Goal: Information Seeking & Learning: Check status

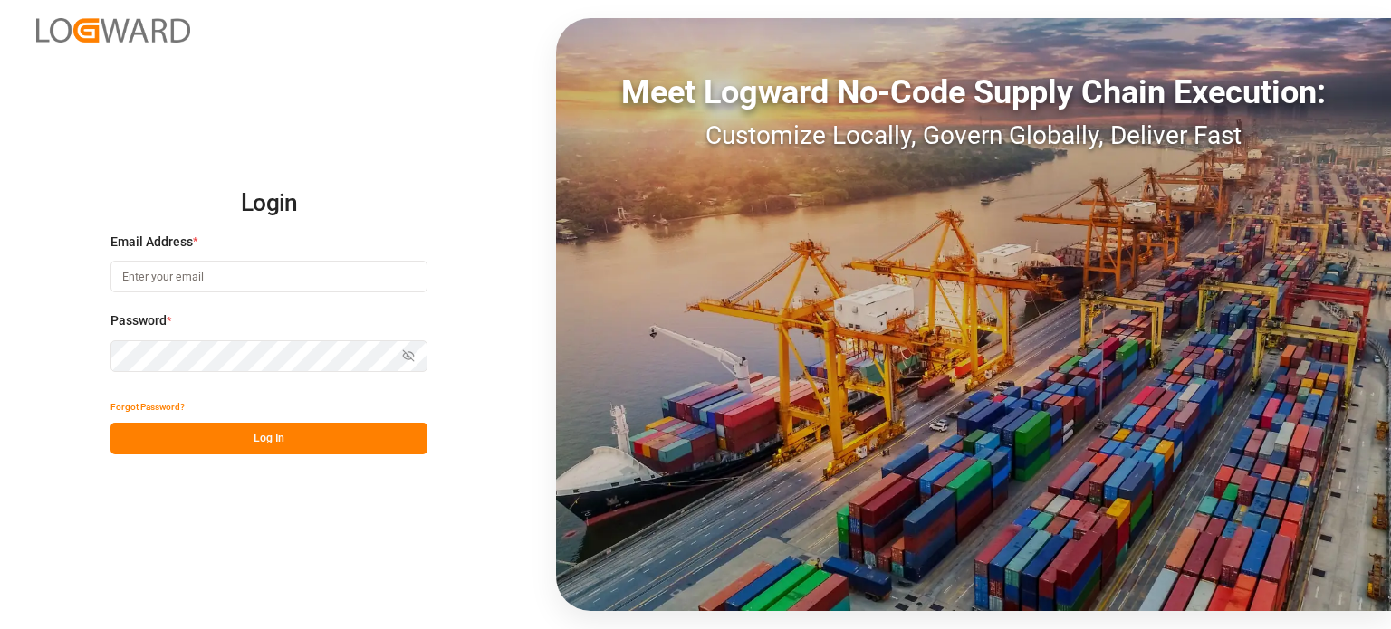
type input "[PERSON_NAME][EMAIL_ADDRESS][PERSON_NAME][DOMAIN_NAME]"
click at [390, 422] on div "Forgot Password? Log In" at bounding box center [268, 422] width 317 height 63
click at [384, 445] on button "Log In" at bounding box center [268, 439] width 317 height 32
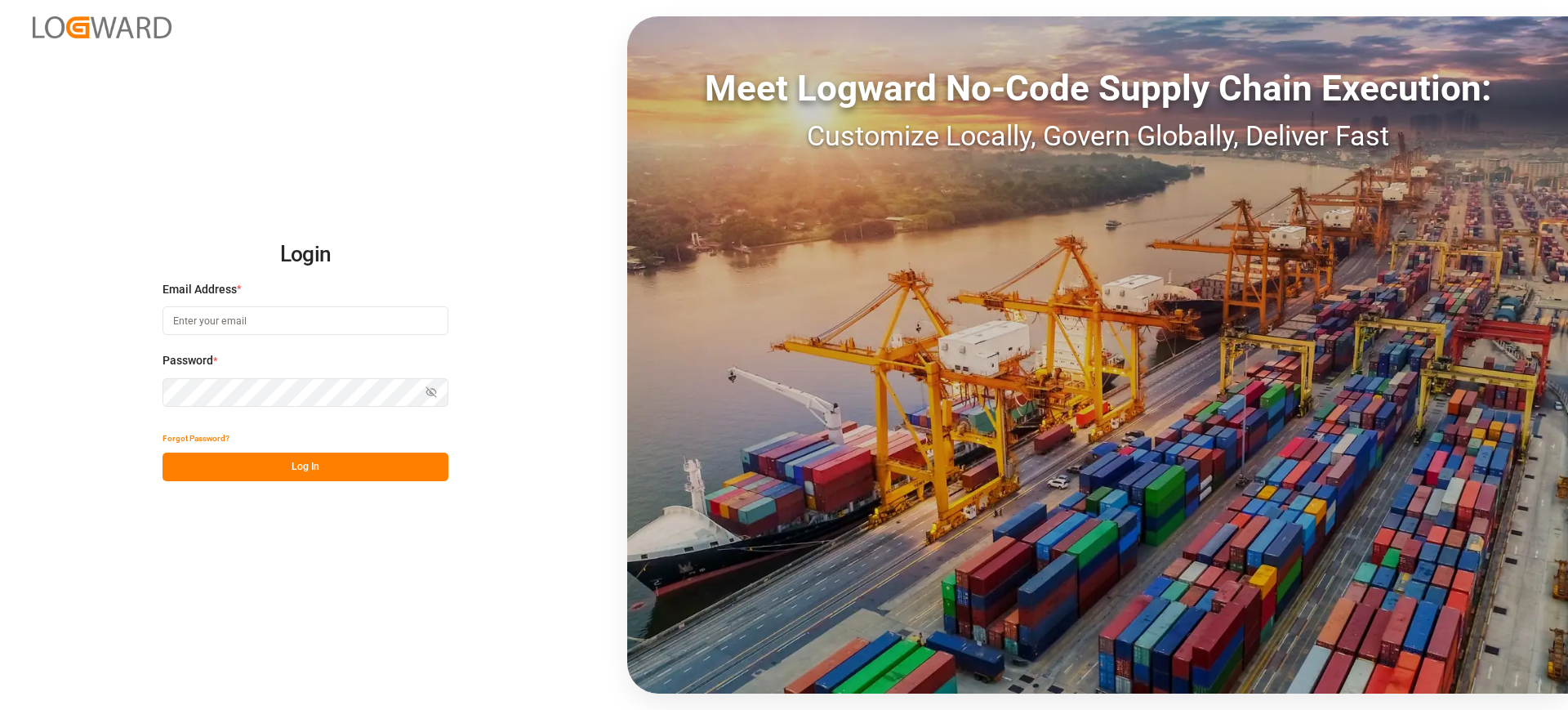
type input "[PERSON_NAME][EMAIL_ADDRESS][PERSON_NAME][DOMAIN_NAME]"
click at [401, 469] on button "Log In" at bounding box center [305, 467] width 286 height 29
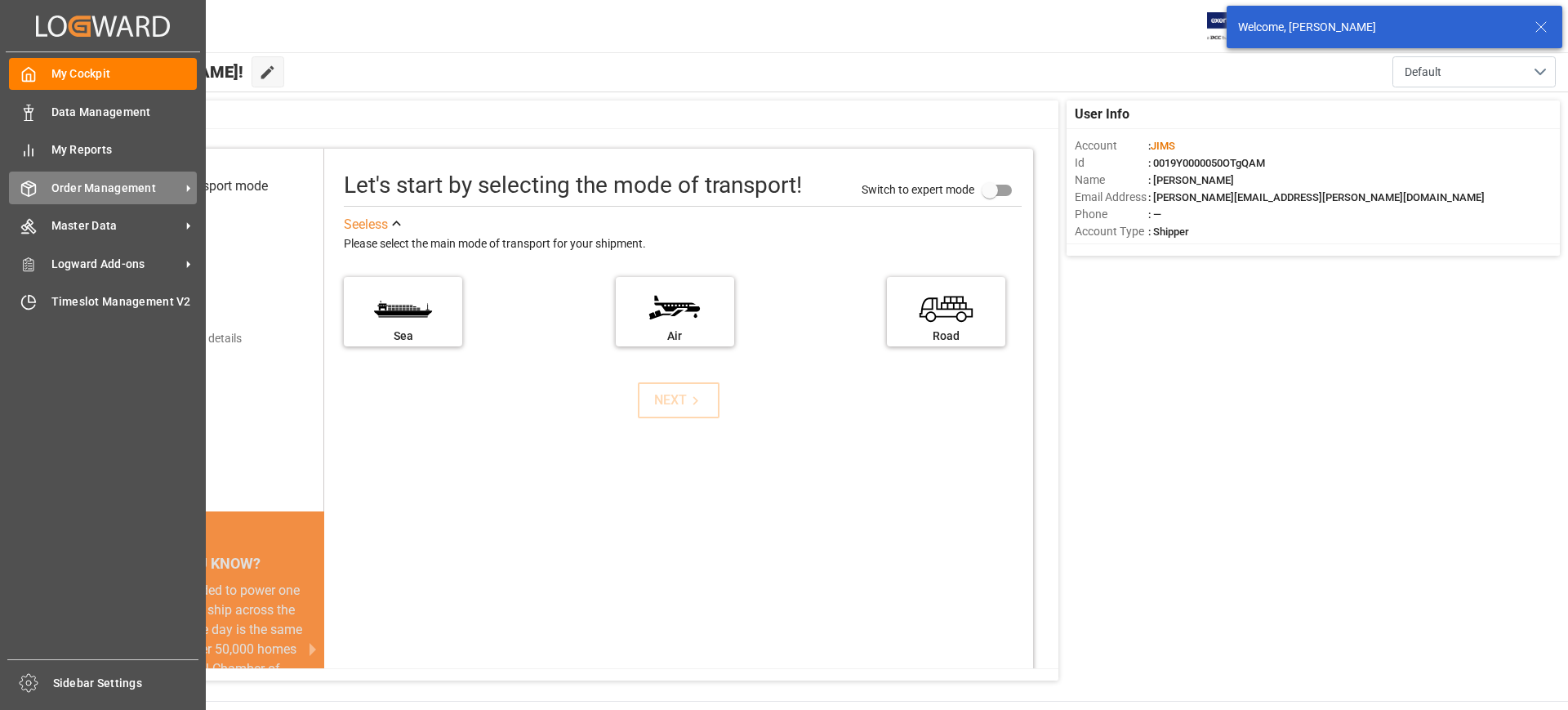
click at [128, 185] on span "Order Management" at bounding box center [115, 188] width 129 height 17
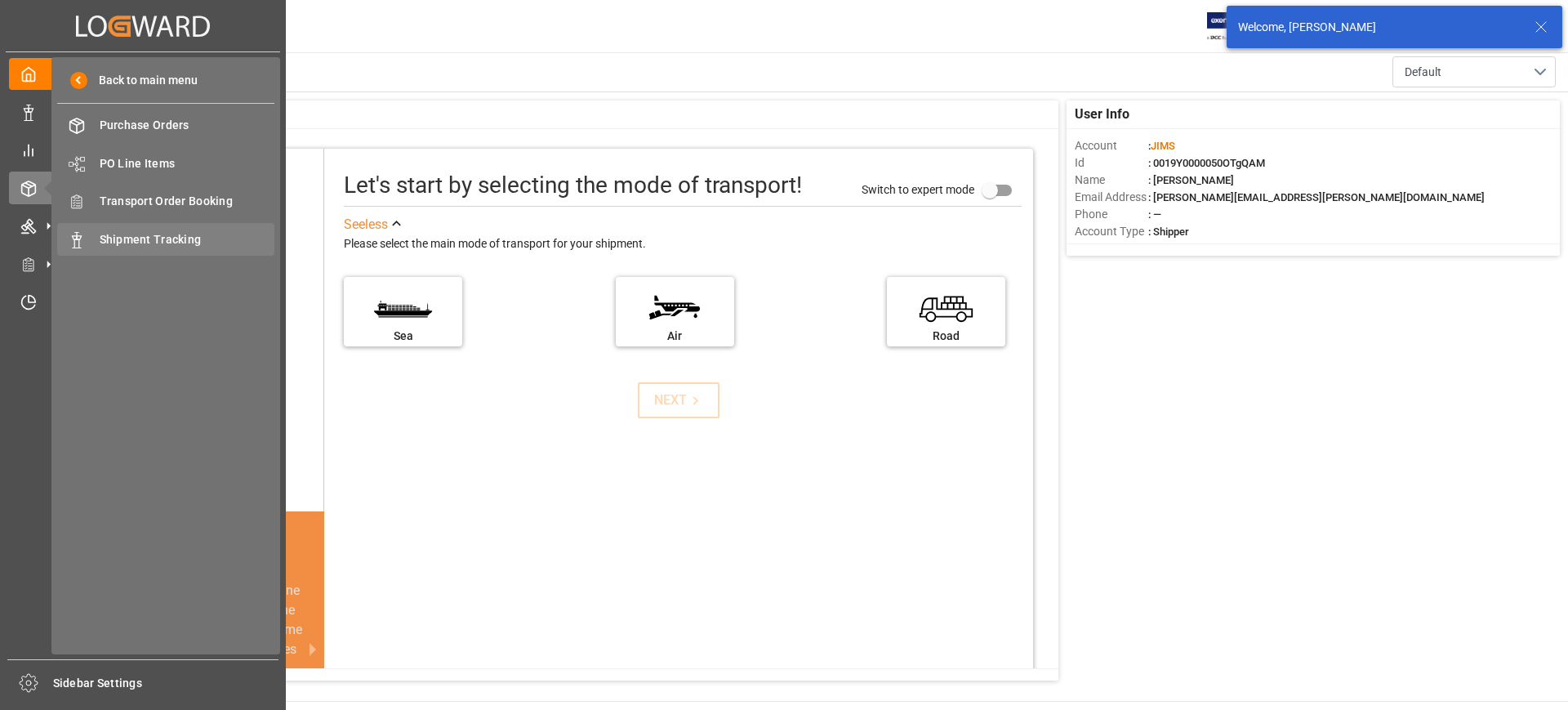
click at [139, 231] on span "Shipment Tracking" at bounding box center [187, 239] width 176 height 17
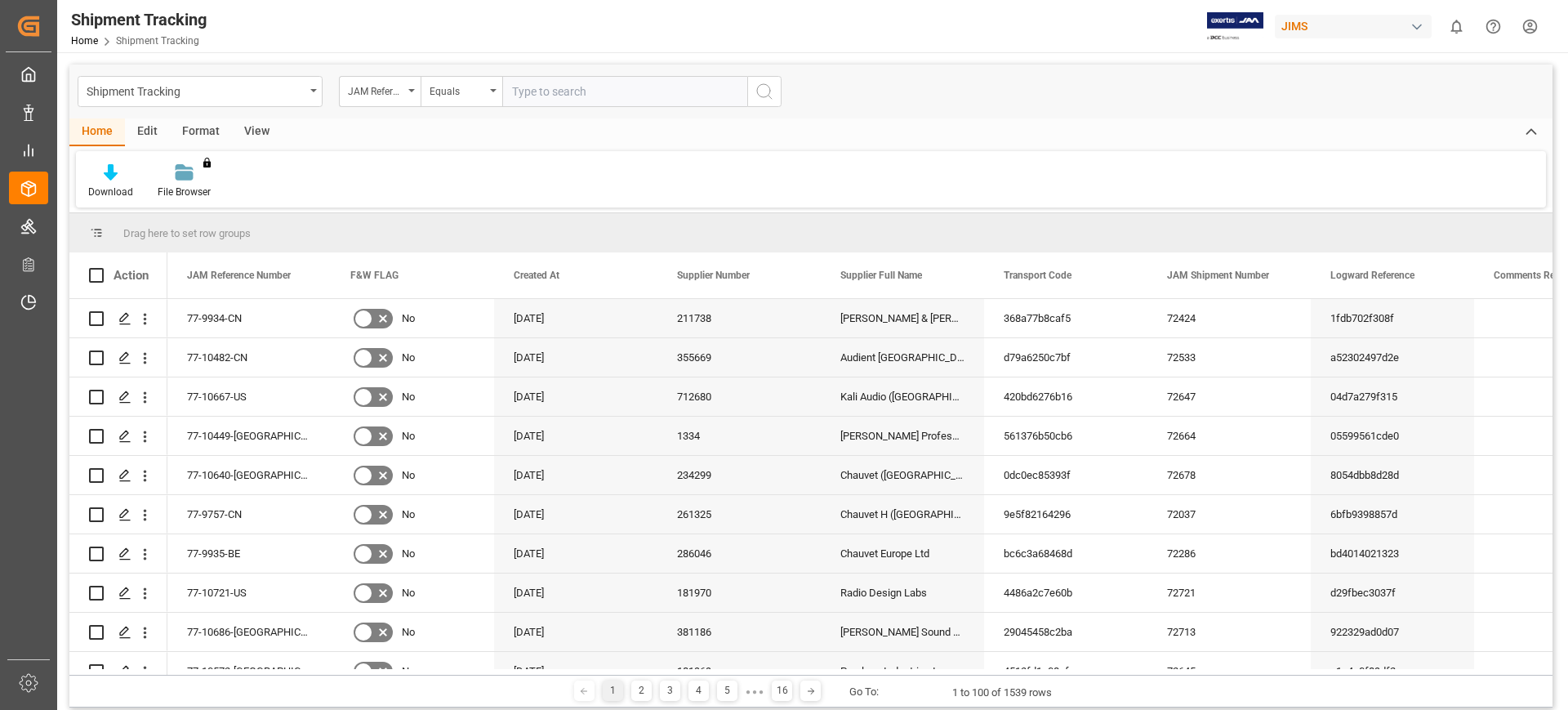
click at [583, 90] on input "text" at bounding box center [625, 91] width 245 height 31
type input "77-10518-[GEOGRAPHIC_DATA]"
click at [756, 94] on icon "search button" at bounding box center [765, 92] width 20 height 20
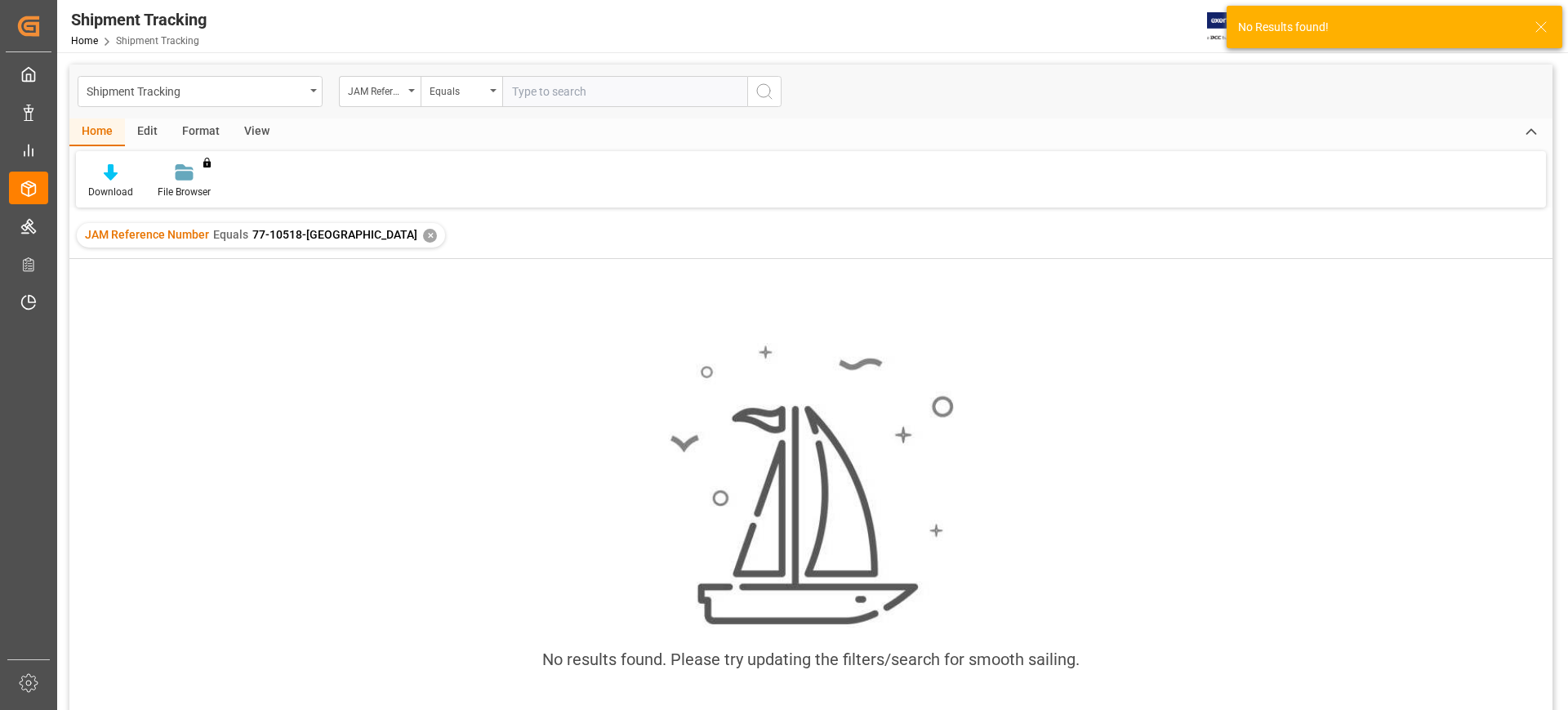
click at [423, 233] on div "✕" at bounding box center [429, 235] width 14 height 14
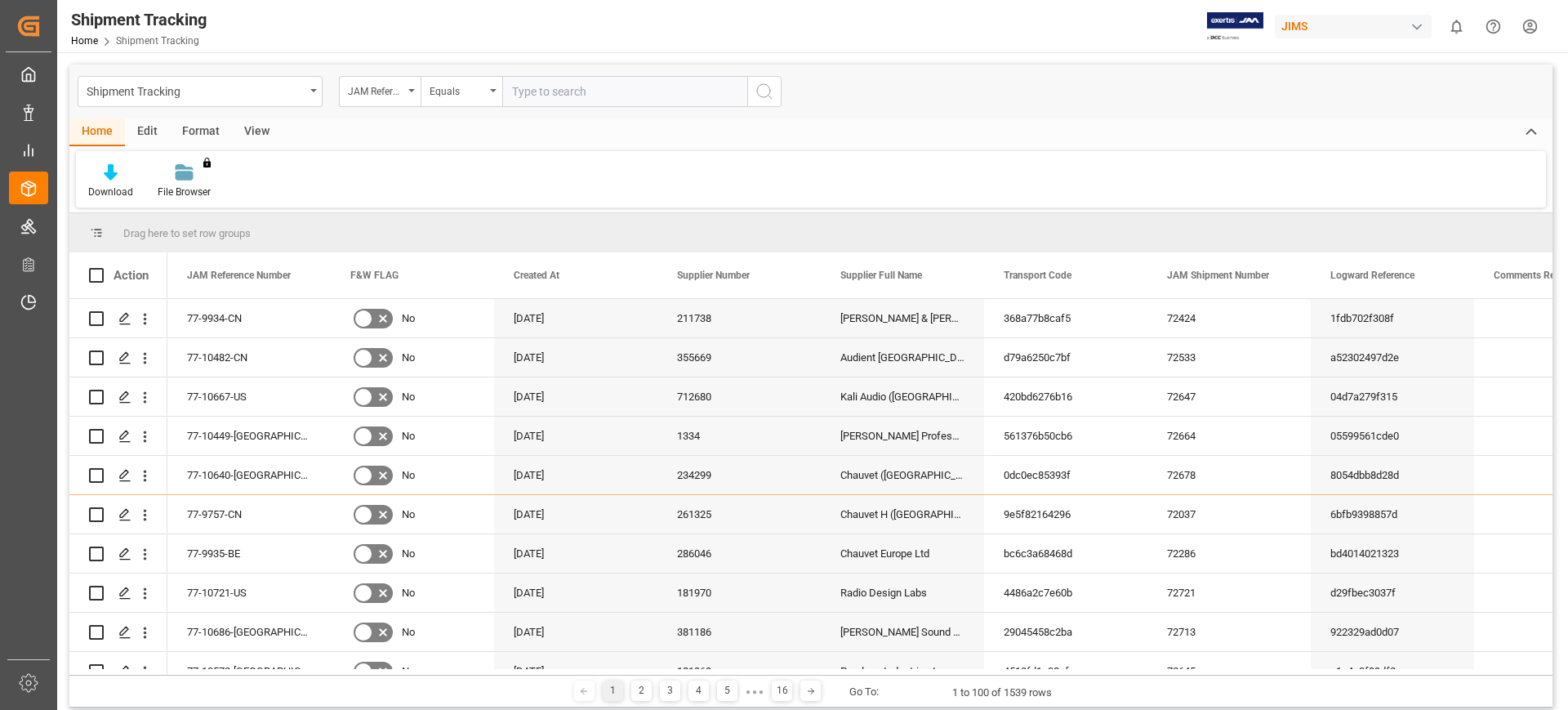
click at [536, 94] on input "text" at bounding box center [625, 91] width 245 height 31
type input "77-10563-cn"
click at [757, 95] on icon "search button" at bounding box center [765, 92] width 20 height 20
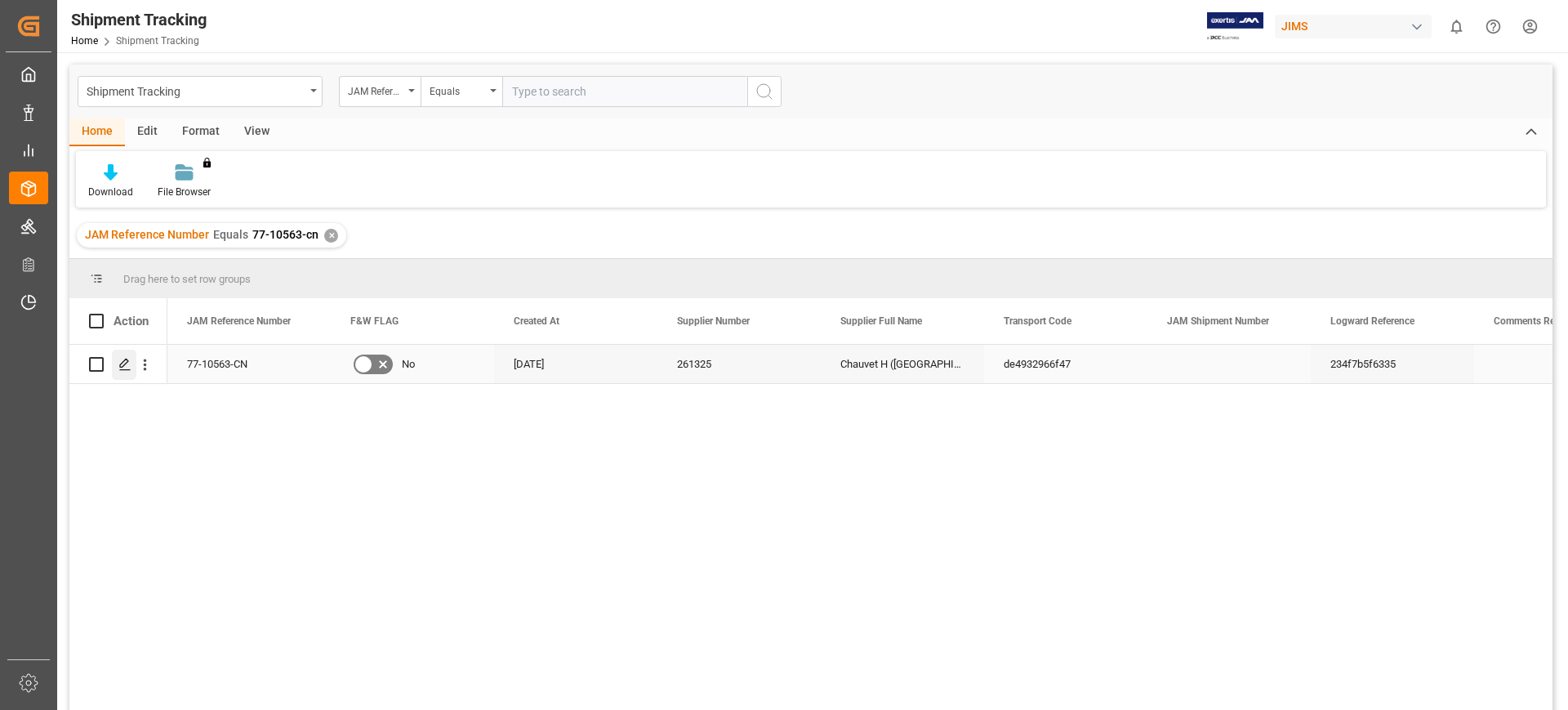
click at [123, 364] on icon "Press SPACE to select this row." at bounding box center [125, 364] width 13 height 13
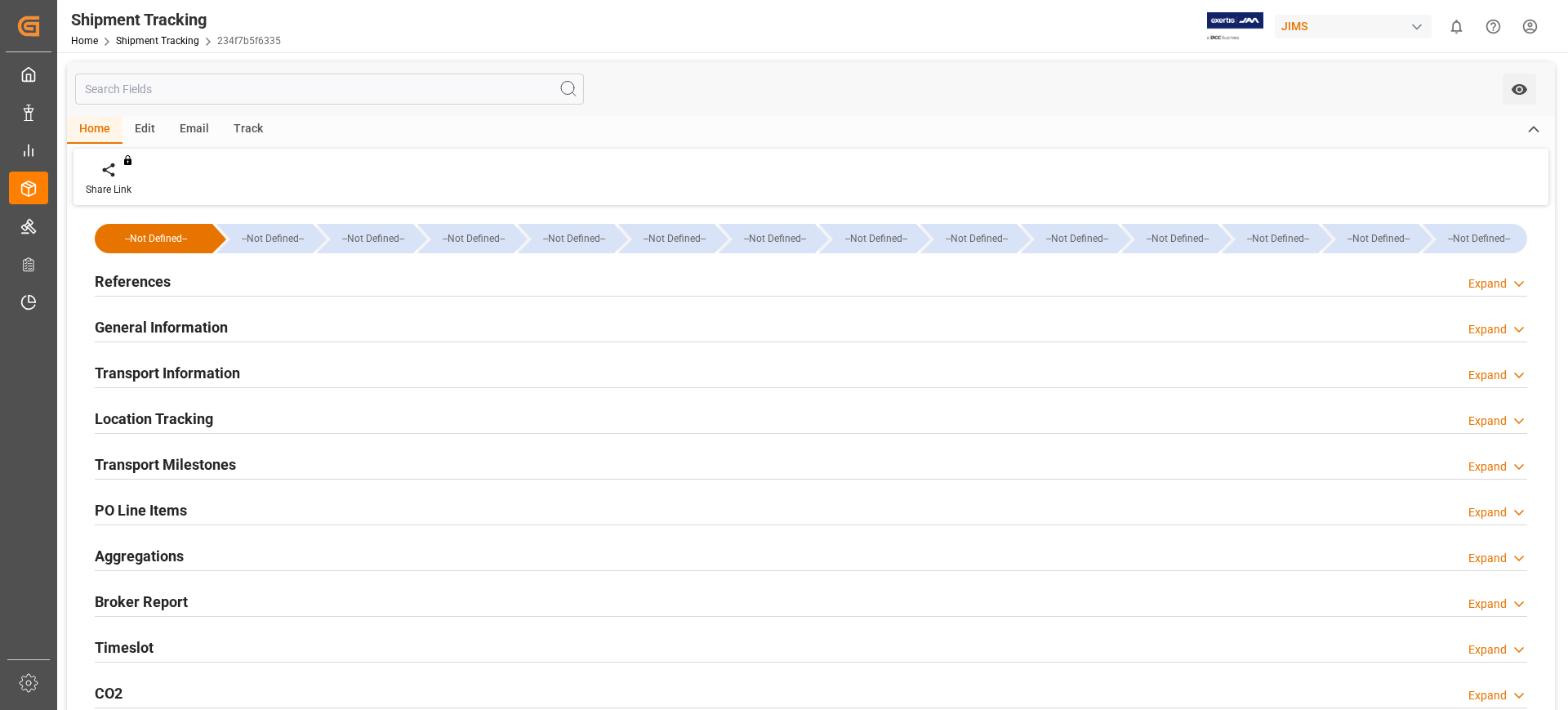
click at [191, 327] on h2 "General Information" at bounding box center [161, 327] width 134 height 22
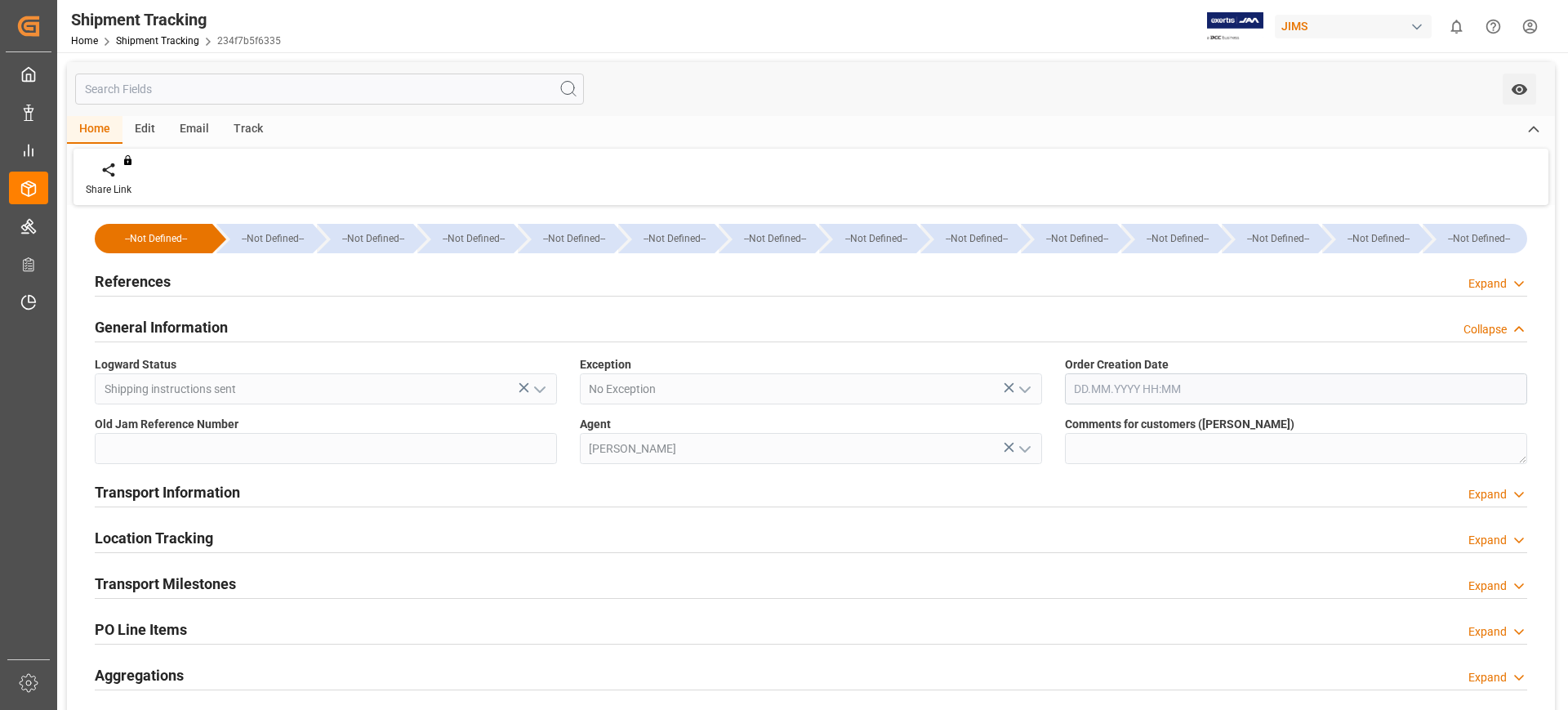
click at [204, 366] on label "Logward Status" at bounding box center [326, 364] width 462 height 17
click at [177, 309] on div "General Information Collapse" at bounding box center [810, 327] width 1455 height 46
click at [188, 328] on h2 "General Information" at bounding box center [161, 327] width 134 height 22
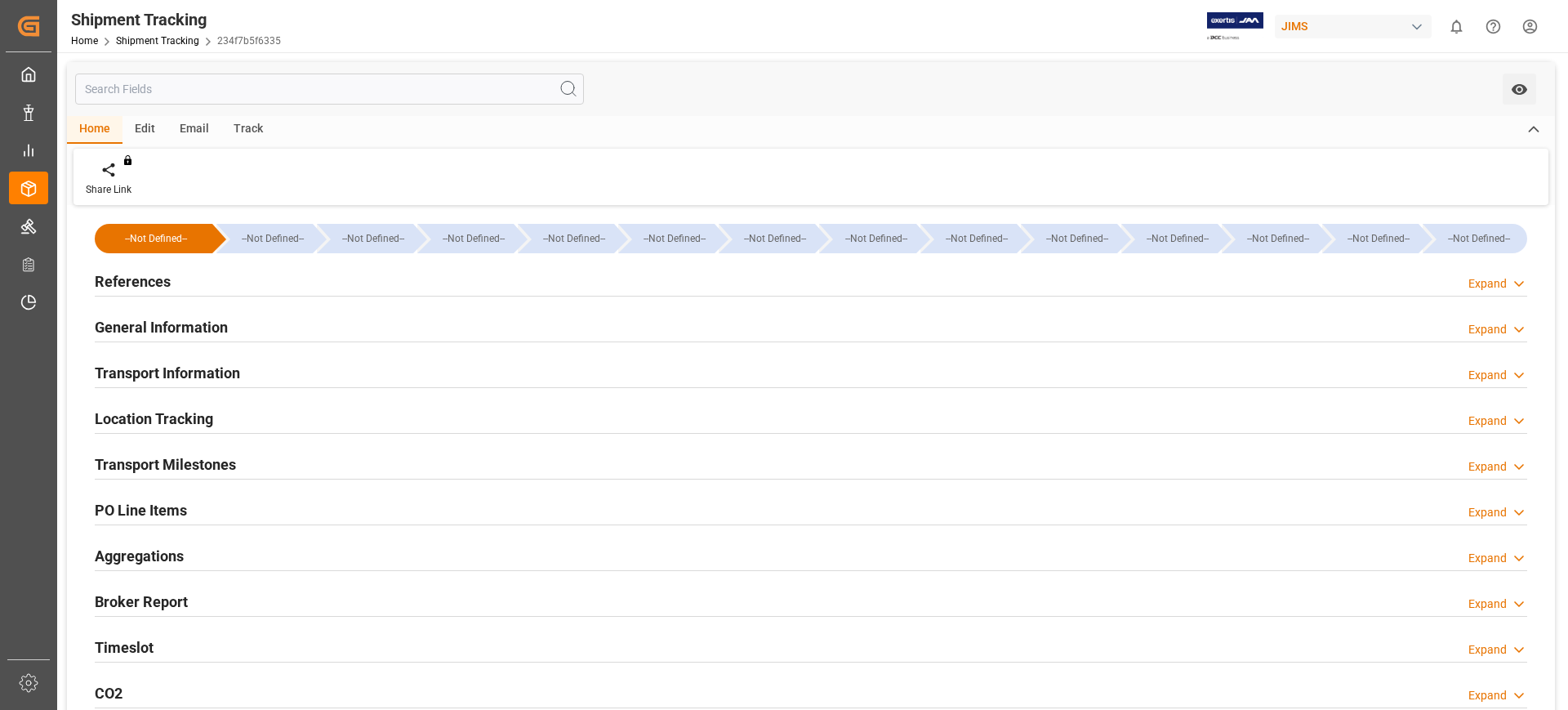
click at [203, 362] on h2 "Transport Information" at bounding box center [167, 373] width 145 height 22
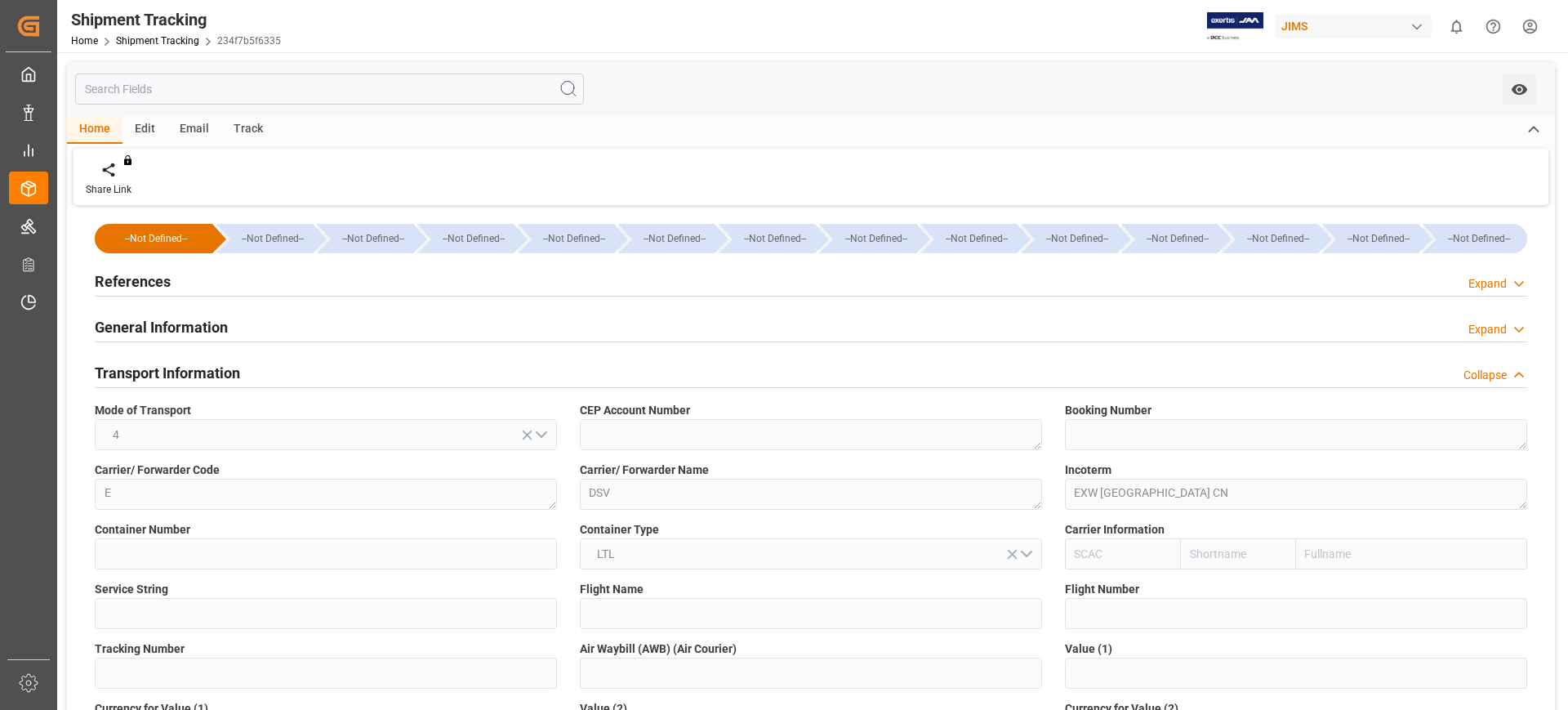
click at [203, 362] on h2 "Transport Information" at bounding box center [167, 373] width 145 height 22
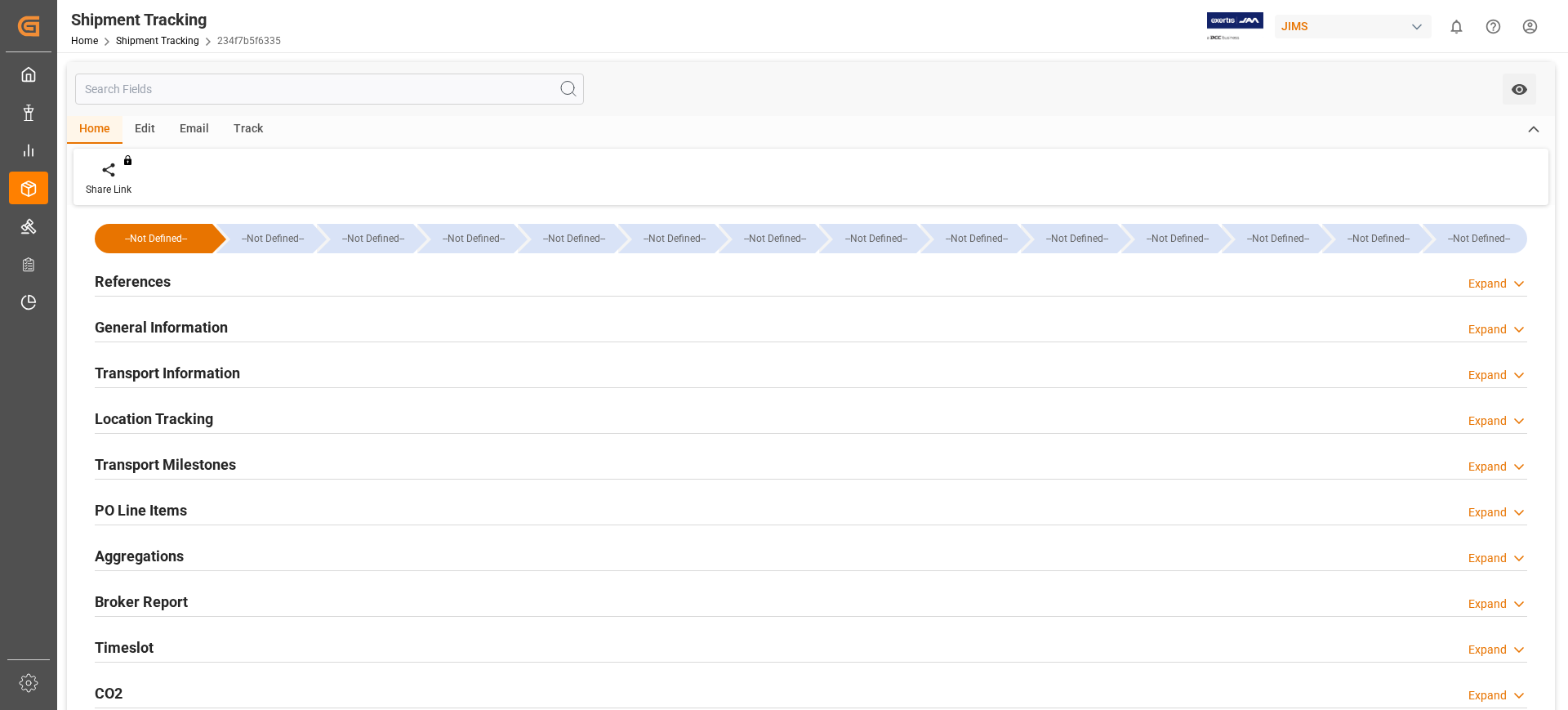
click at [194, 419] on h2 "Location Tracking" at bounding box center [153, 419] width 118 height 22
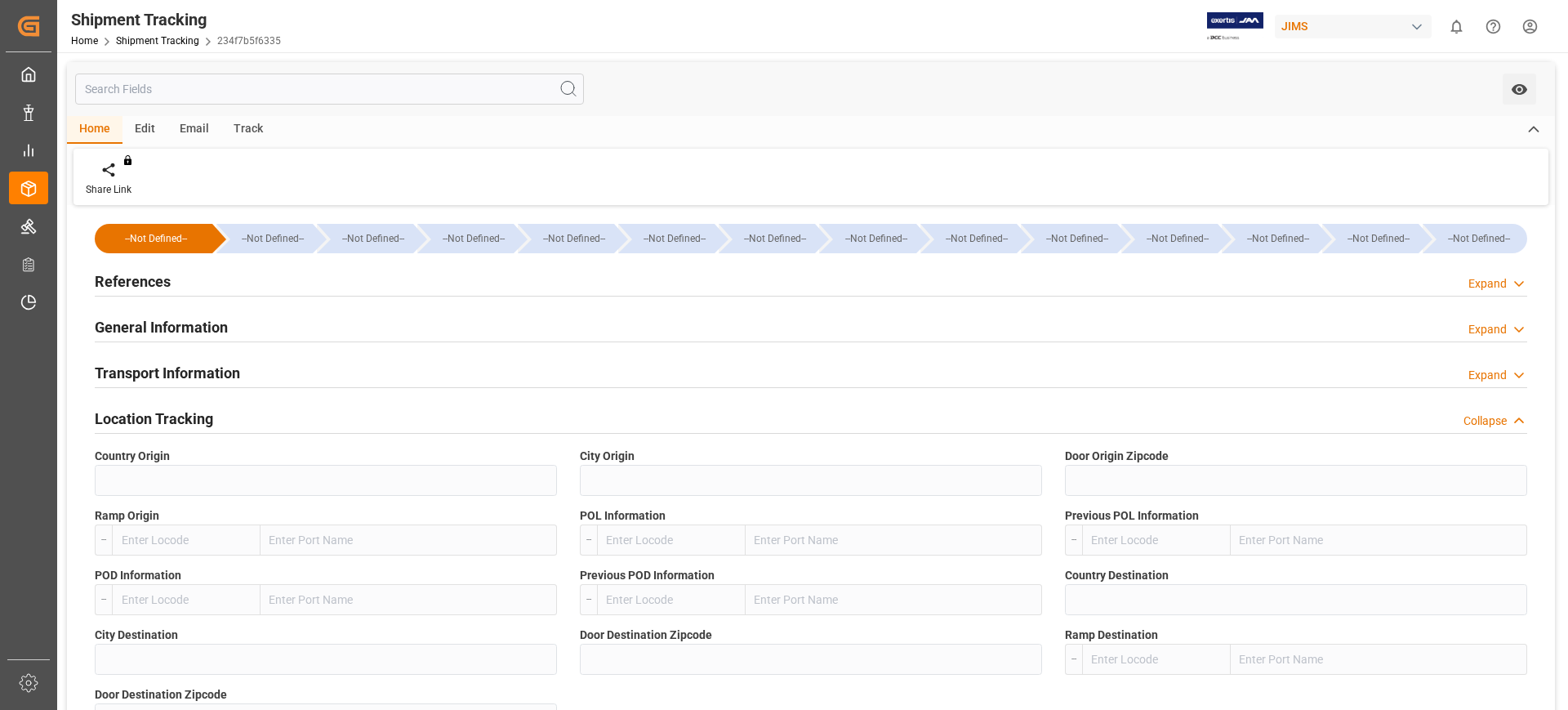
click at [194, 419] on h2 "Location Tracking" at bounding box center [153, 419] width 118 height 22
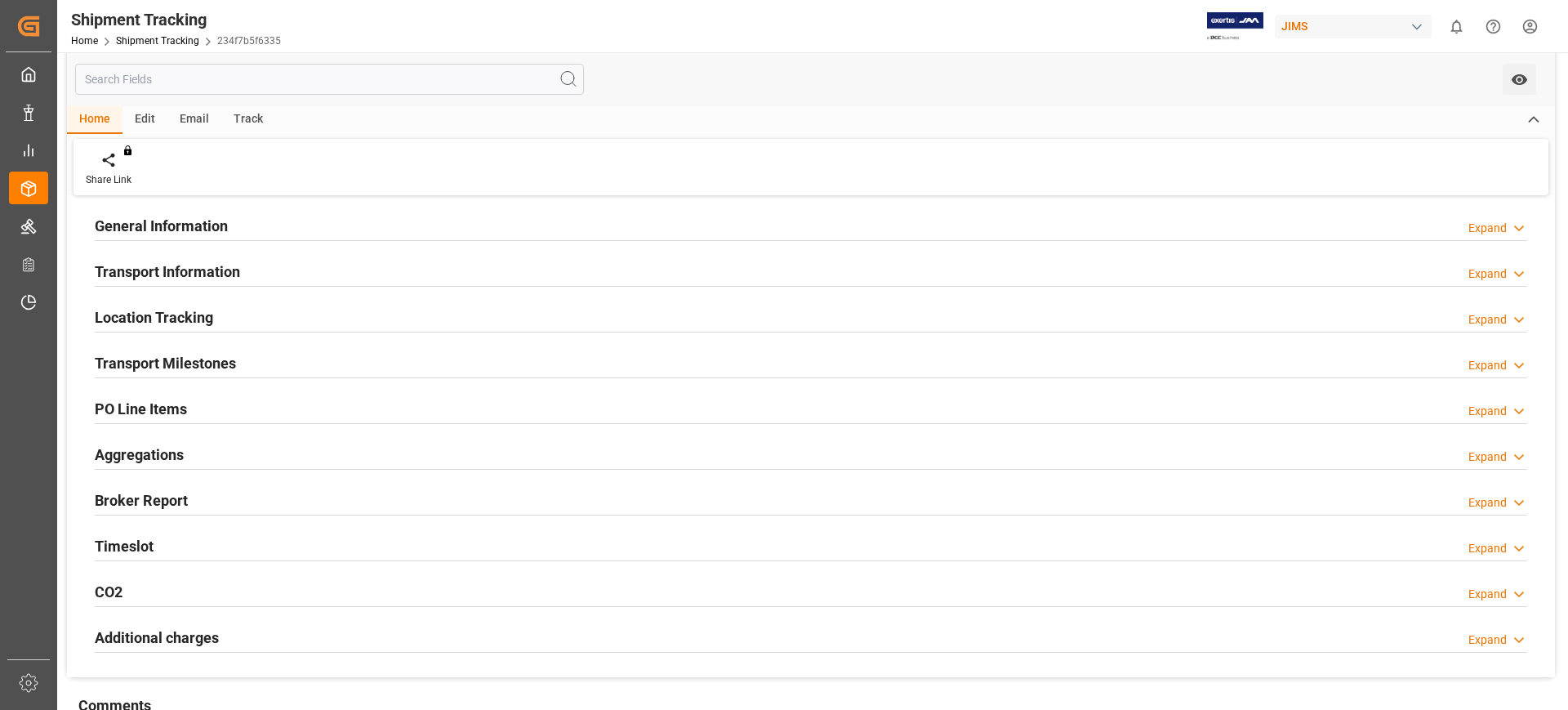
scroll to position [102, 0]
click at [186, 36] on link "Shipment Tracking" at bounding box center [158, 41] width 83 height 12
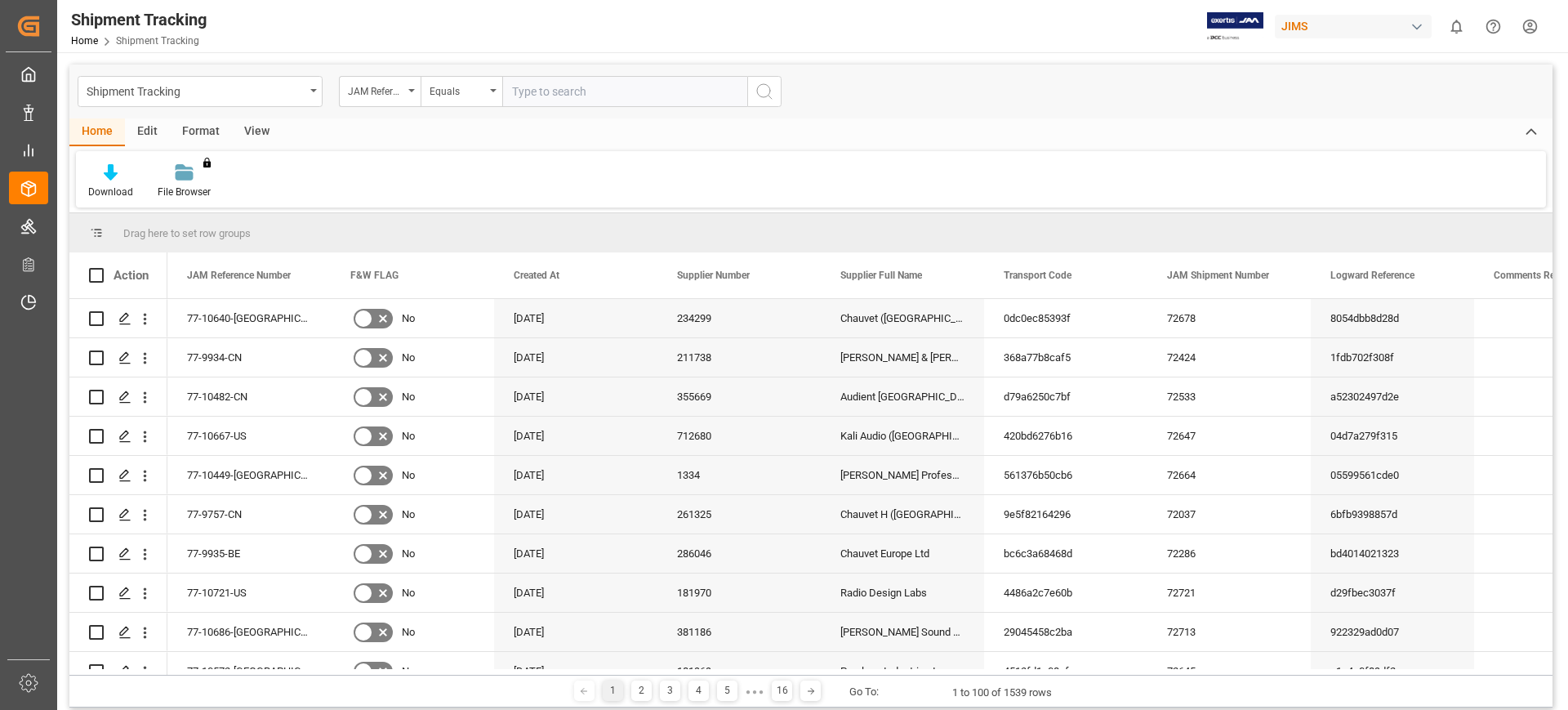
click at [595, 95] on input "text" at bounding box center [625, 91] width 245 height 31
type input "77-9935-BE"
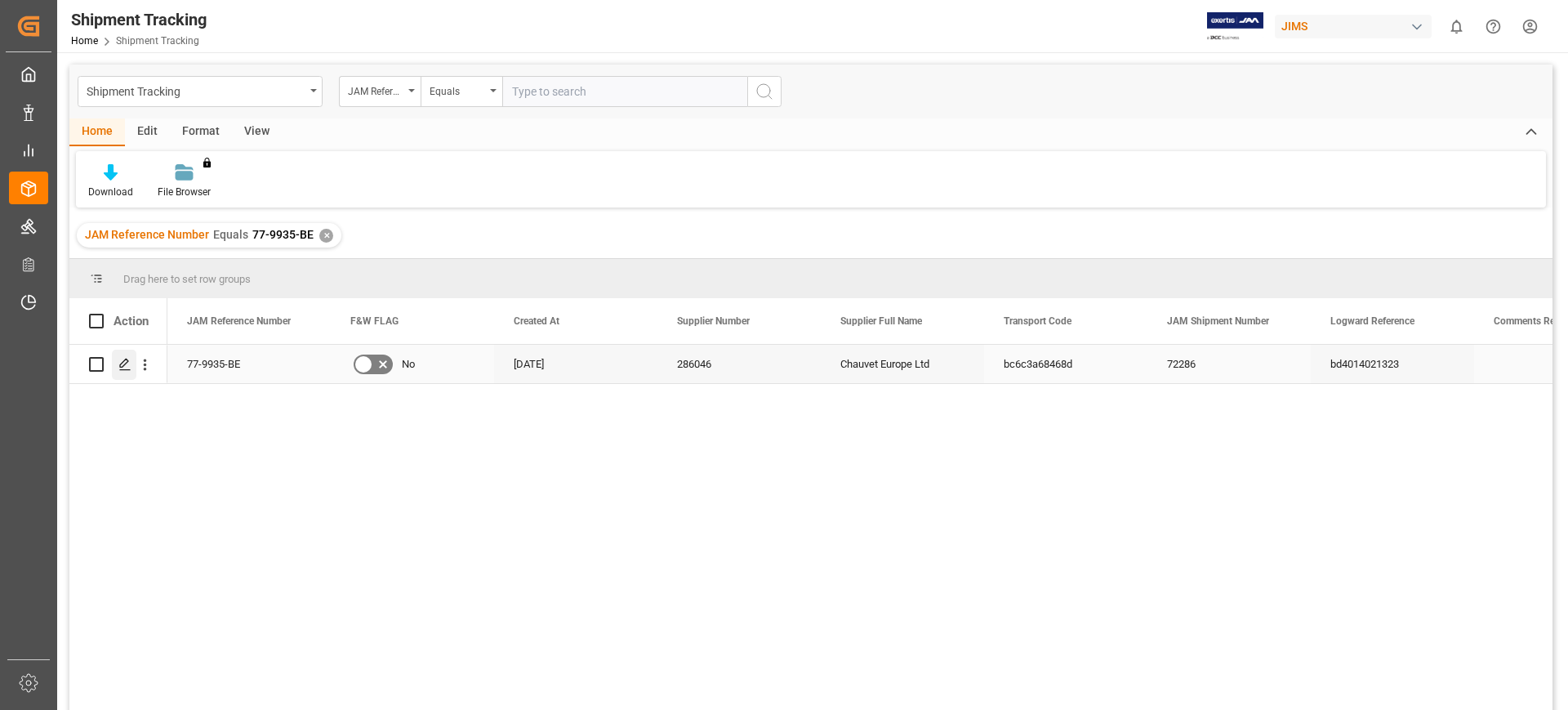
click at [125, 361] on polygon "Press SPACE to select this row." at bounding box center [124, 363] width 8 height 8
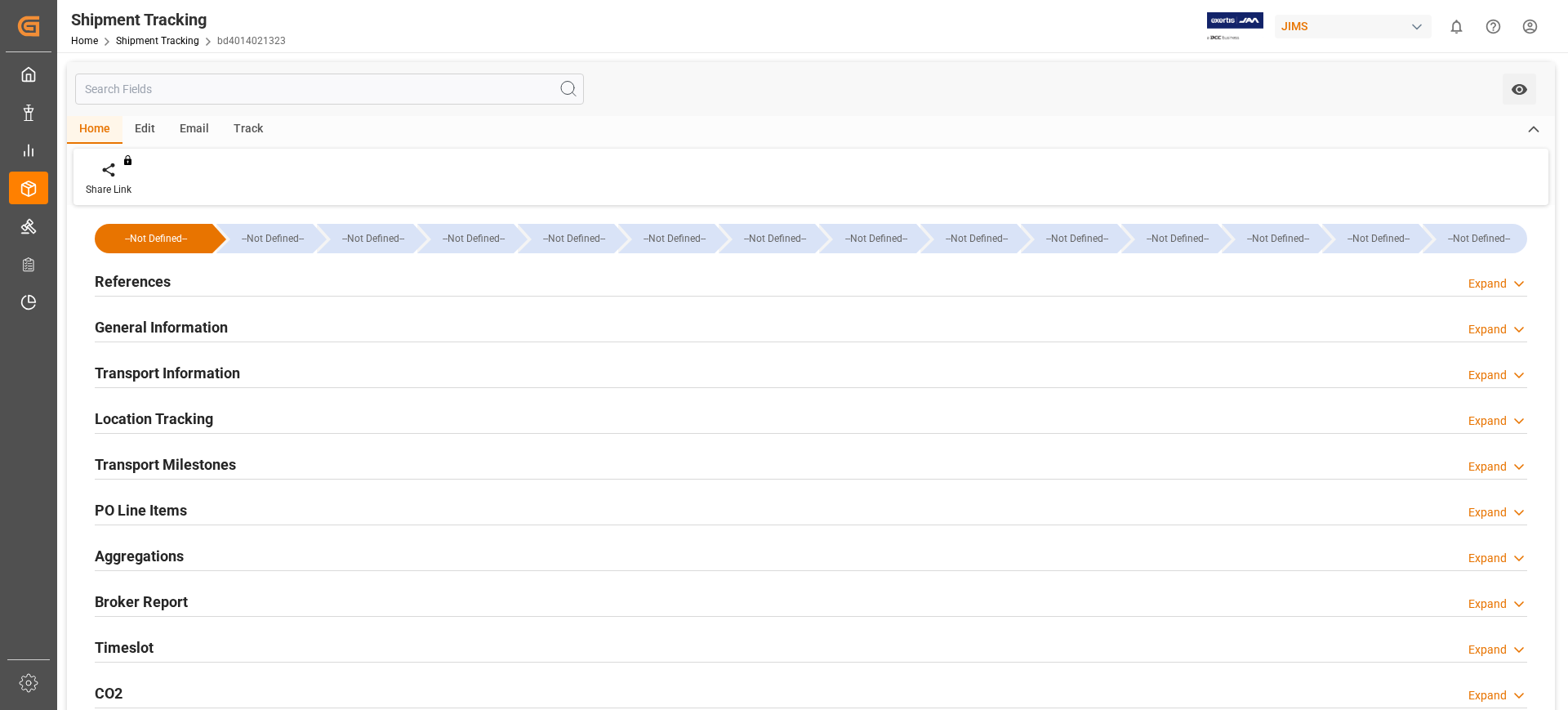
type input "OOCL"
type input "Orient Overseas Container Line Ltd"
type input "9253739"
type input "72060"
click at [184, 324] on h2 "General Information" at bounding box center [161, 327] width 134 height 22
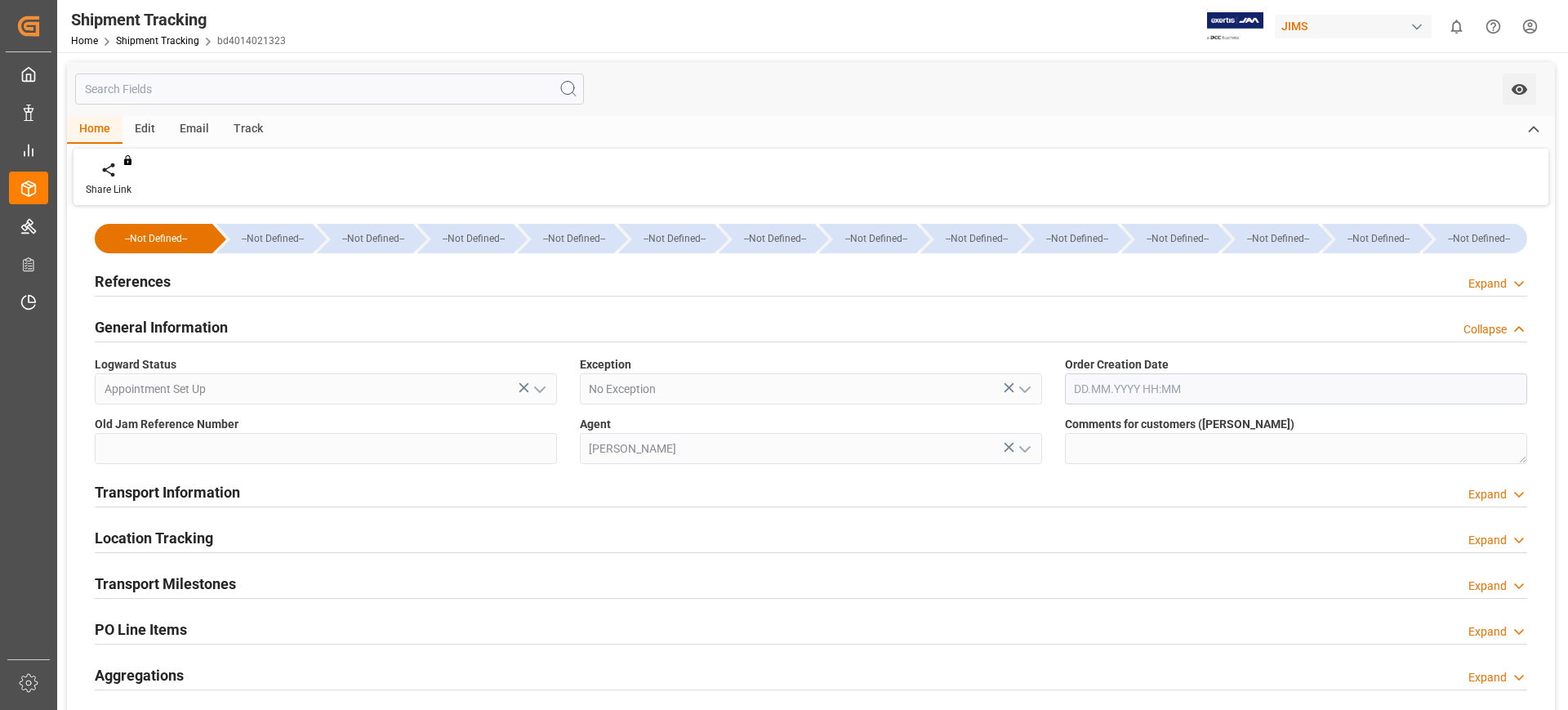
click at [183, 324] on h2 "General Information" at bounding box center [161, 327] width 134 height 22
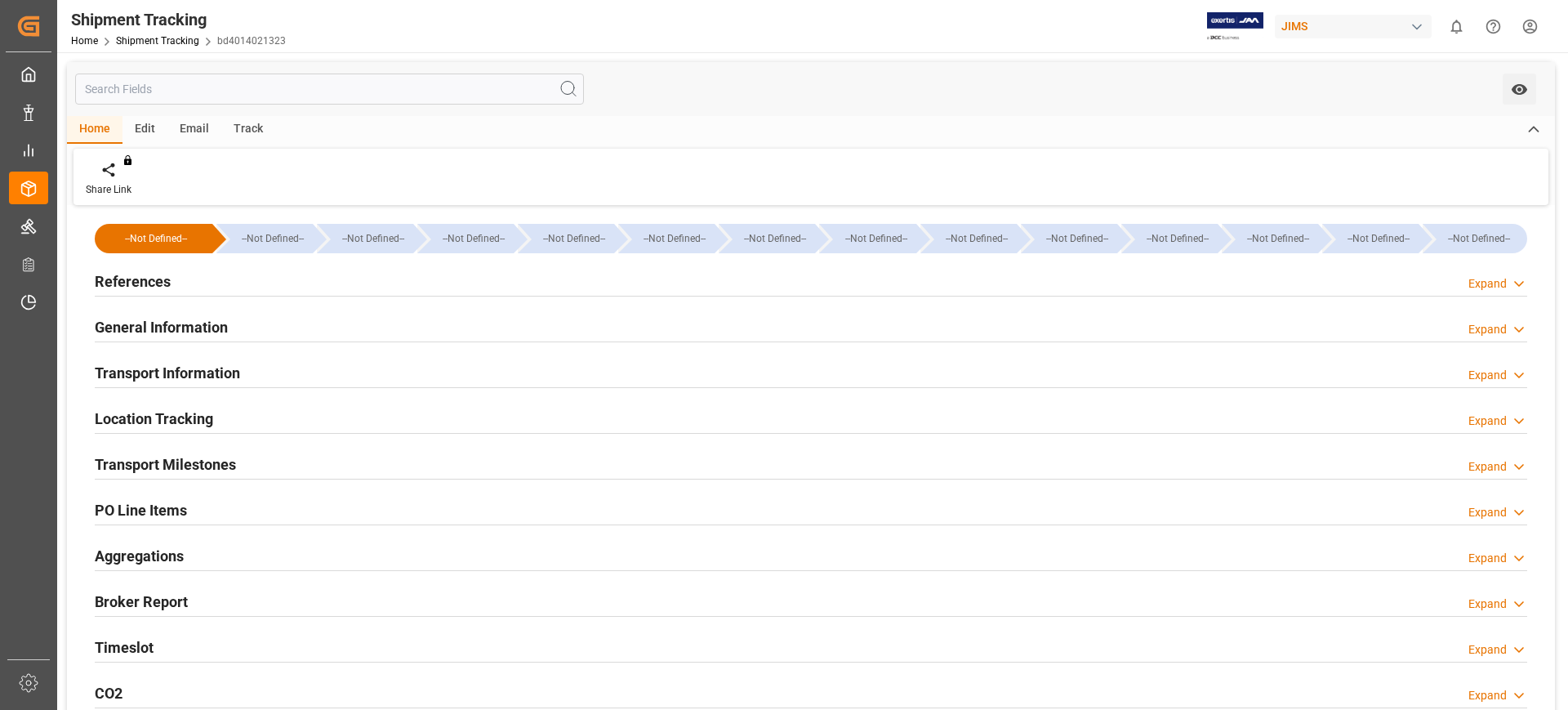
click at [193, 373] on h2 "Transport Information" at bounding box center [167, 373] width 145 height 22
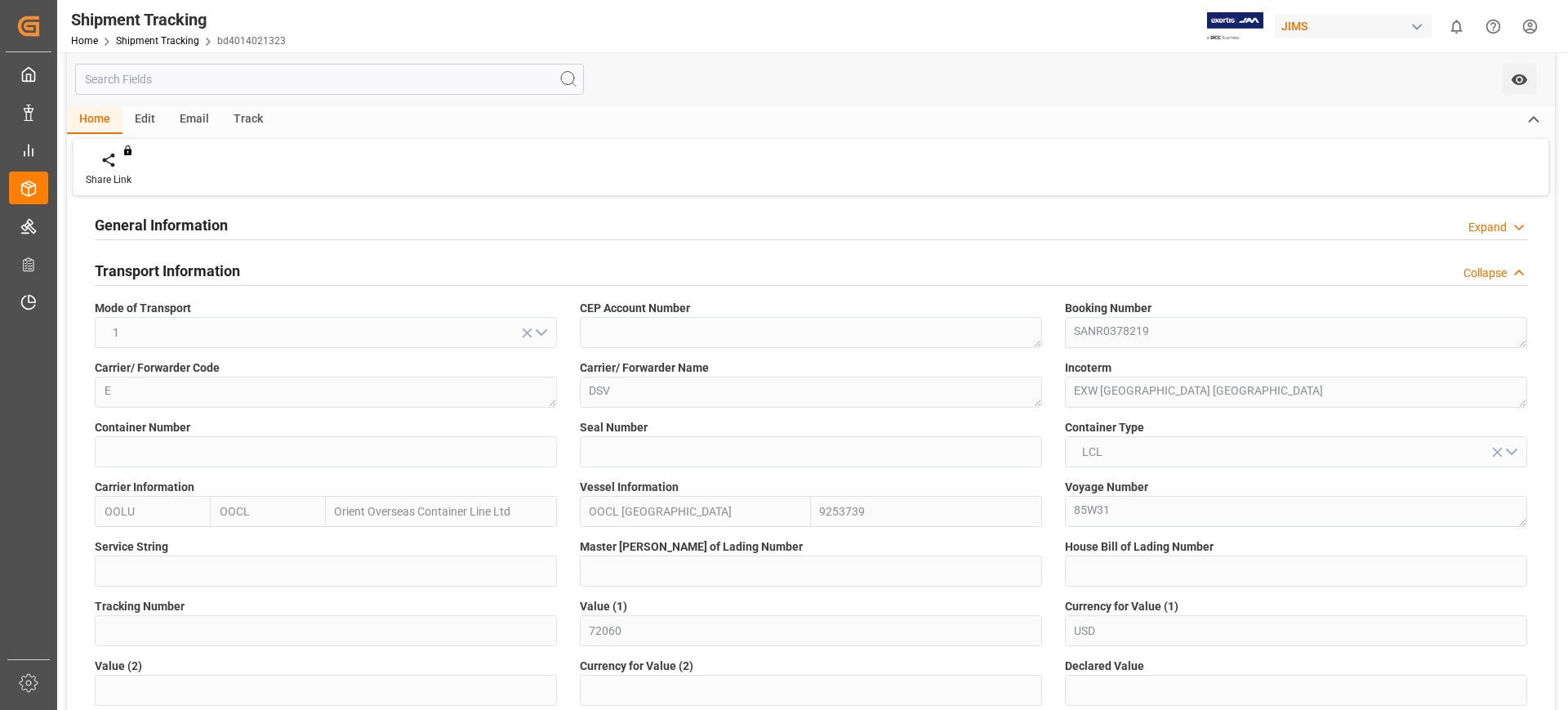
scroll to position [102, 0]
click at [182, 270] on h2 "Transport Information" at bounding box center [167, 271] width 145 height 22
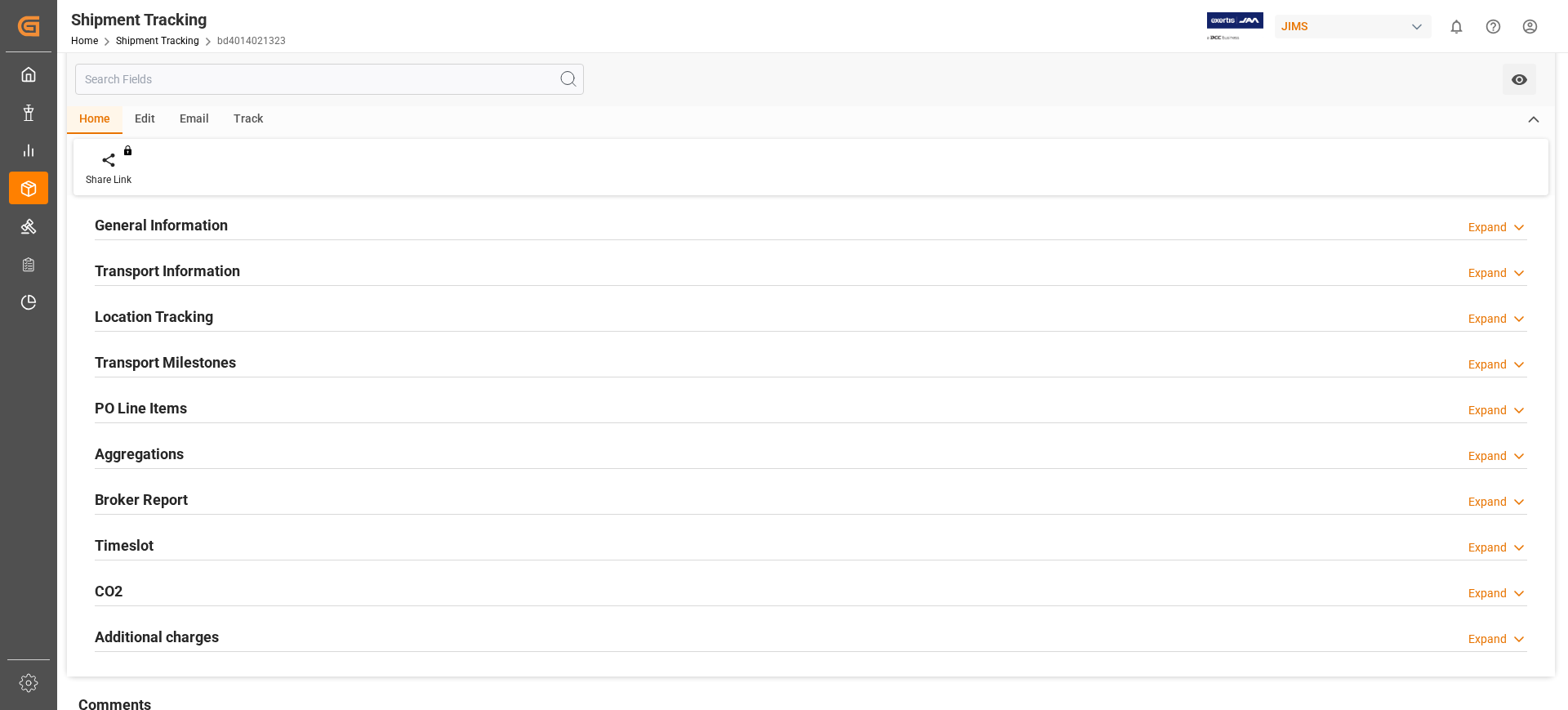
click at [186, 364] on h2 "Transport Milestones" at bounding box center [165, 362] width 142 height 22
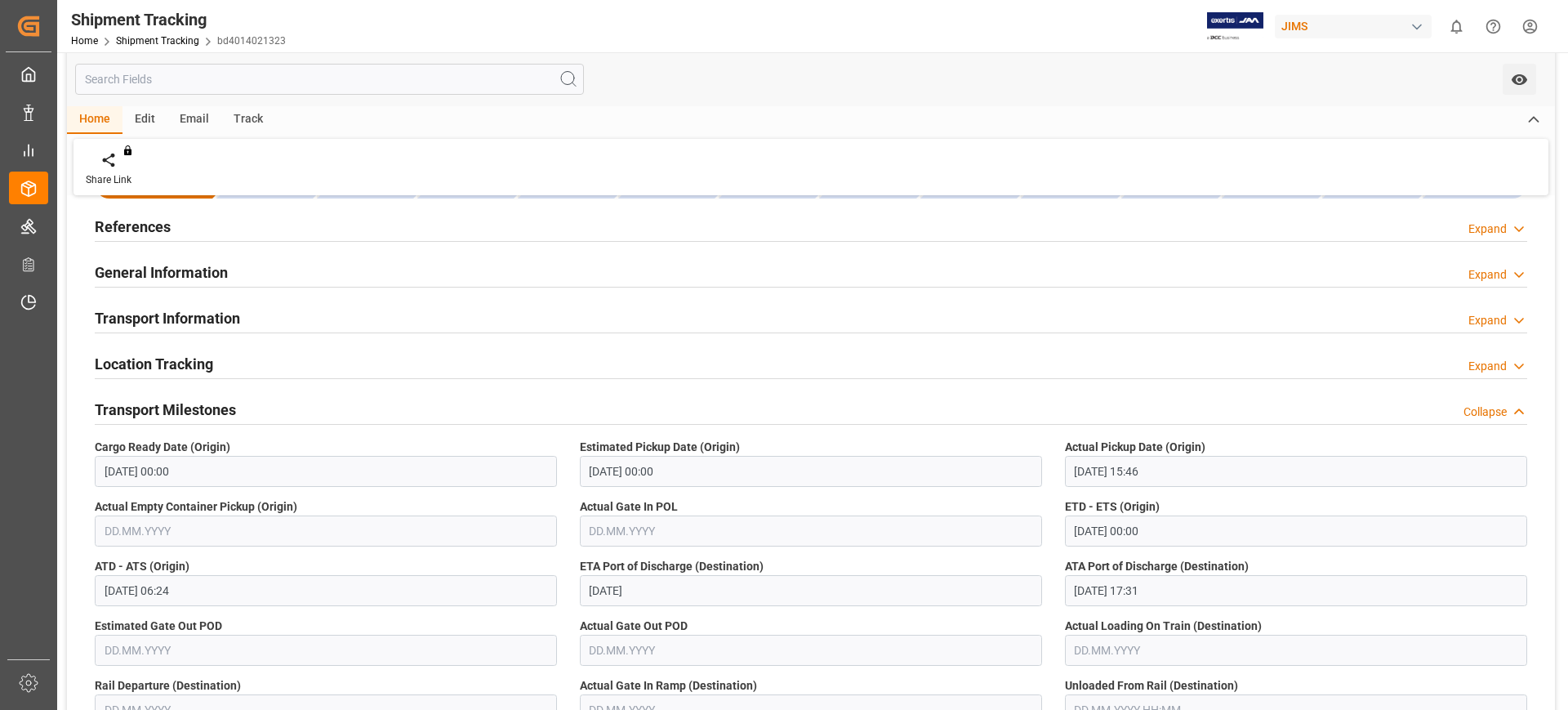
scroll to position [0, 0]
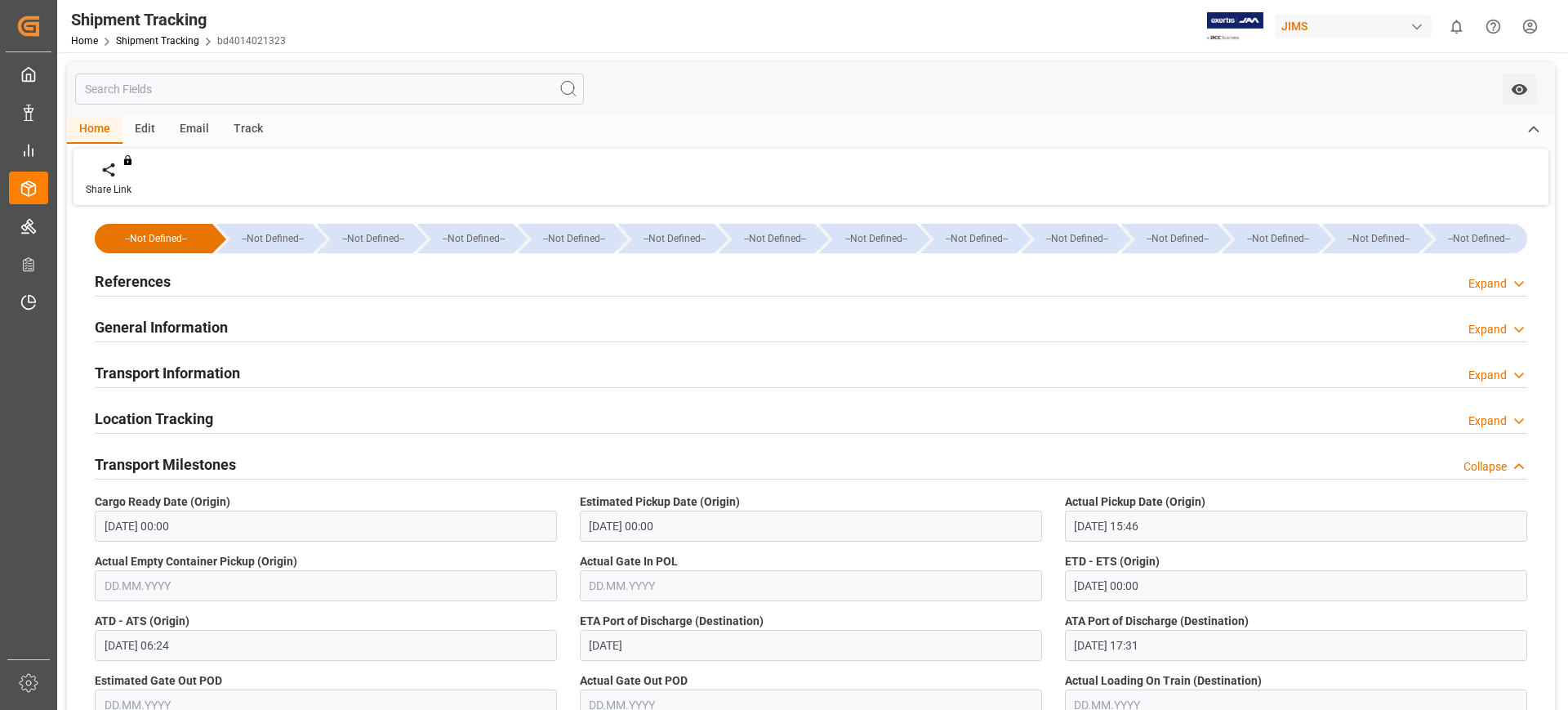
click at [175, 452] on div "Transport Milestones" at bounding box center [165, 463] width 142 height 31
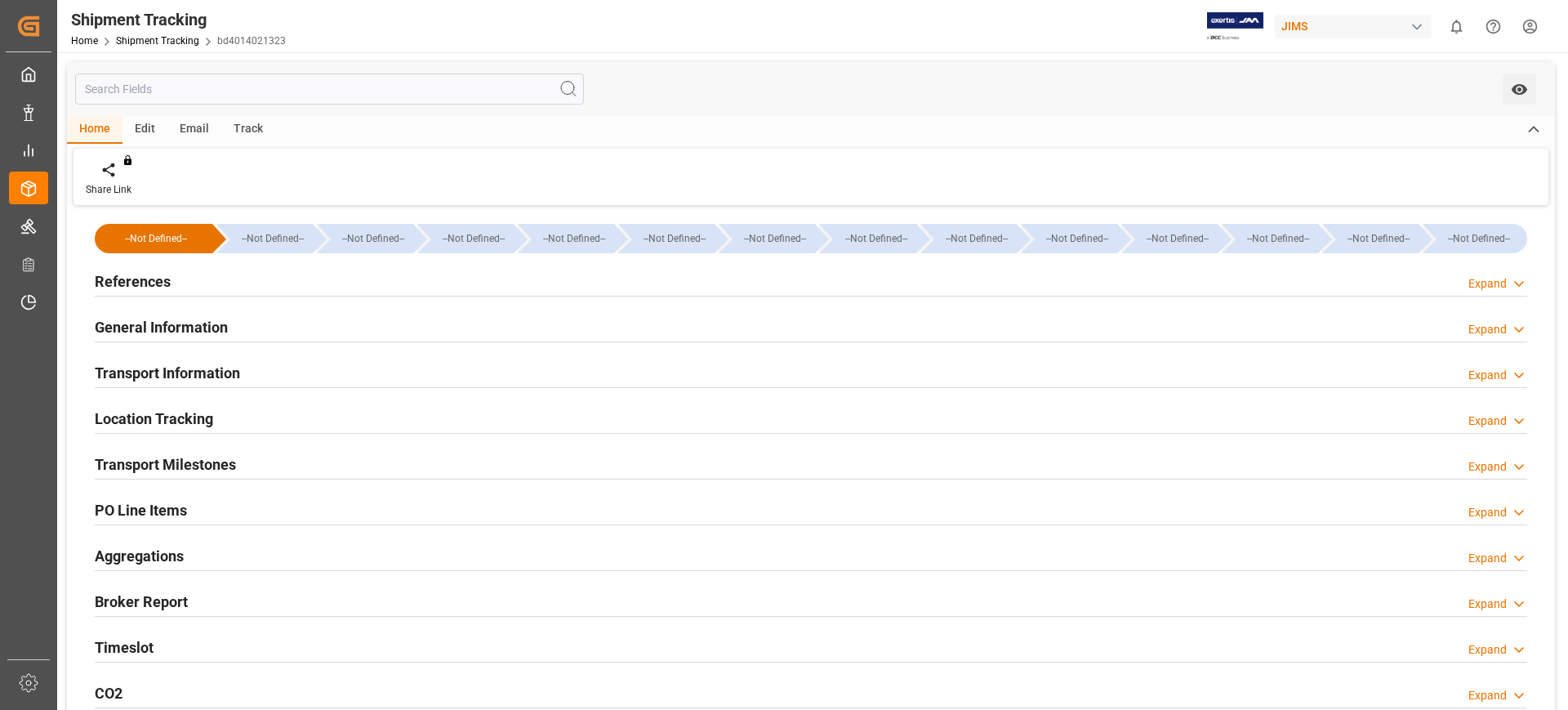
click at [171, 416] on h2 "Location Tracking" at bounding box center [153, 419] width 118 height 22
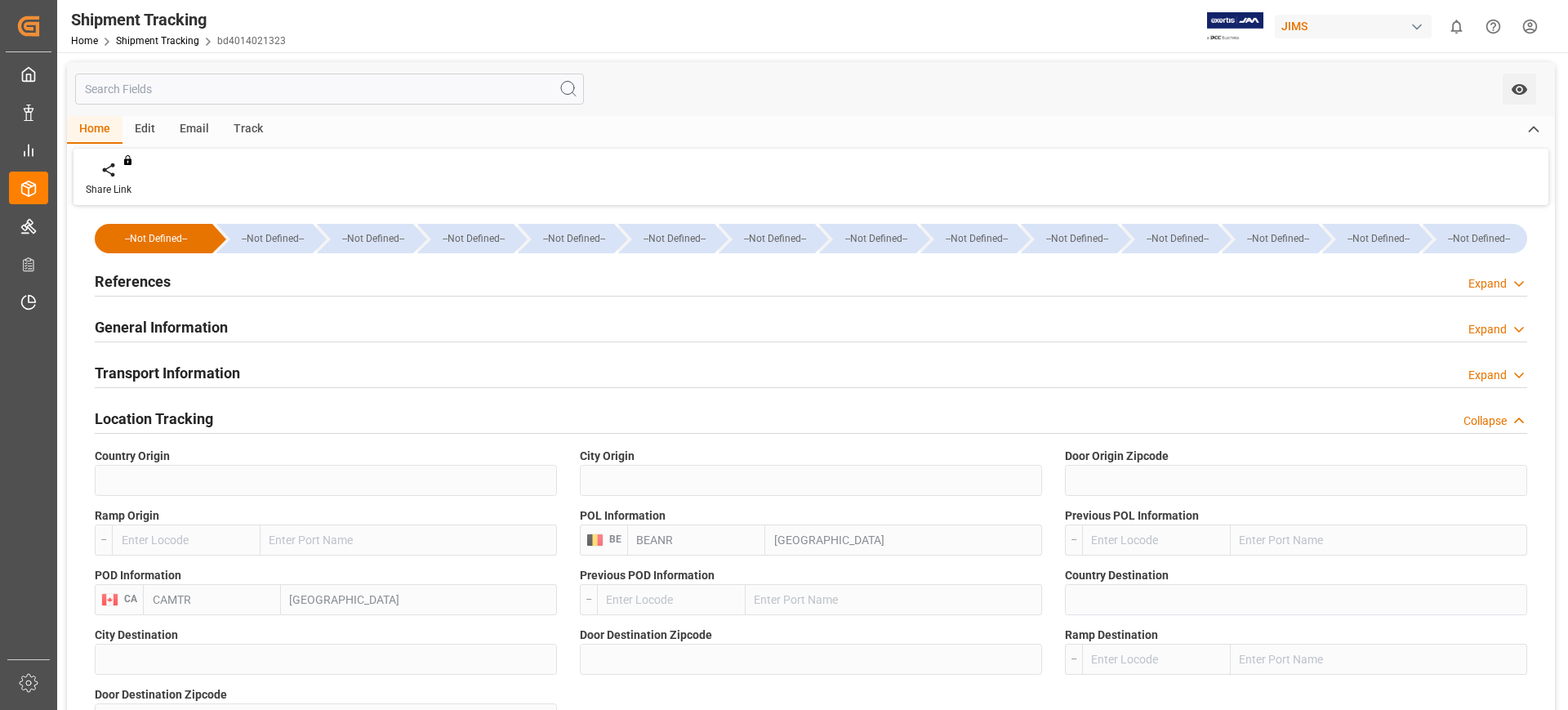
click at [171, 416] on h2 "Location Tracking" at bounding box center [153, 419] width 118 height 22
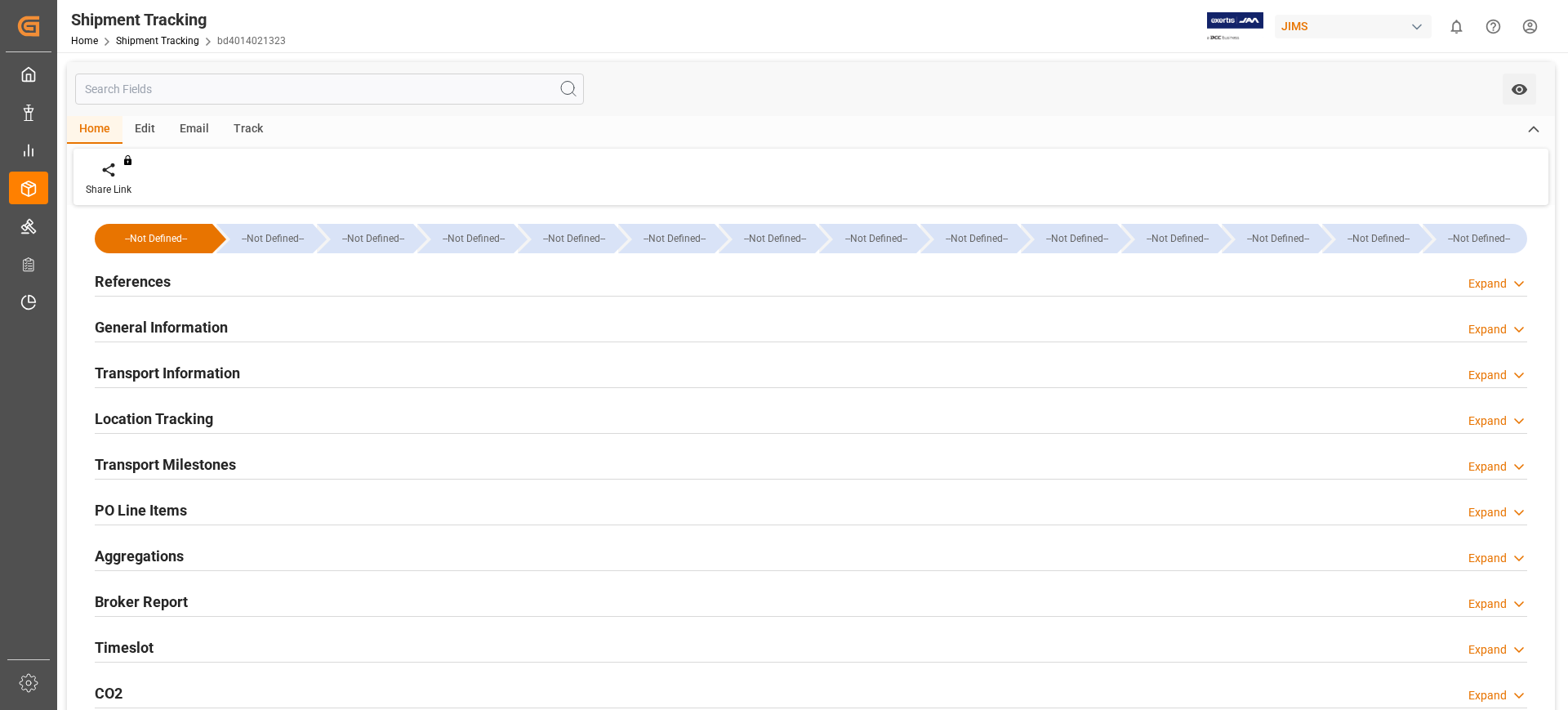
click at [171, 373] on h2 "Transport Information" at bounding box center [167, 373] width 145 height 22
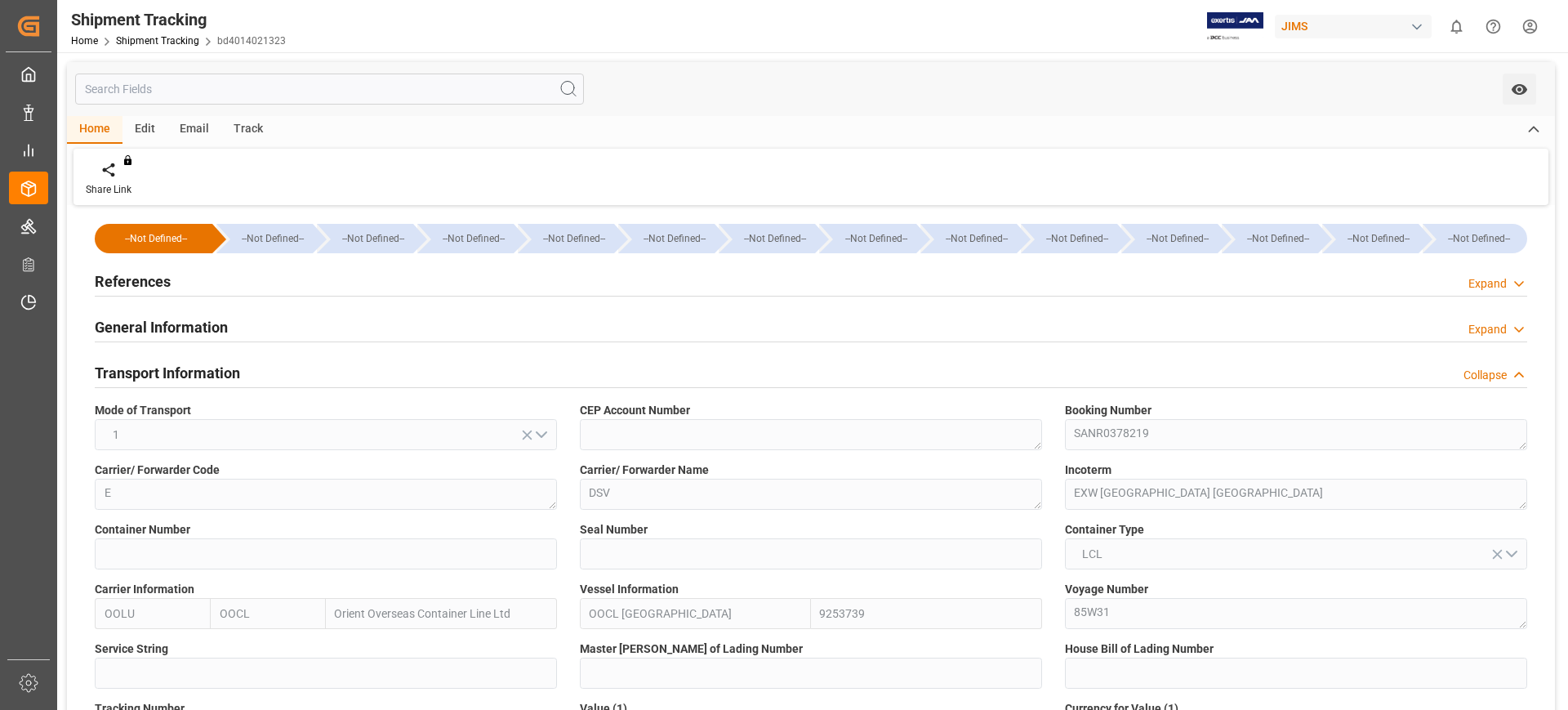
click at [166, 367] on h2 "Transport Information" at bounding box center [167, 373] width 145 height 22
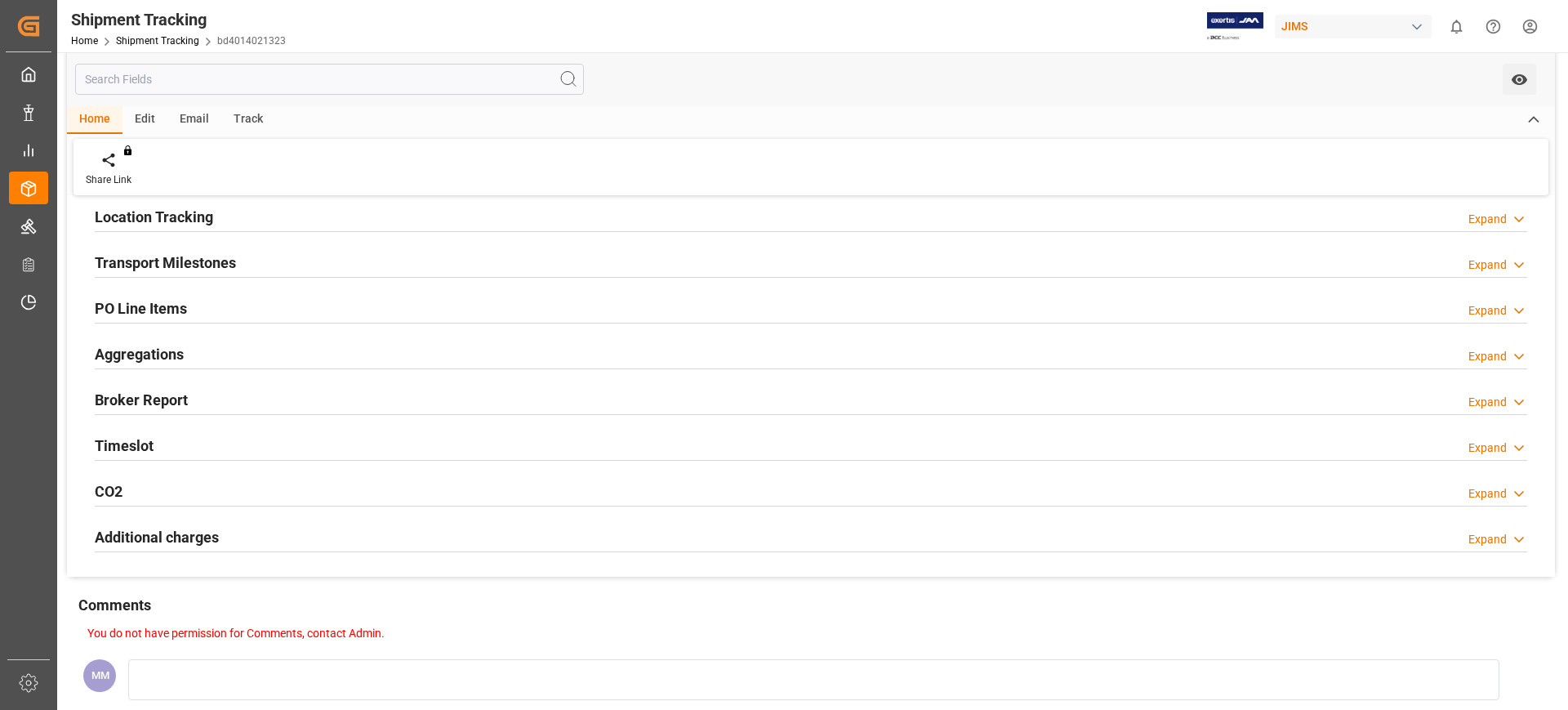
scroll to position [204, 0]
click at [177, 447] on div "Timeslot Expand" at bounding box center [811, 442] width 1433 height 31
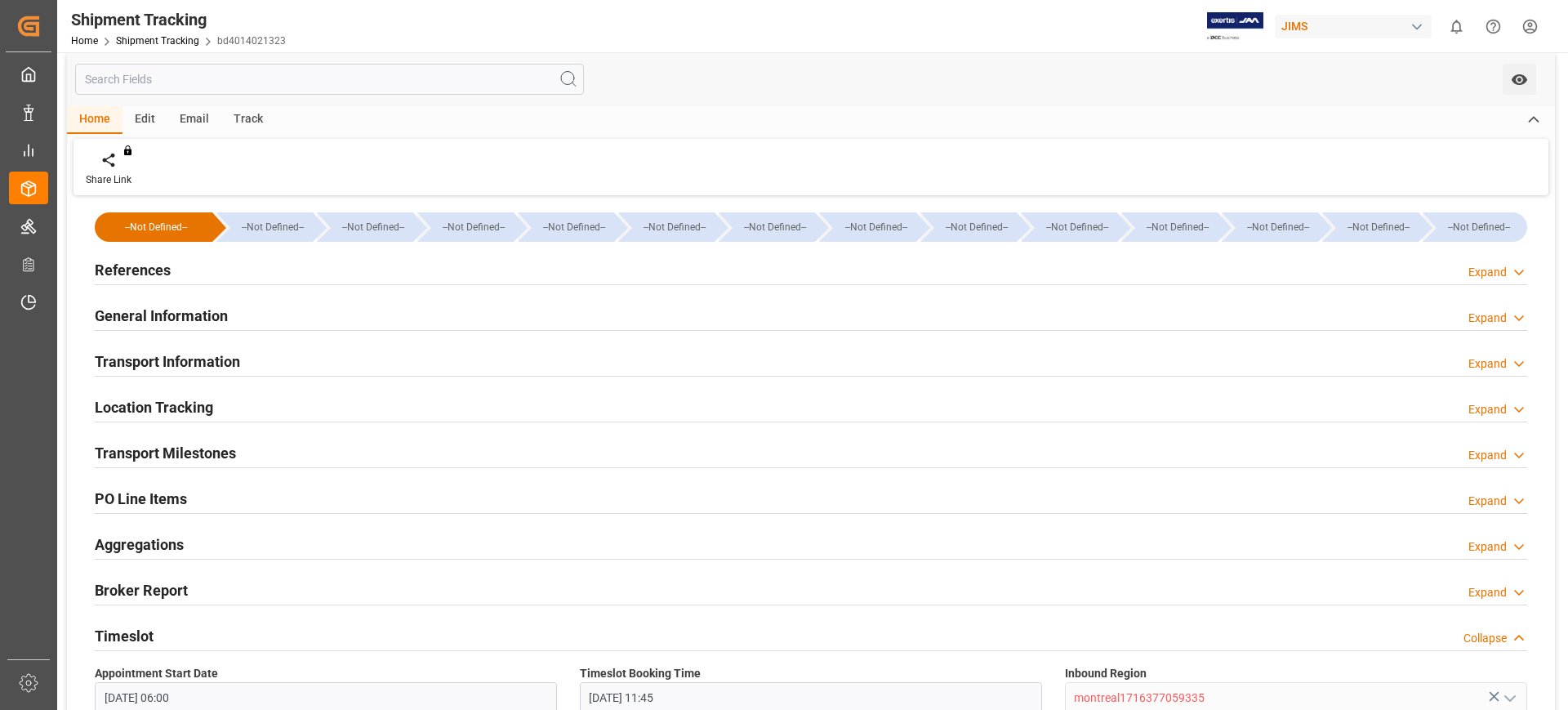
scroll to position [0, 0]
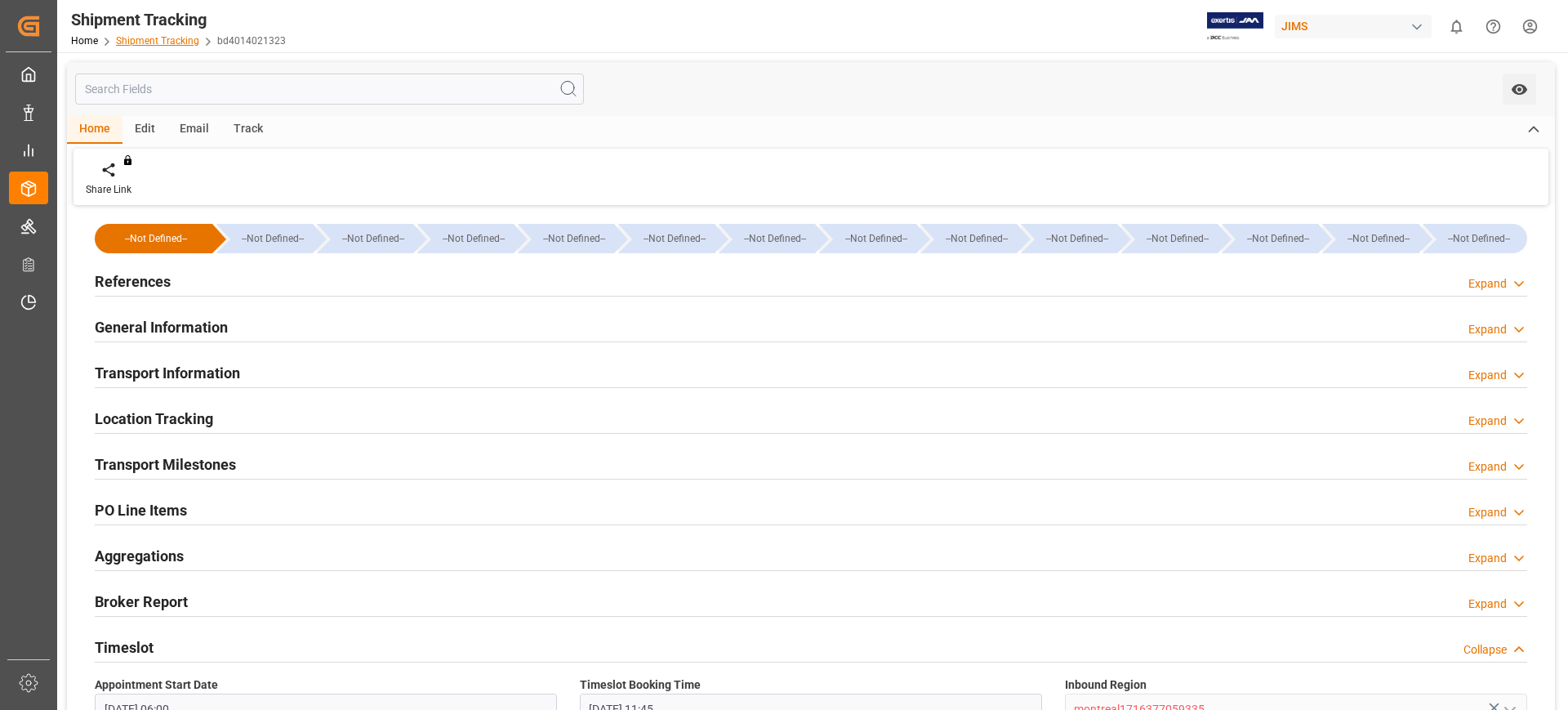
click at [150, 44] on link "Shipment Tracking" at bounding box center [158, 41] width 83 height 12
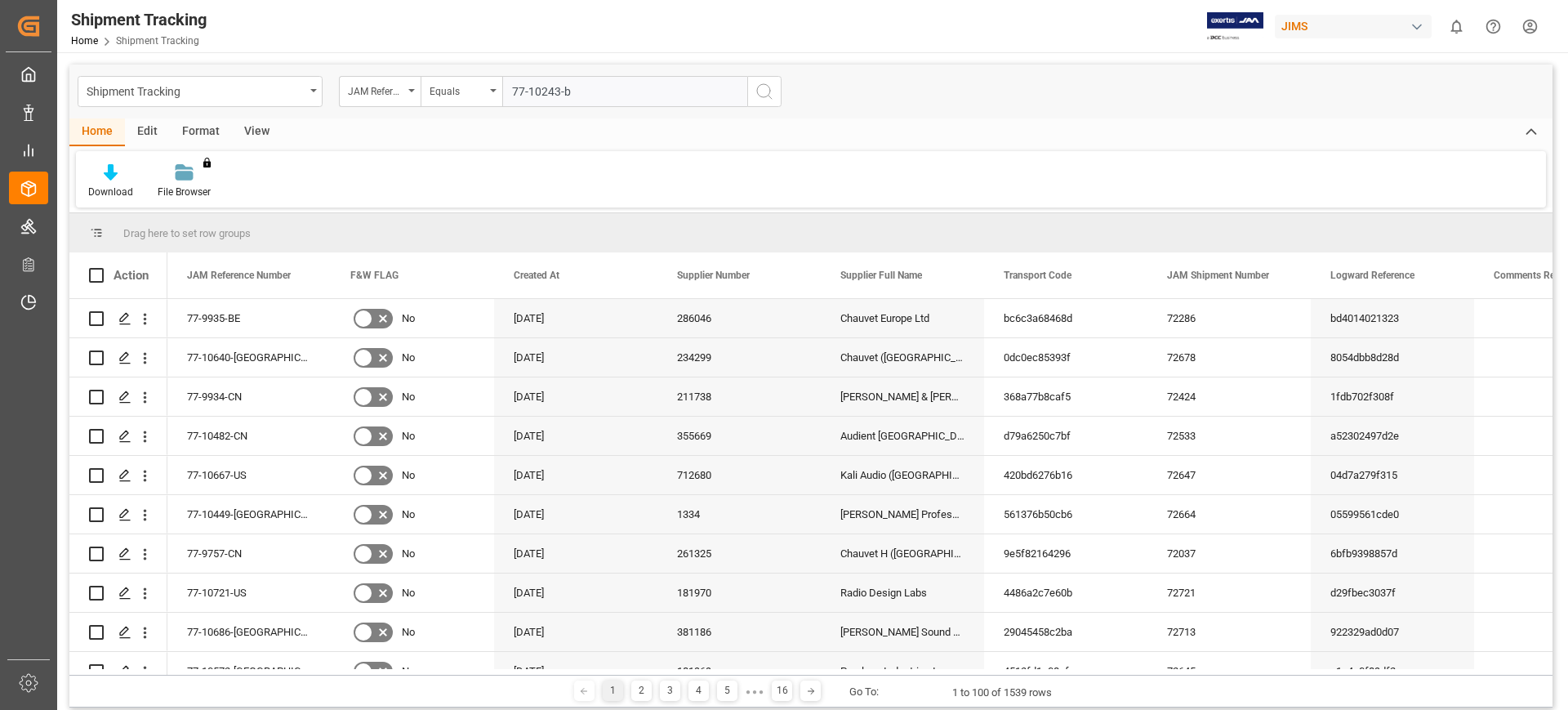
type input "77-10243-be"
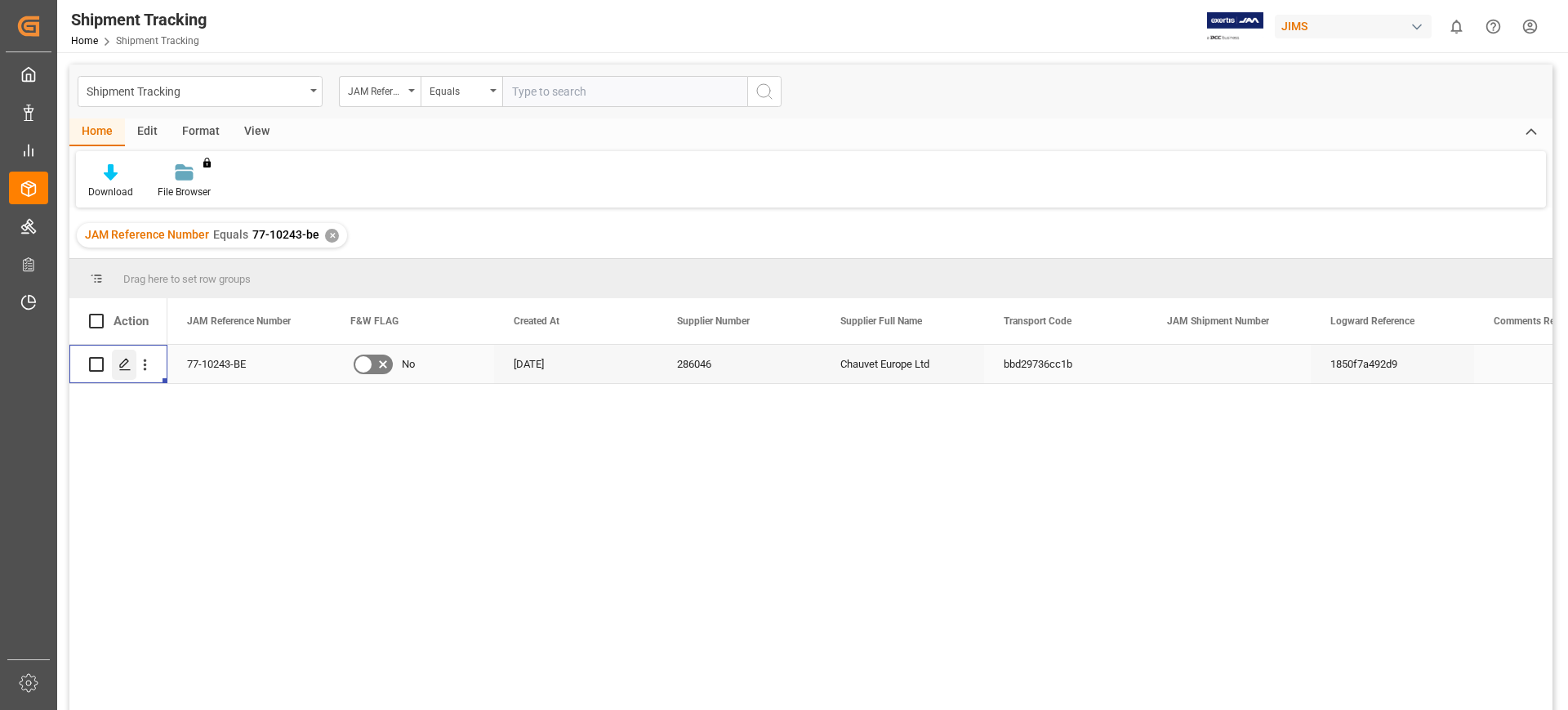
click at [121, 366] on polygon "Press SPACE to select this row." at bounding box center [124, 363] width 8 height 8
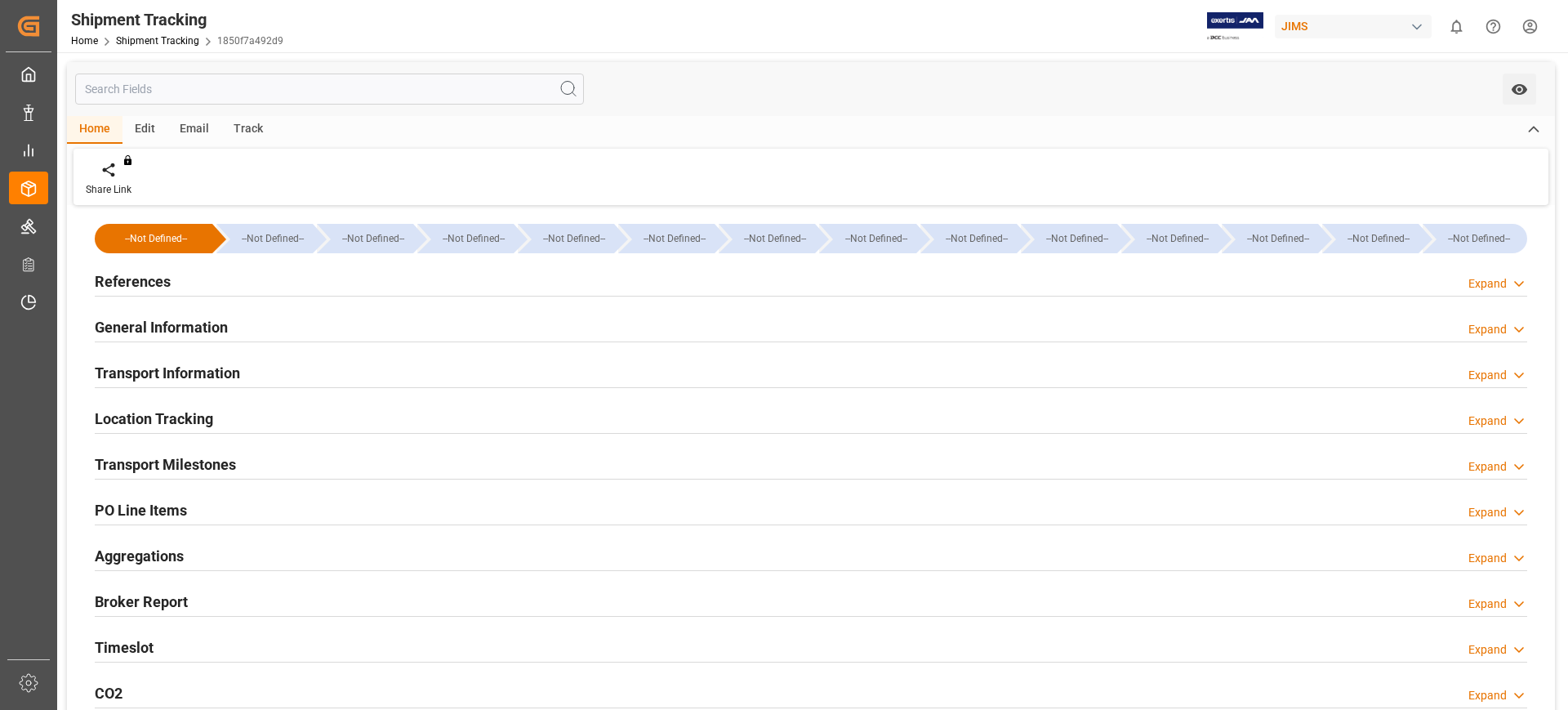
click at [143, 272] on h2 "References" at bounding box center [133, 281] width 76 height 22
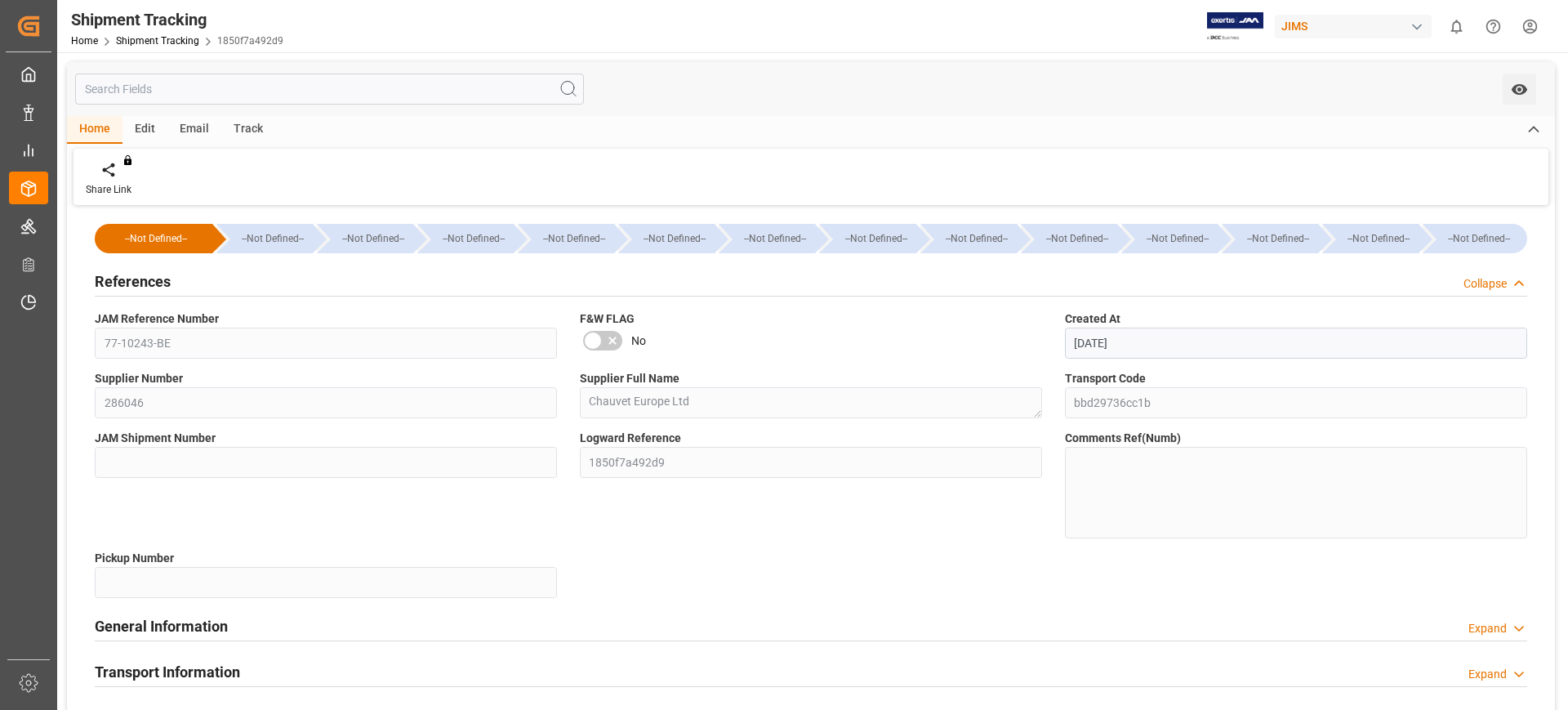
click at [144, 285] on h2 "References" at bounding box center [133, 281] width 76 height 22
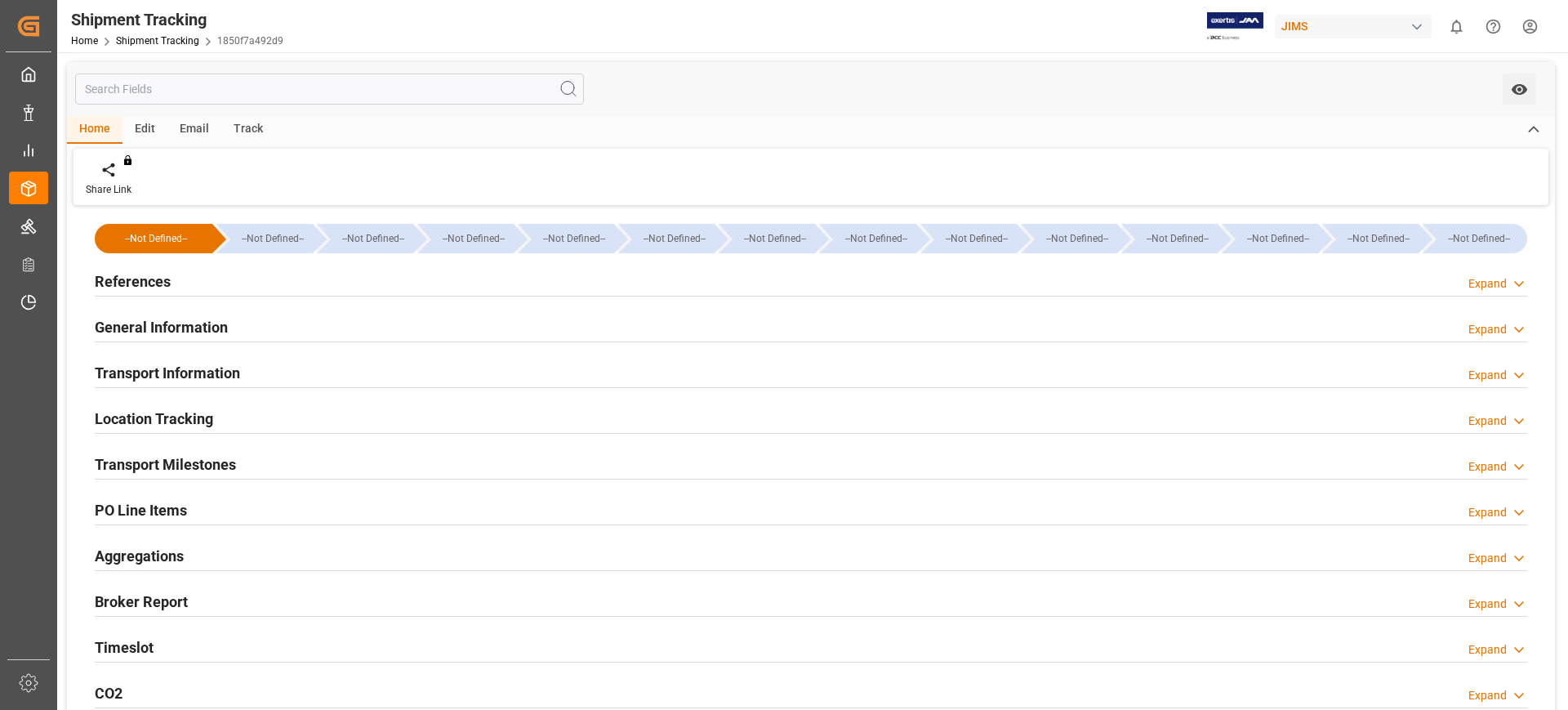
click at [143, 321] on h2 "General Information" at bounding box center [161, 327] width 134 height 22
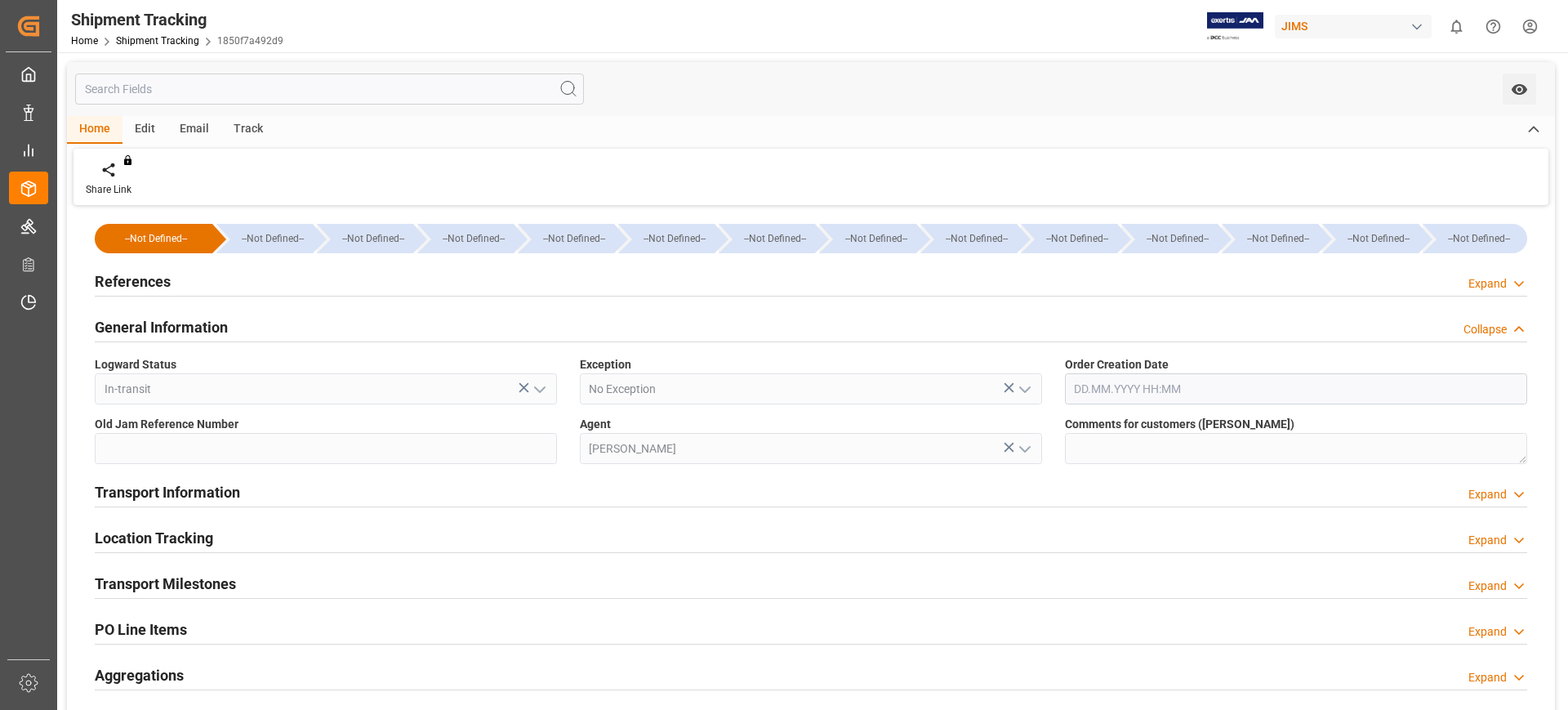
click at [143, 321] on h2 "General Information" at bounding box center [161, 327] width 134 height 22
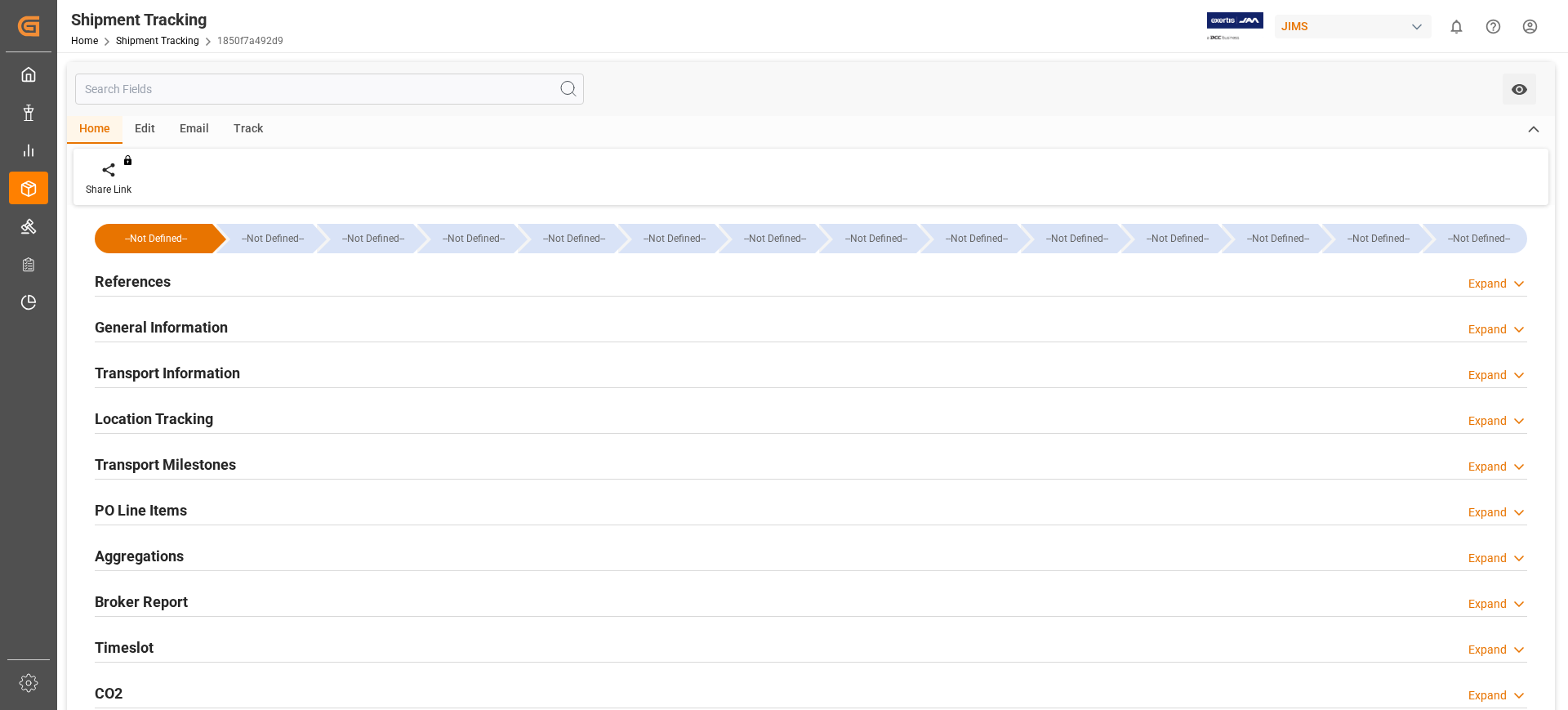
click at [154, 373] on h2 "Transport Information" at bounding box center [167, 373] width 145 height 22
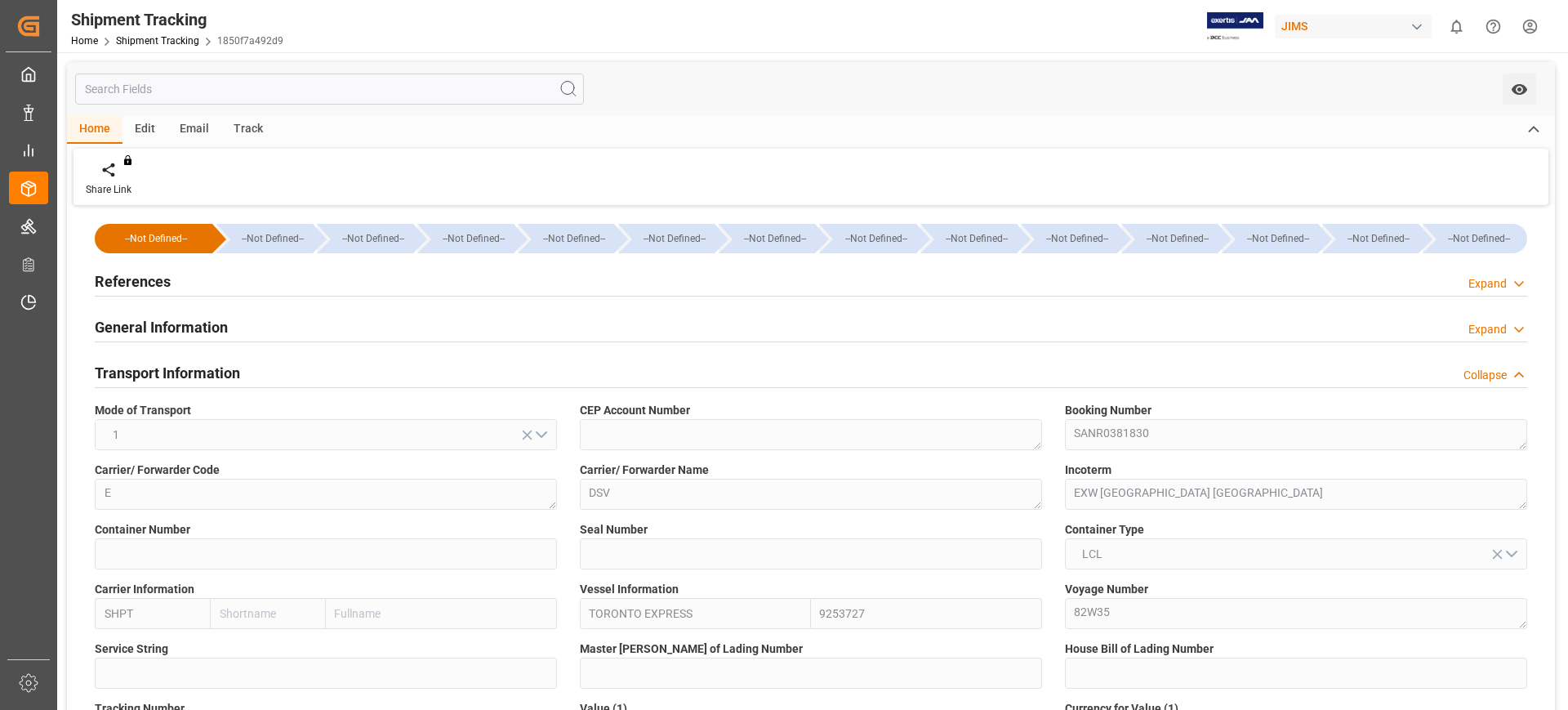
click at [154, 373] on h2 "Transport Information" at bounding box center [167, 373] width 145 height 22
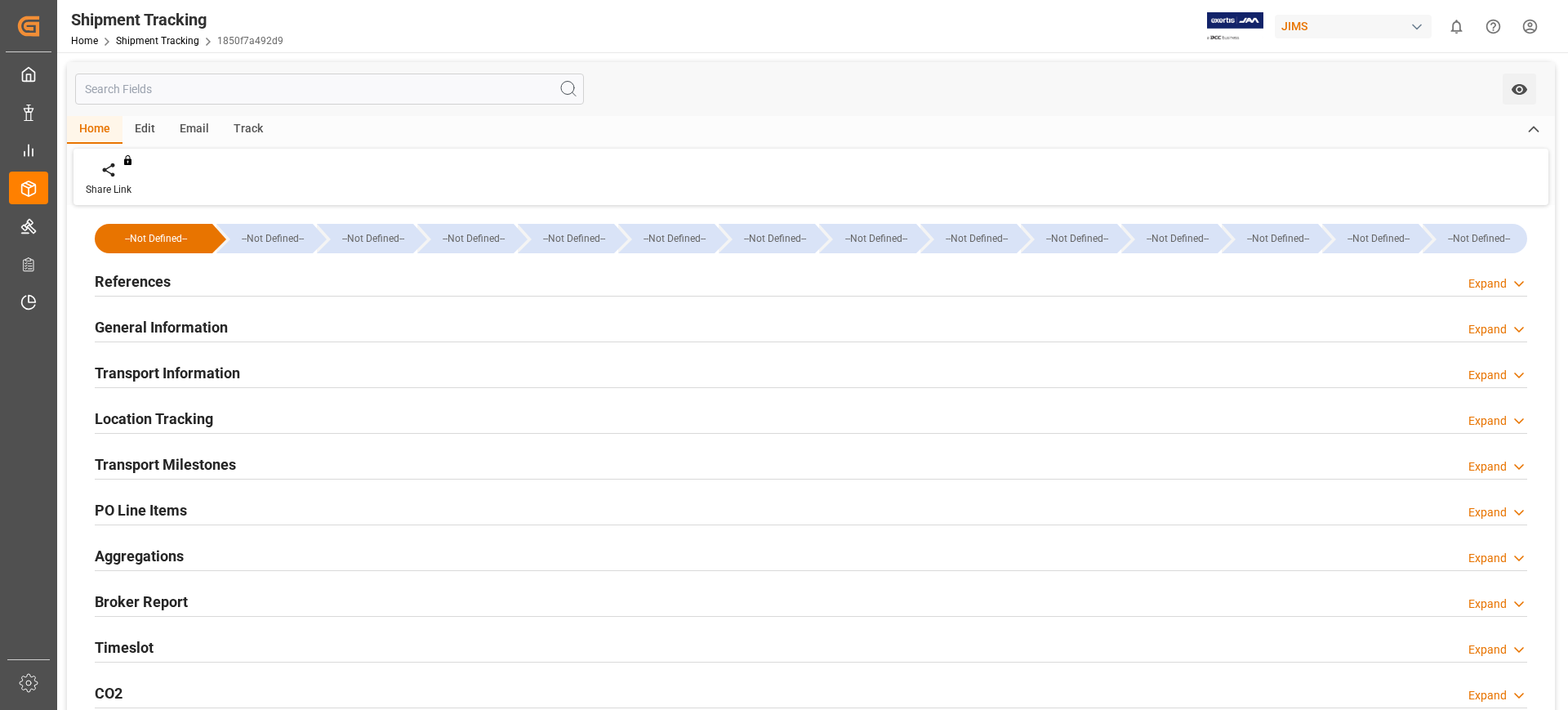
click at [158, 408] on h2 "Location Tracking" at bounding box center [153, 419] width 118 height 22
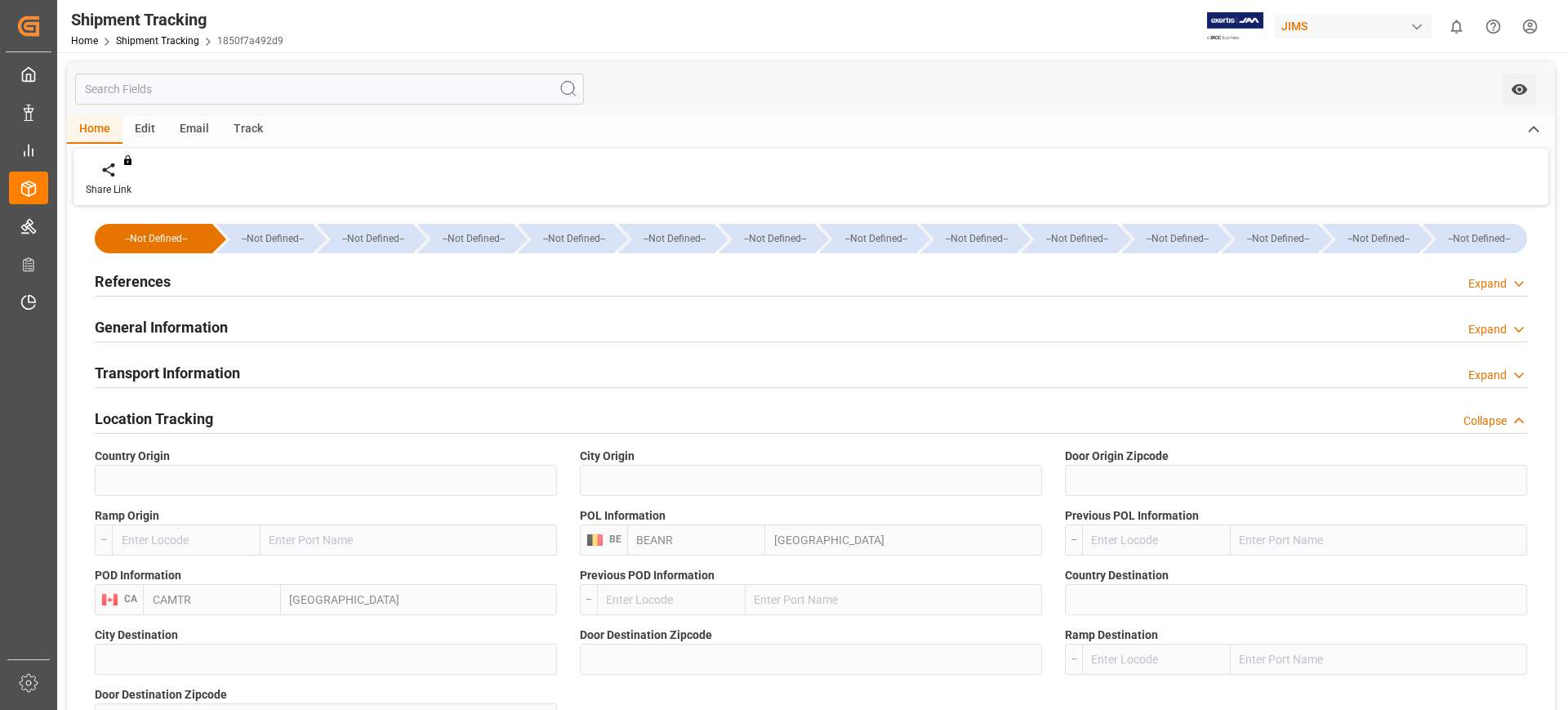
click at [158, 408] on h2 "Location Tracking" at bounding box center [153, 419] width 118 height 22
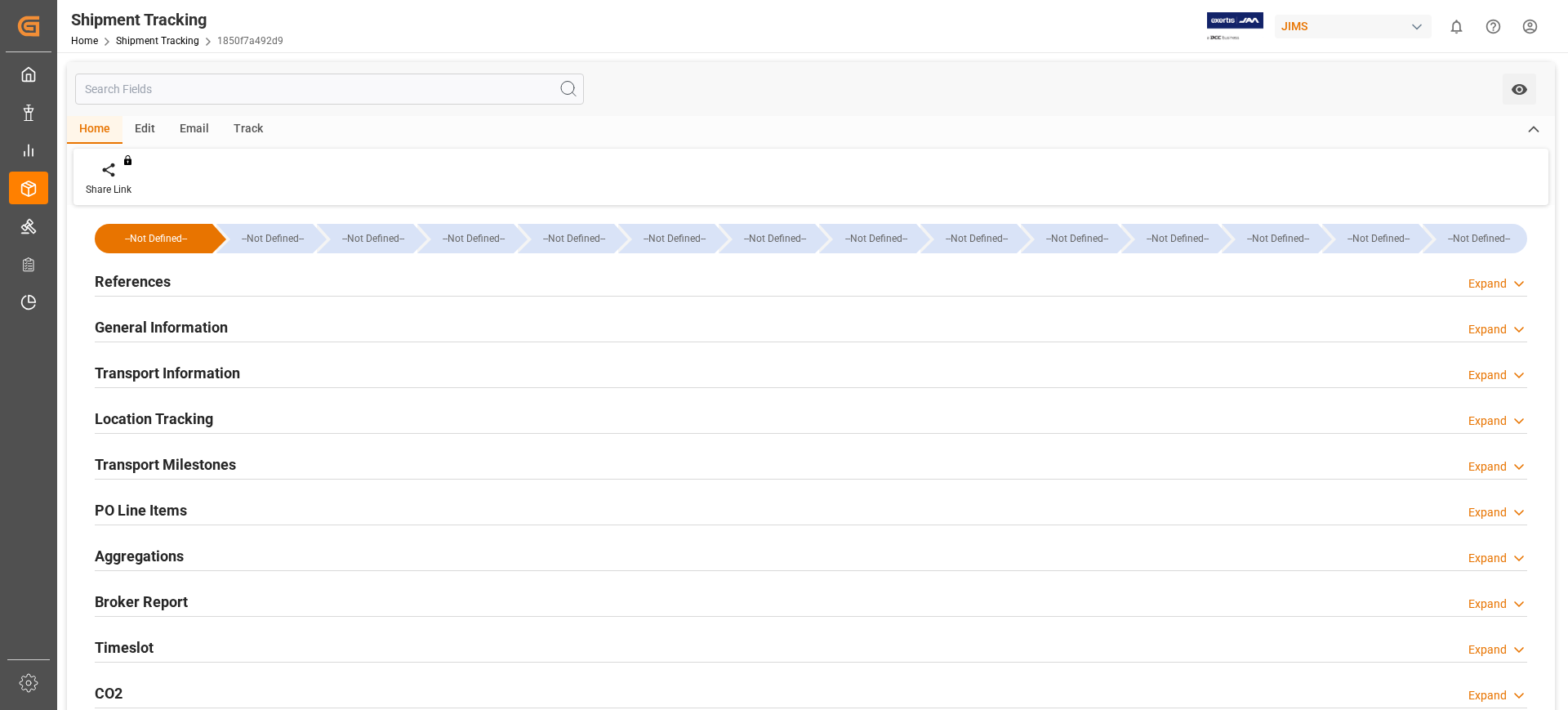
click at [173, 459] on h2 "Transport Milestones" at bounding box center [165, 464] width 142 height 22
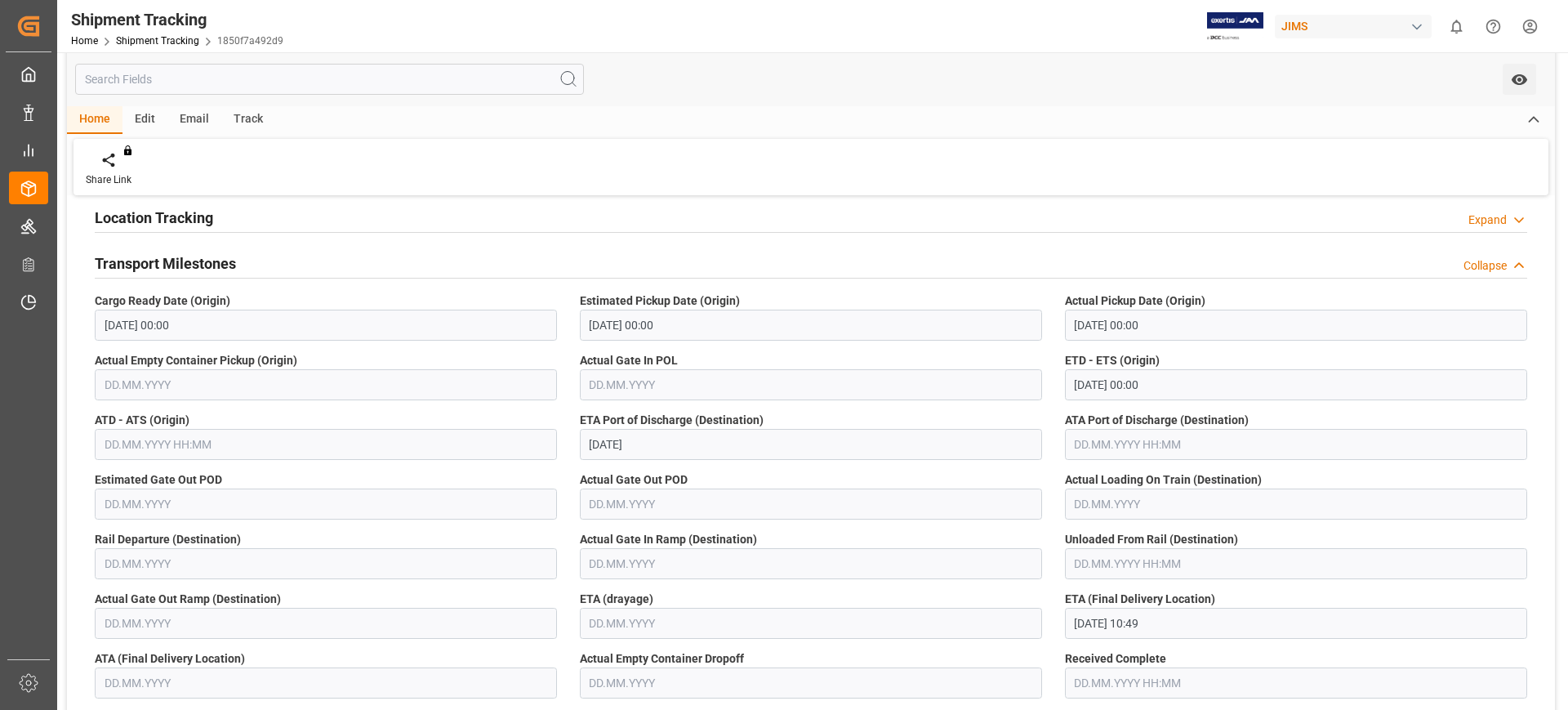
scroll to position [204, 0]
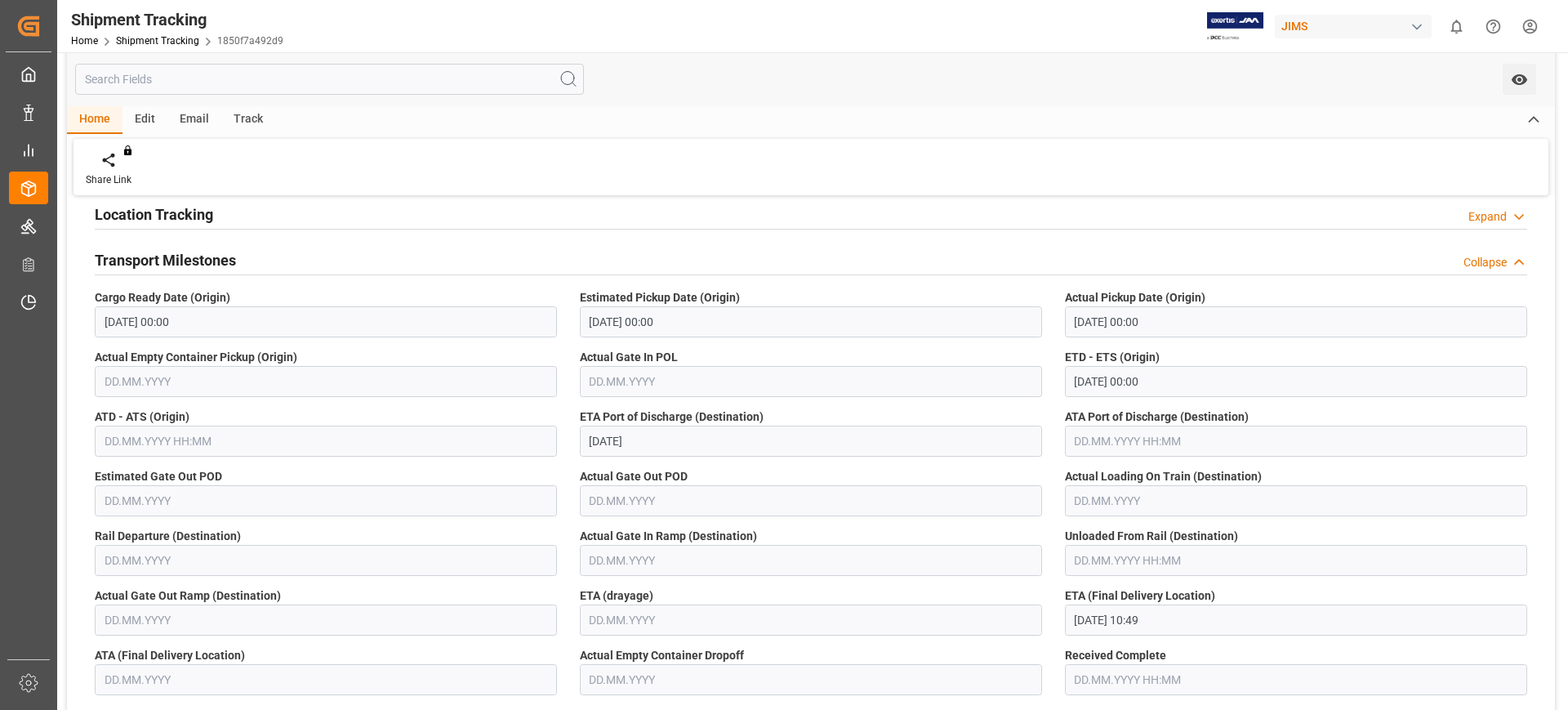
click at [160, 270] on h2 "Transport Milestones" at bounding box center [165, 260] width 142 height 22
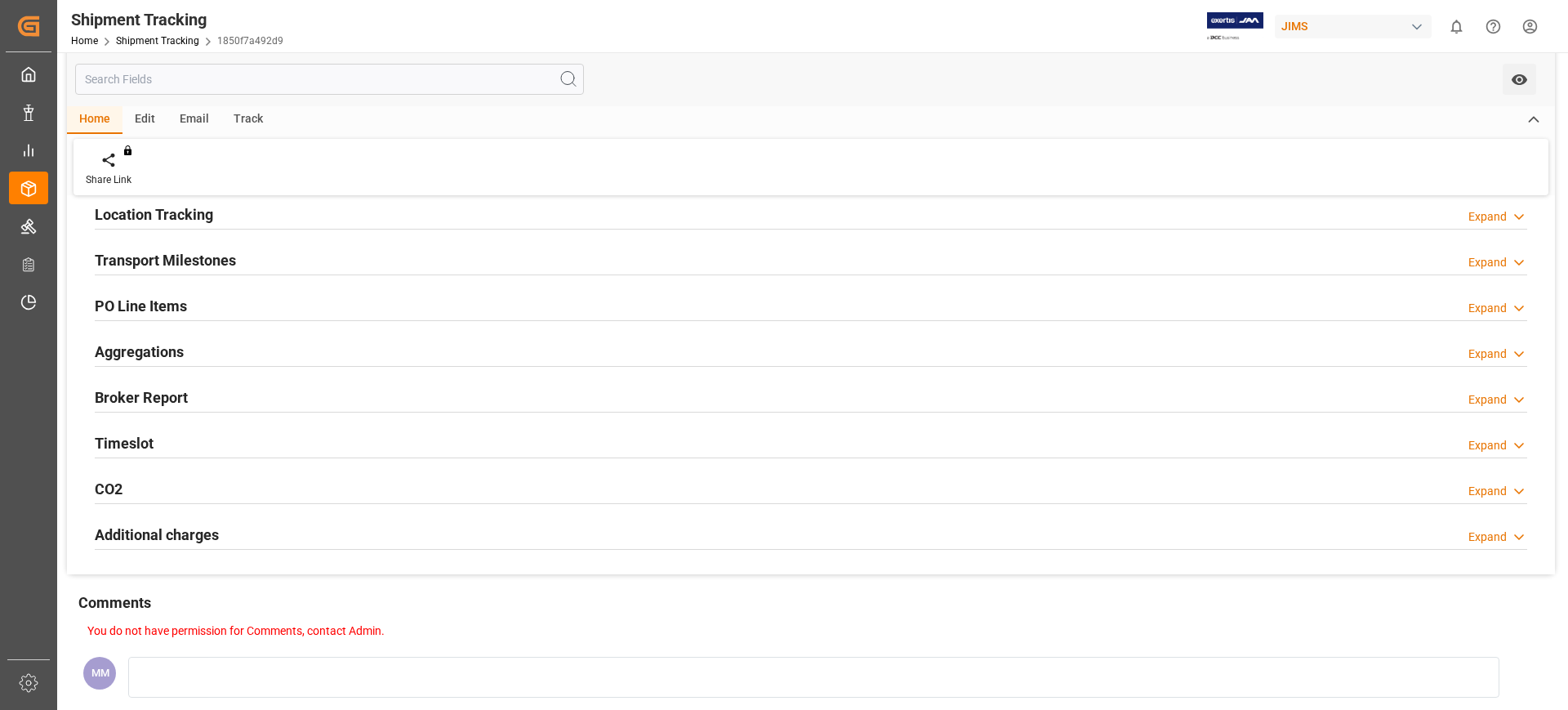
click at [131, 432] on h2 "Timeslot" at bounding box center [124, 443] width 59 height 22
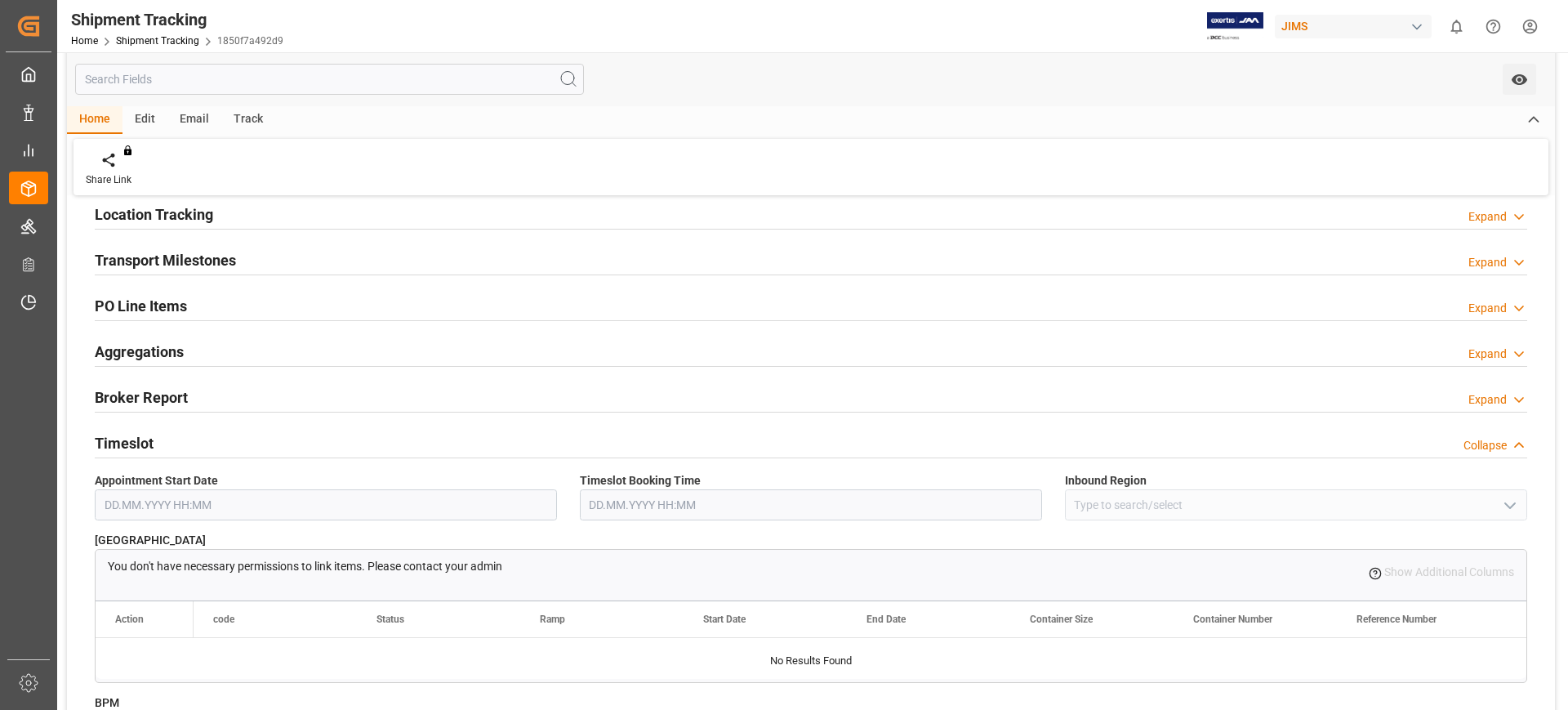
click at [132, 438] on h2 "Timeslot" at bounding box center [124, 443] width 59 height 22
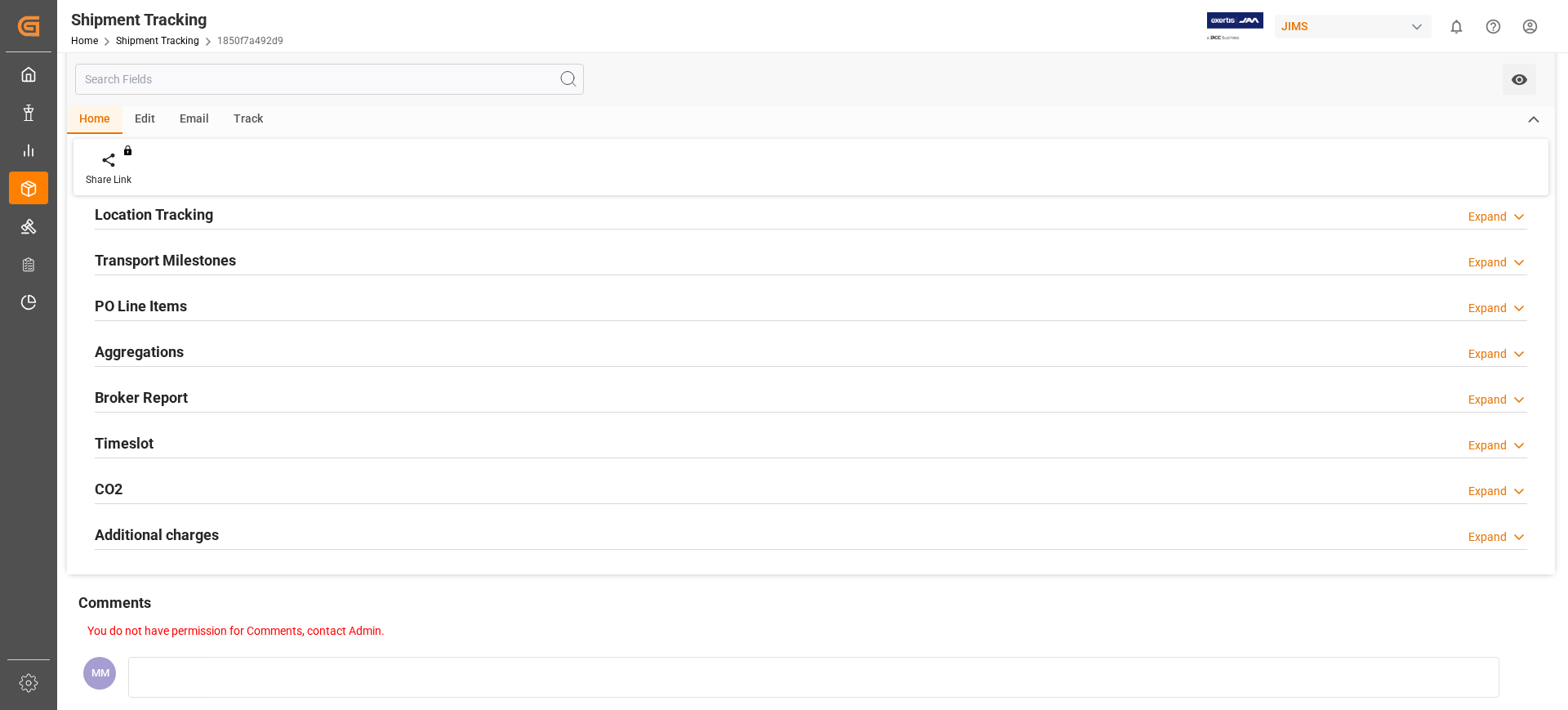
click at [235, 261] on h2 "Transport Milestones" at bounding box center [165, 260] width 142 height 22
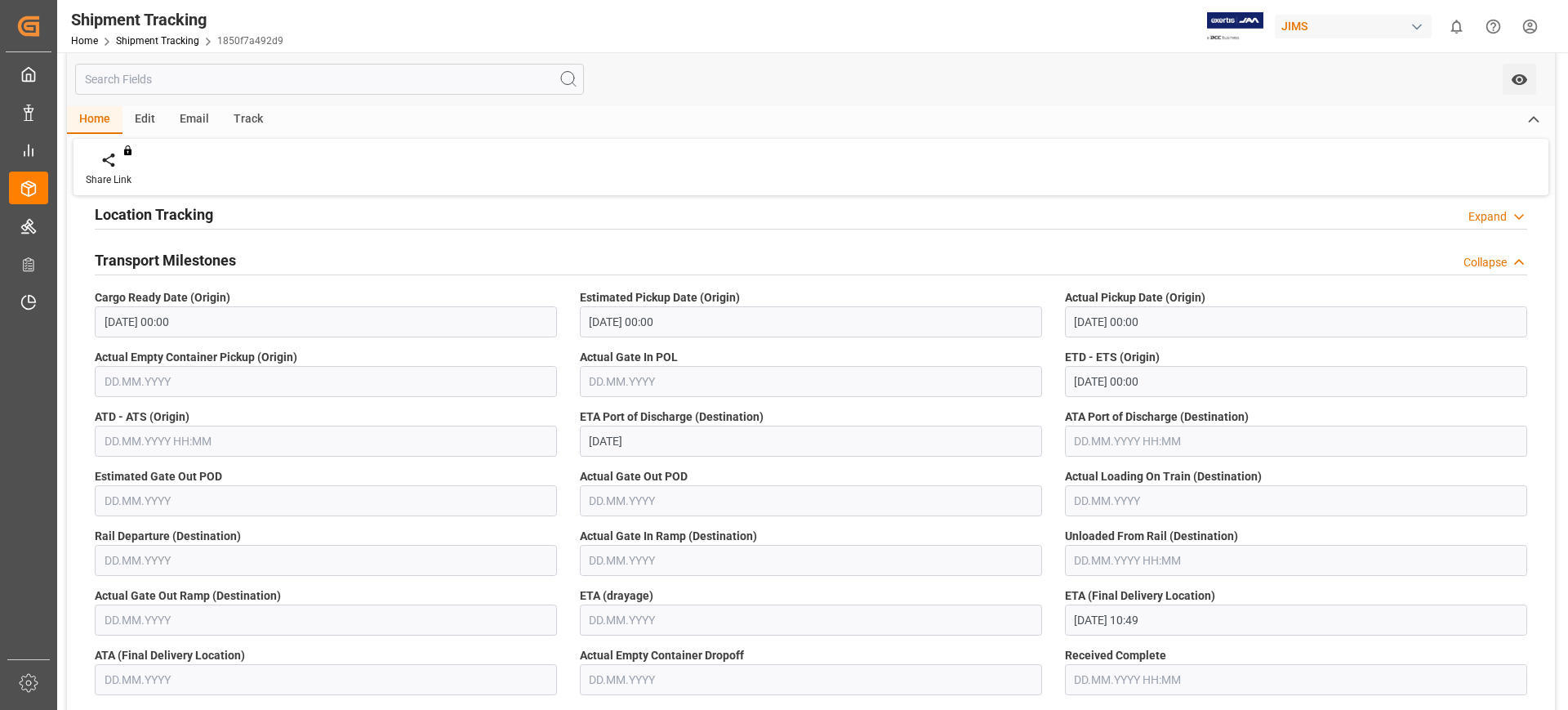
click at [169, 32] on div "Home Shipment Tracking 1850f7a492d9" at bounding box center [177, 40] width 212 height 17
click at [168, 47] on div "Home Shipment Tracking 1850f7a492d9" at bounding box center [177, 40] width 212 height 17
click at [193, 38] on link "Shipment Tracking" at bounding box center [158, 41] width 83 height 12
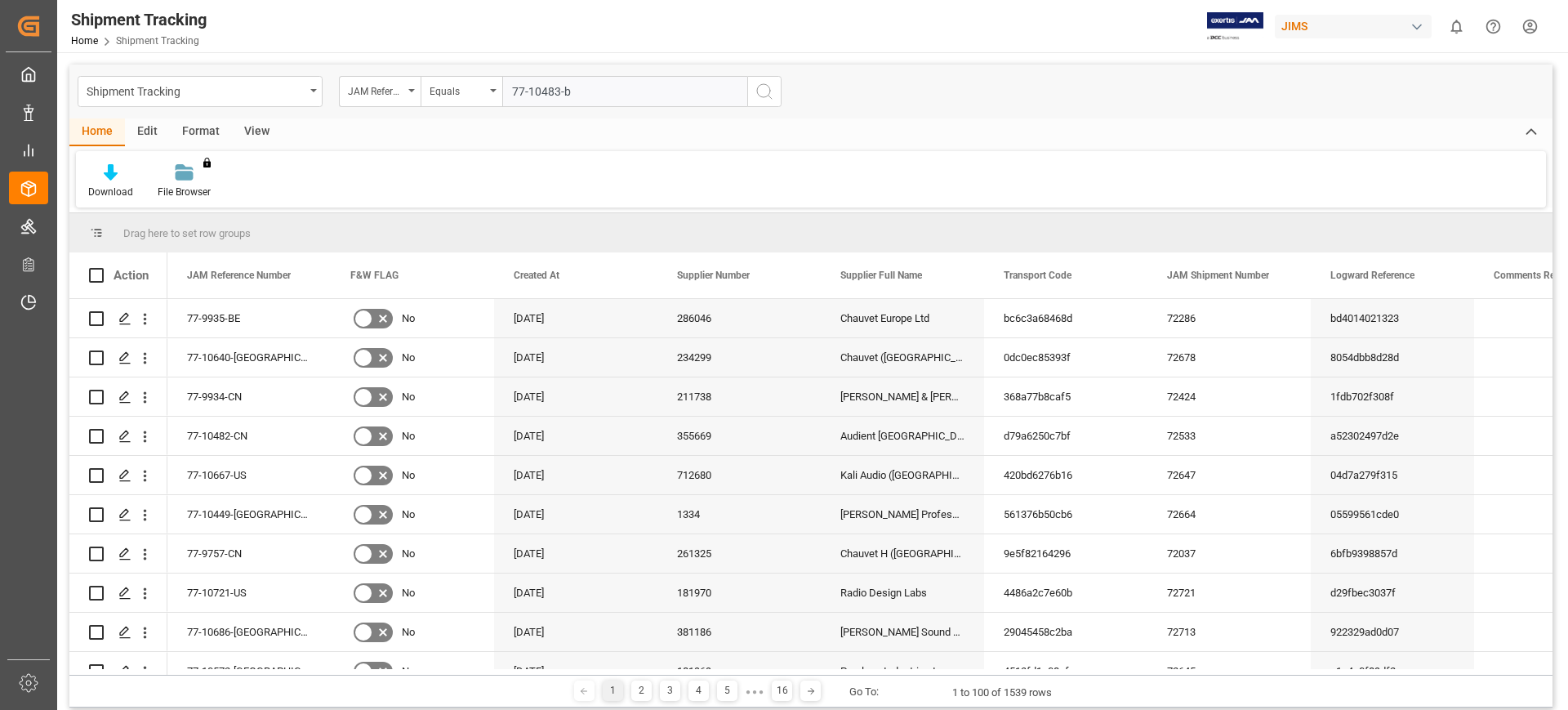
type input "77-10483-be"
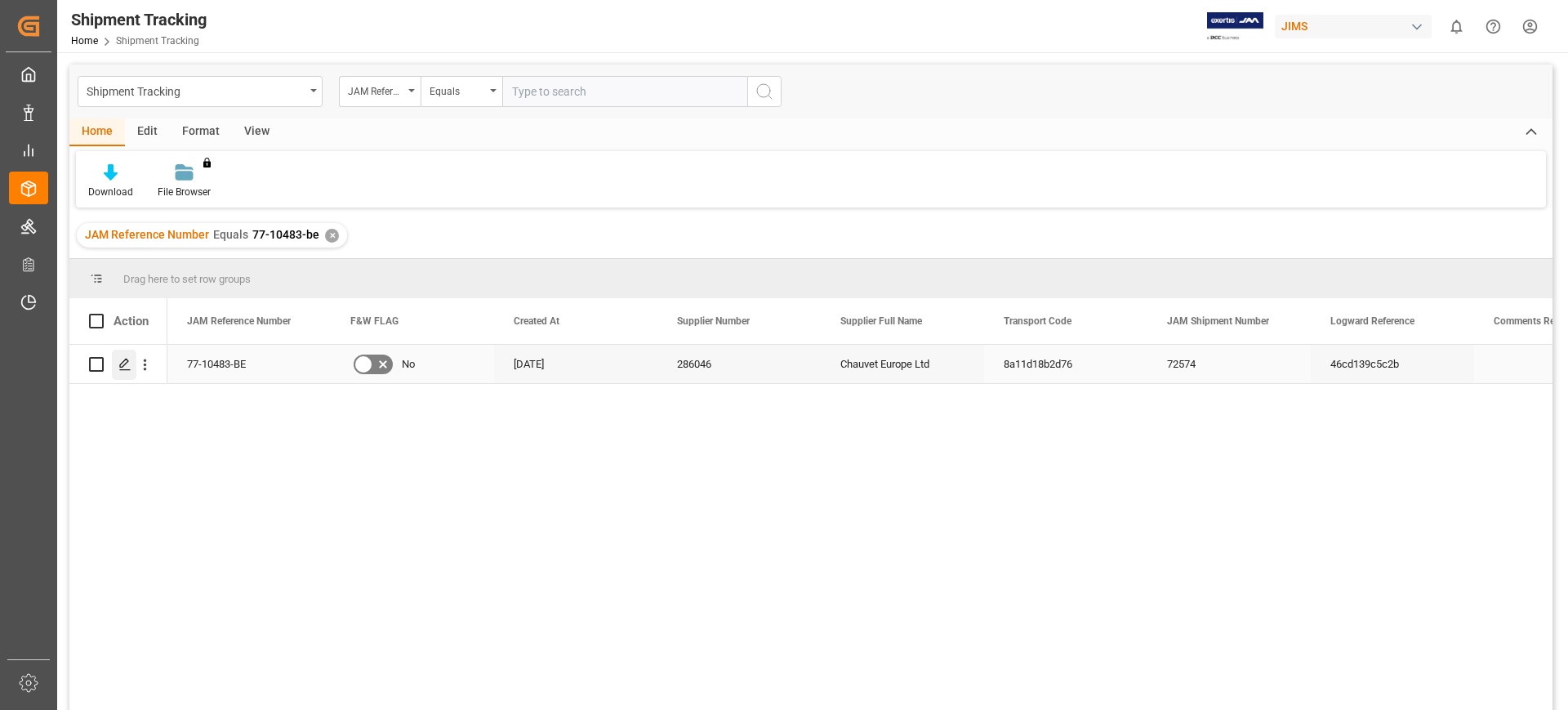
click at [116, 364] on div "Press SPACE to select this row." at bounding box center [124, 364] width 24 height 30
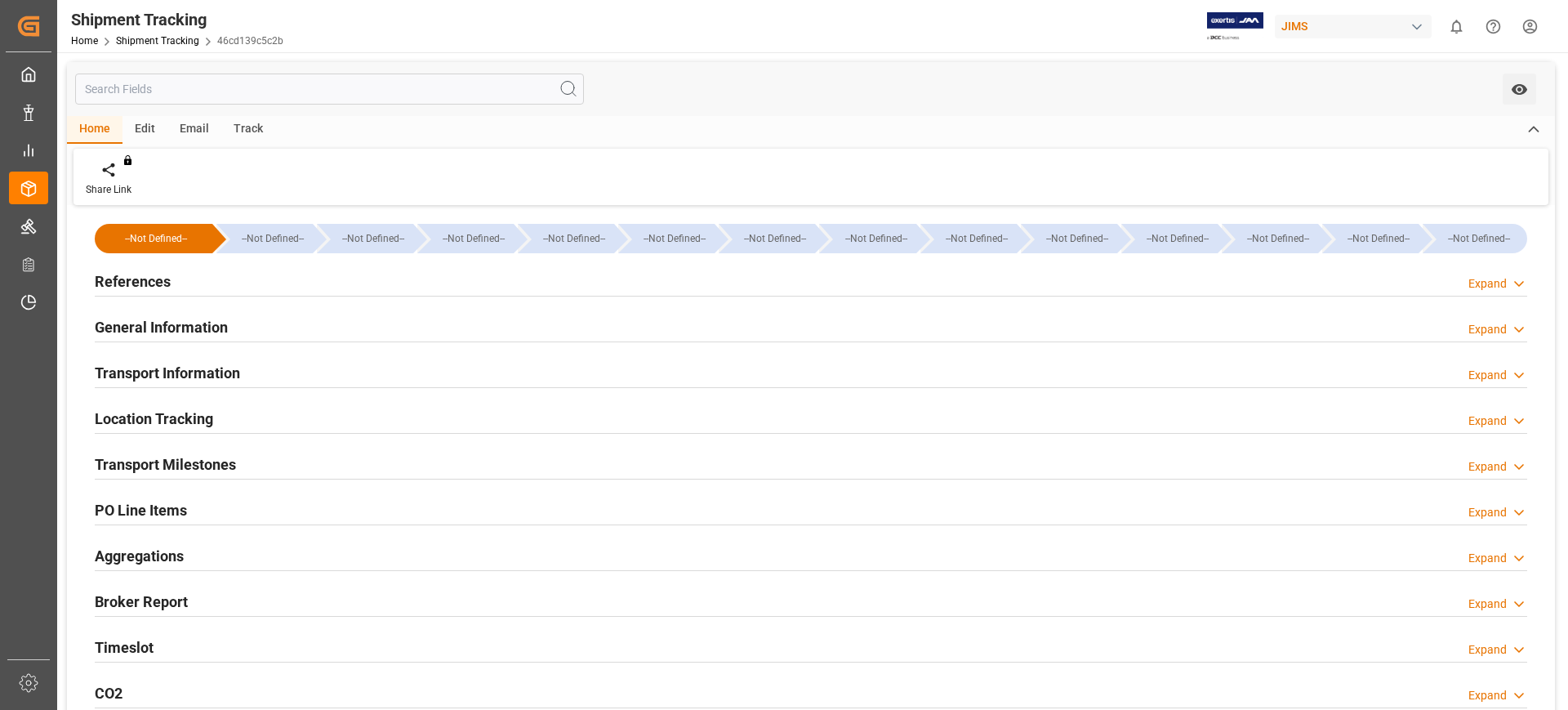
type input "45414"
click at [197, 317] on h2 "General Information" at bounding box center [161, 327] width 134 height 22
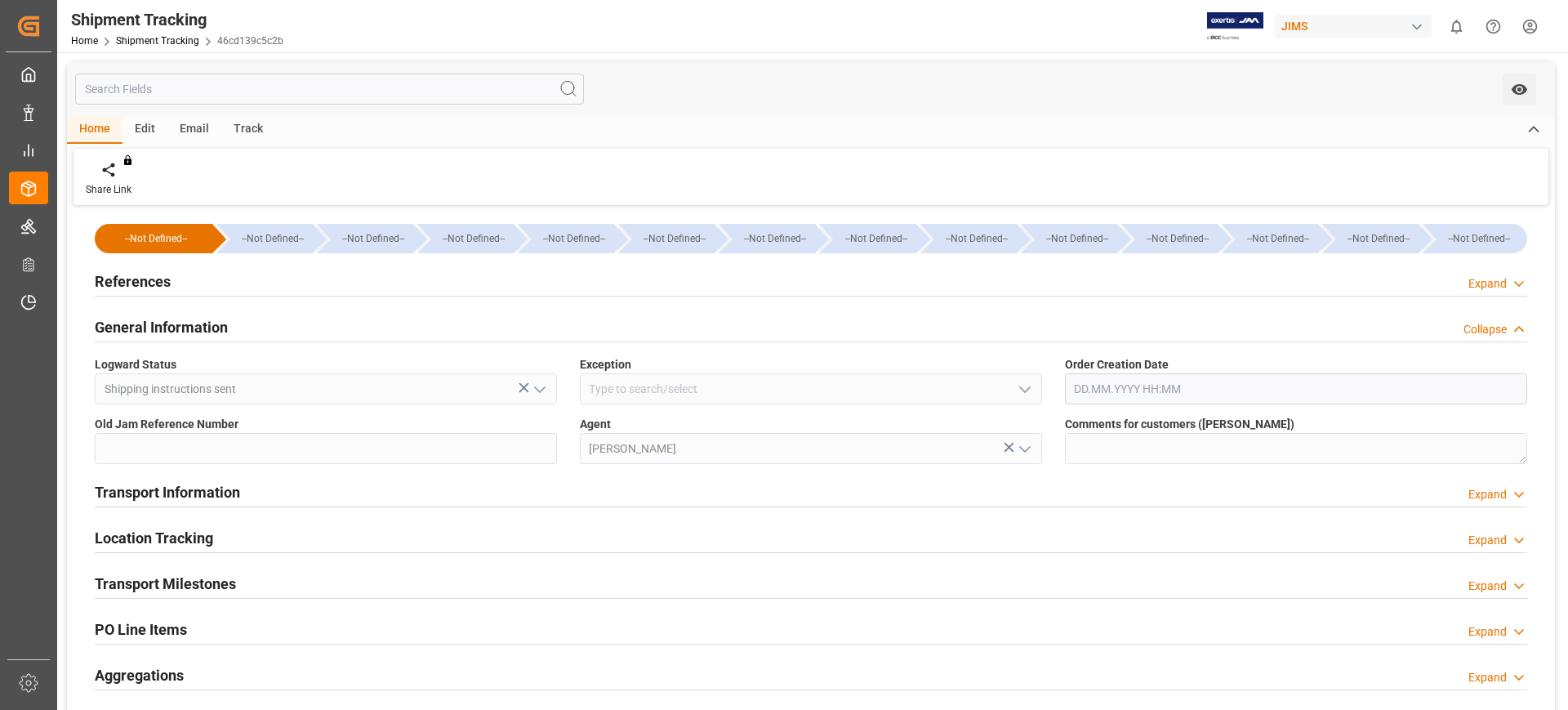
click at [191, 327] on h2 "General Information" at bounding box center [161, 327] width 134 height 22
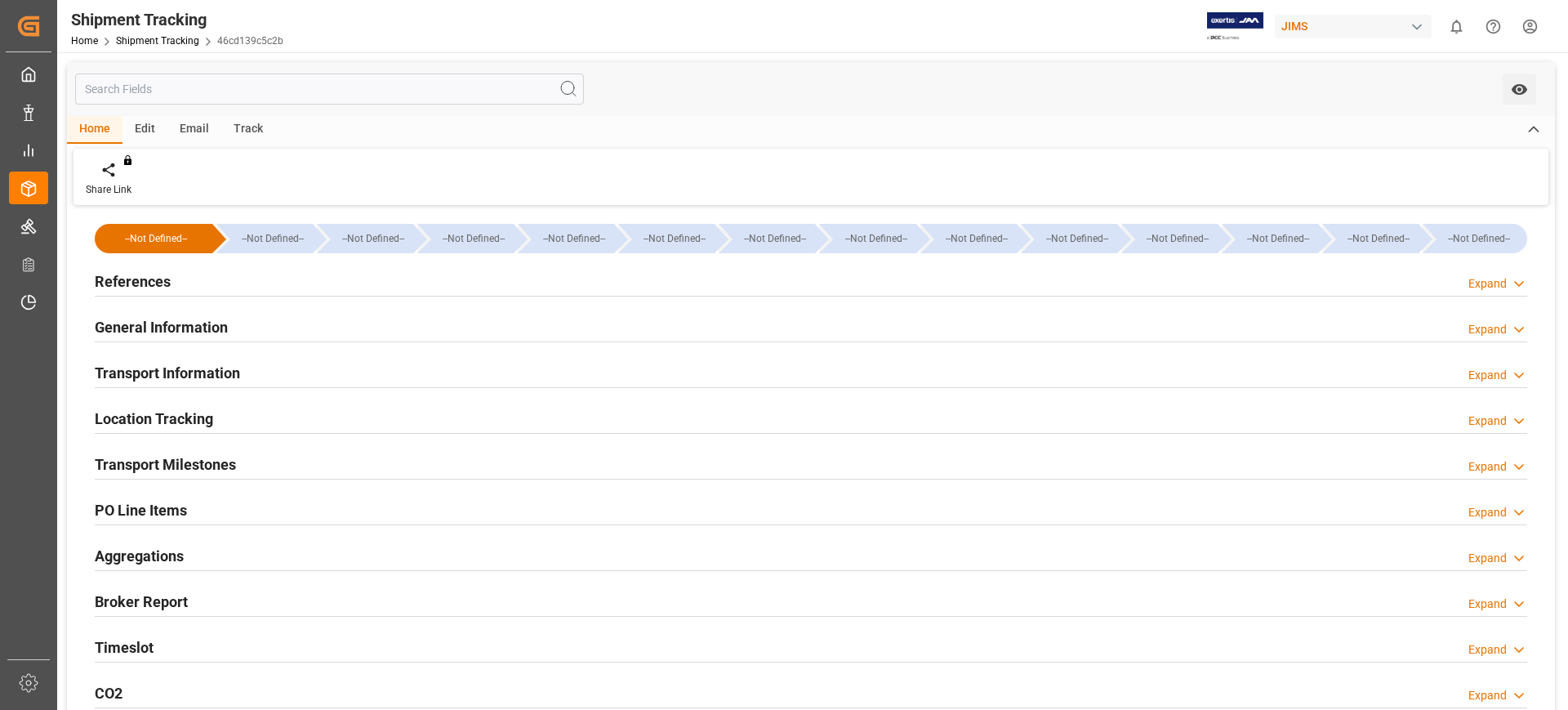
click at [197, 371] on h2 "Transport Information" at bounding box center [167, 373] width 145 height 22
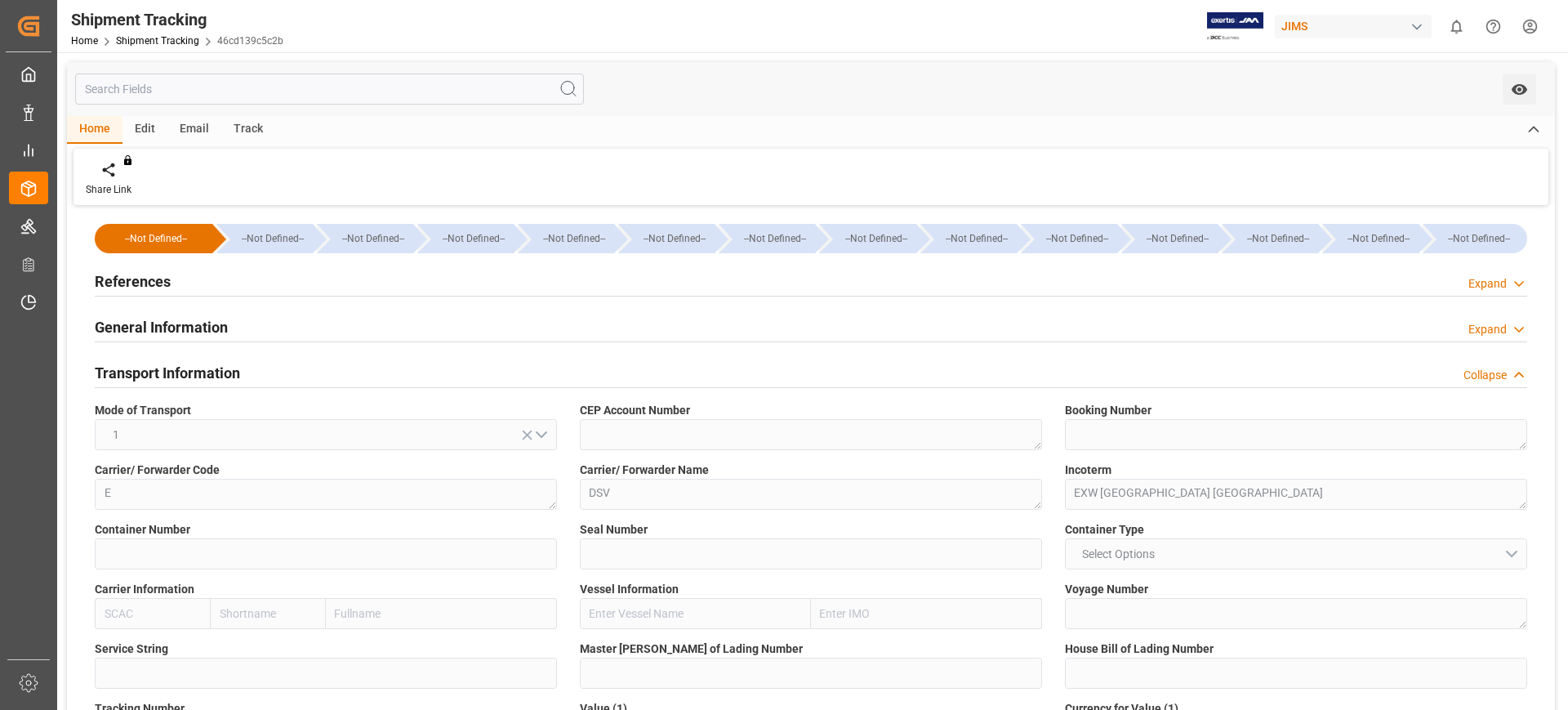
click at [197, 371] on h2 "Transport Information" at bounding box center [167, 373] width 145 height 22
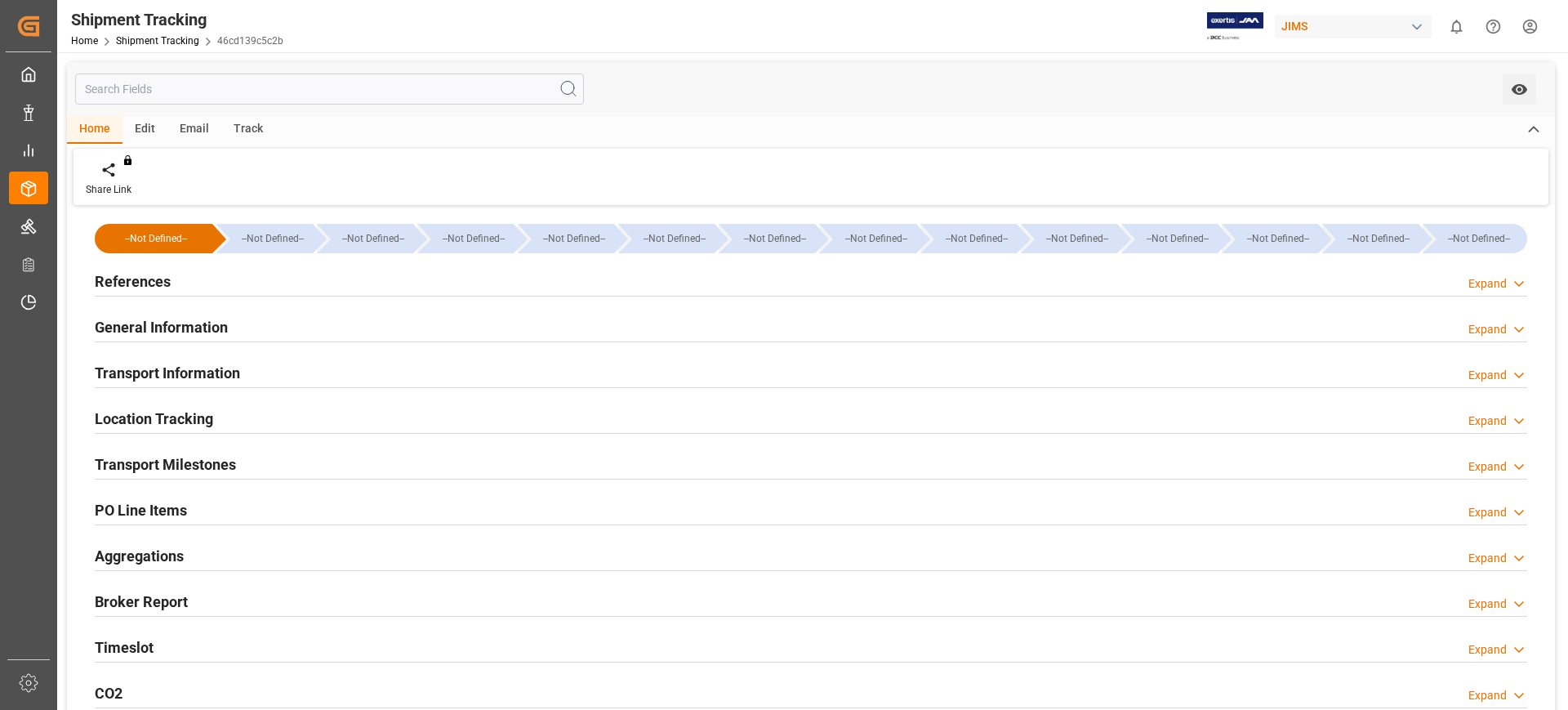
click at [201, 420] on h2 "Location Tracking" at bounding box center [153, 419] width 118 height 22
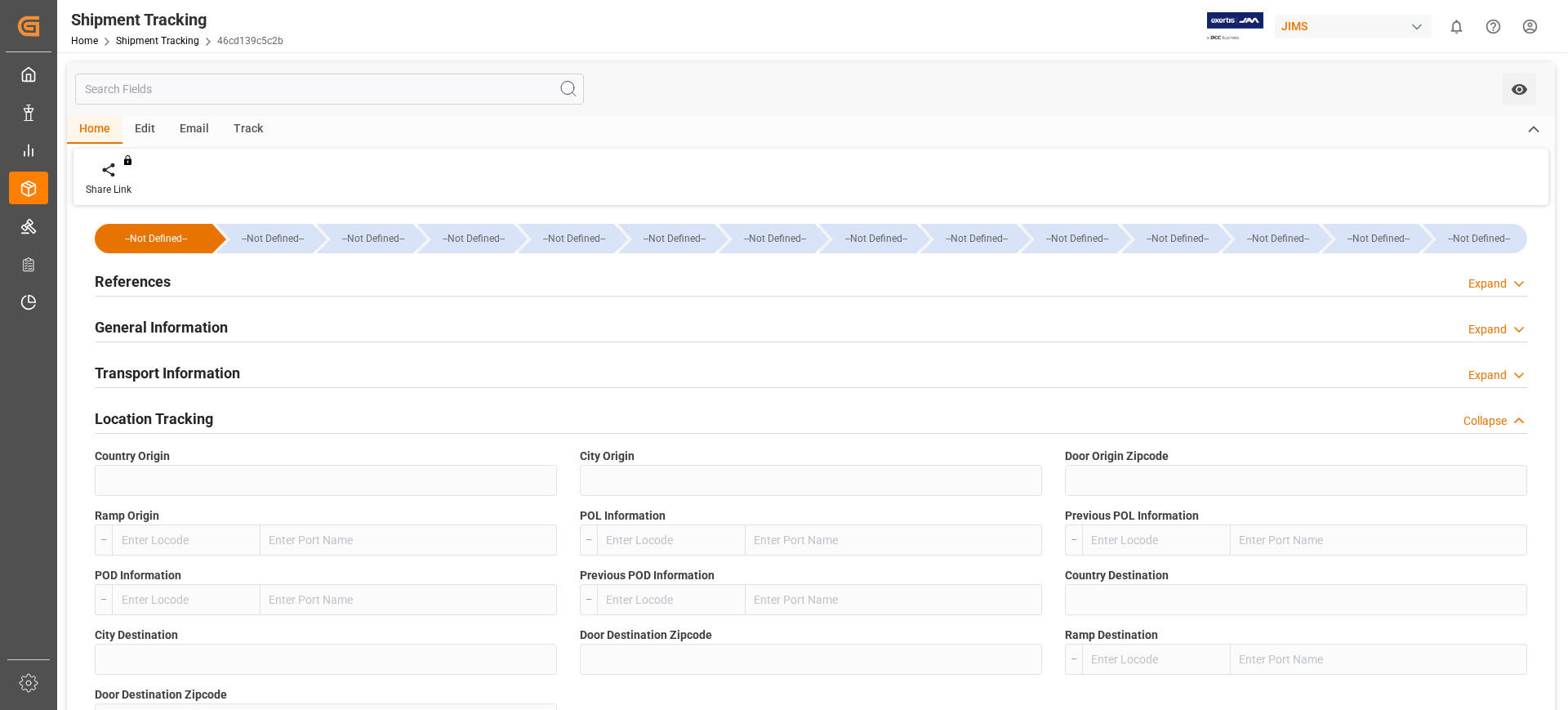
click at [201, 420] on h2 "Location Tracking" at bounding box center [153, 419] width 118 height 22
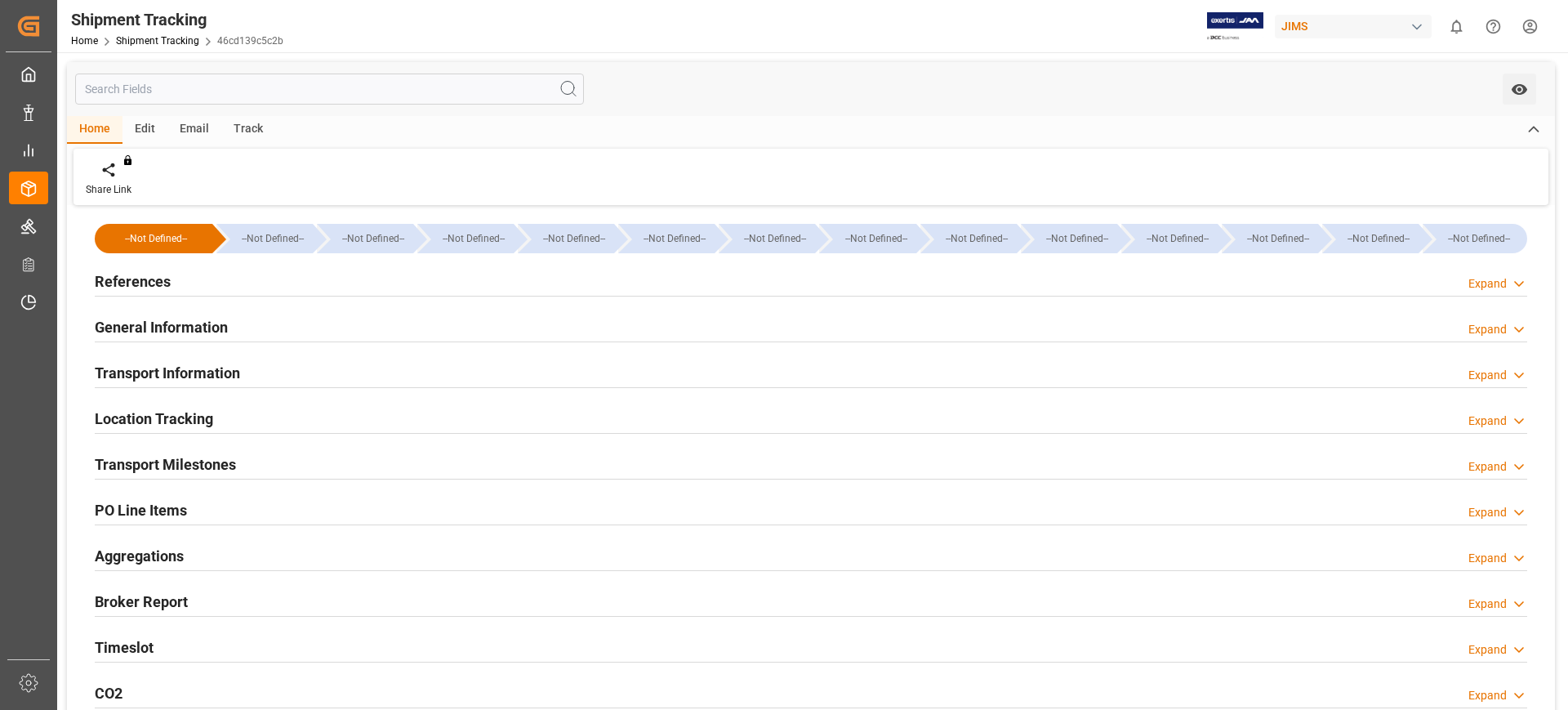
click at [201, 453] on h2 "Transport Milestones" at bounding box center [165, 464] width 142 height 22
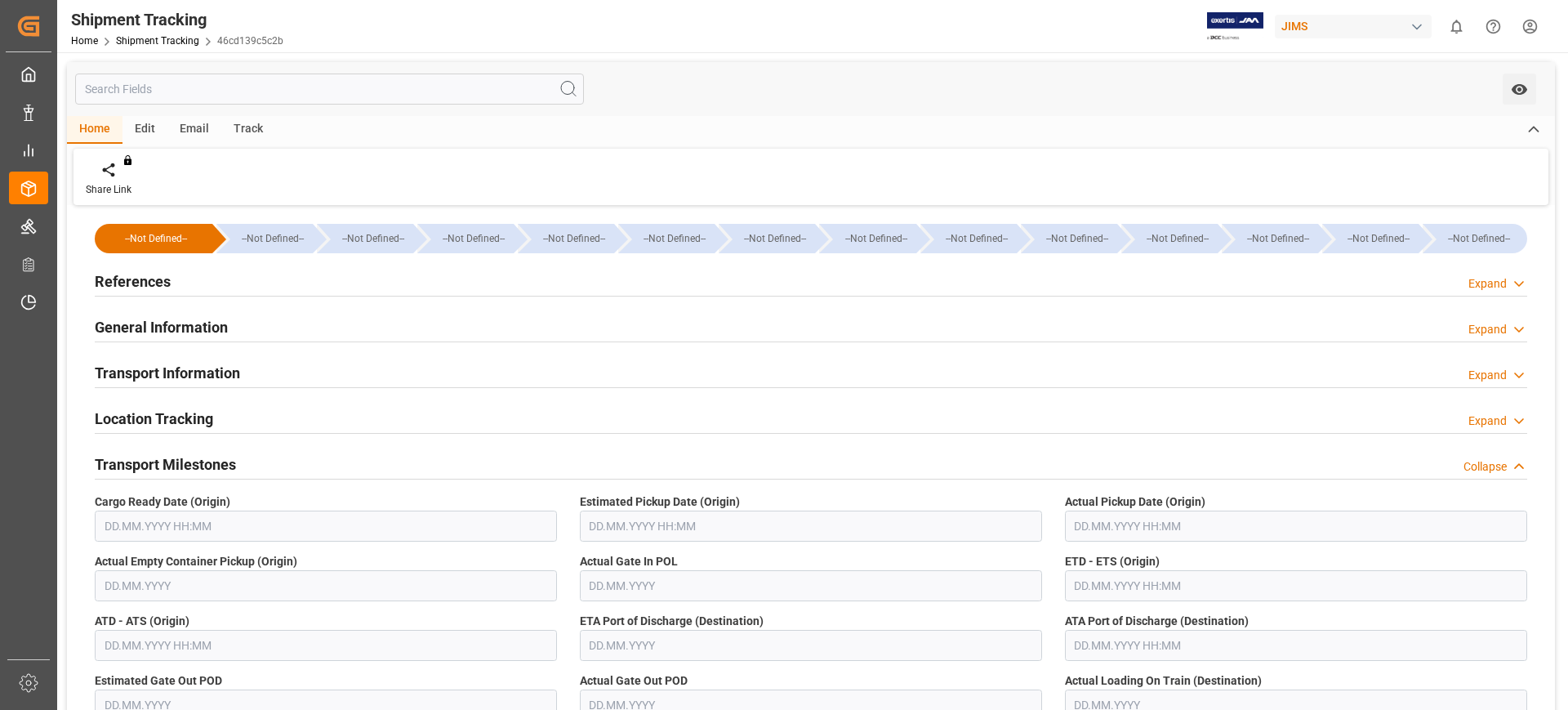
click at [191, 456] on h2 "Transport Milestones" at bounding box center [165, 464] width 142 height 22
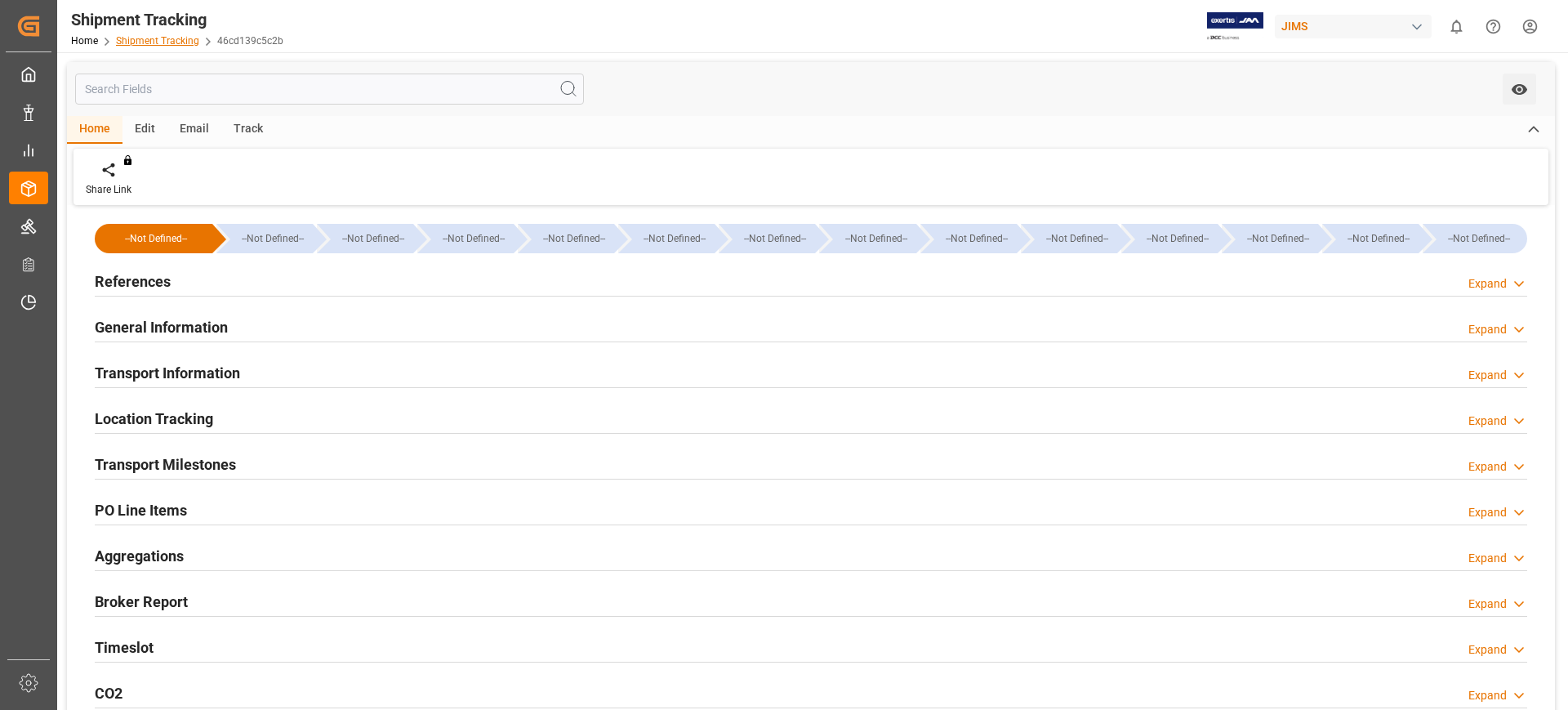
click at [165, 46] on link "Shipment Tracking" at bounding box center [158, 41] width 83 height 12
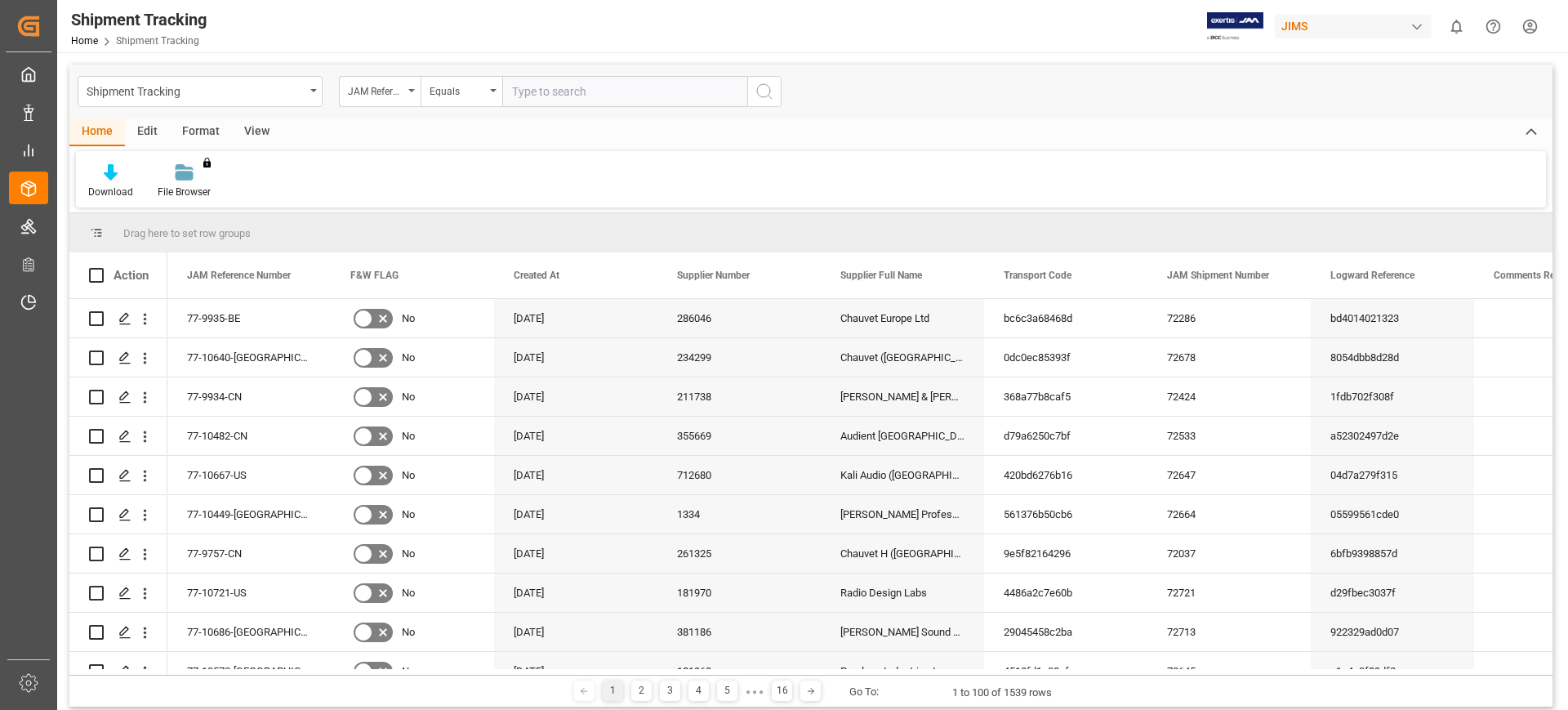
click at [555, 95] on input "text" at bounding box center [625, 91] width 245 height 31
type input "77-10563-cn"
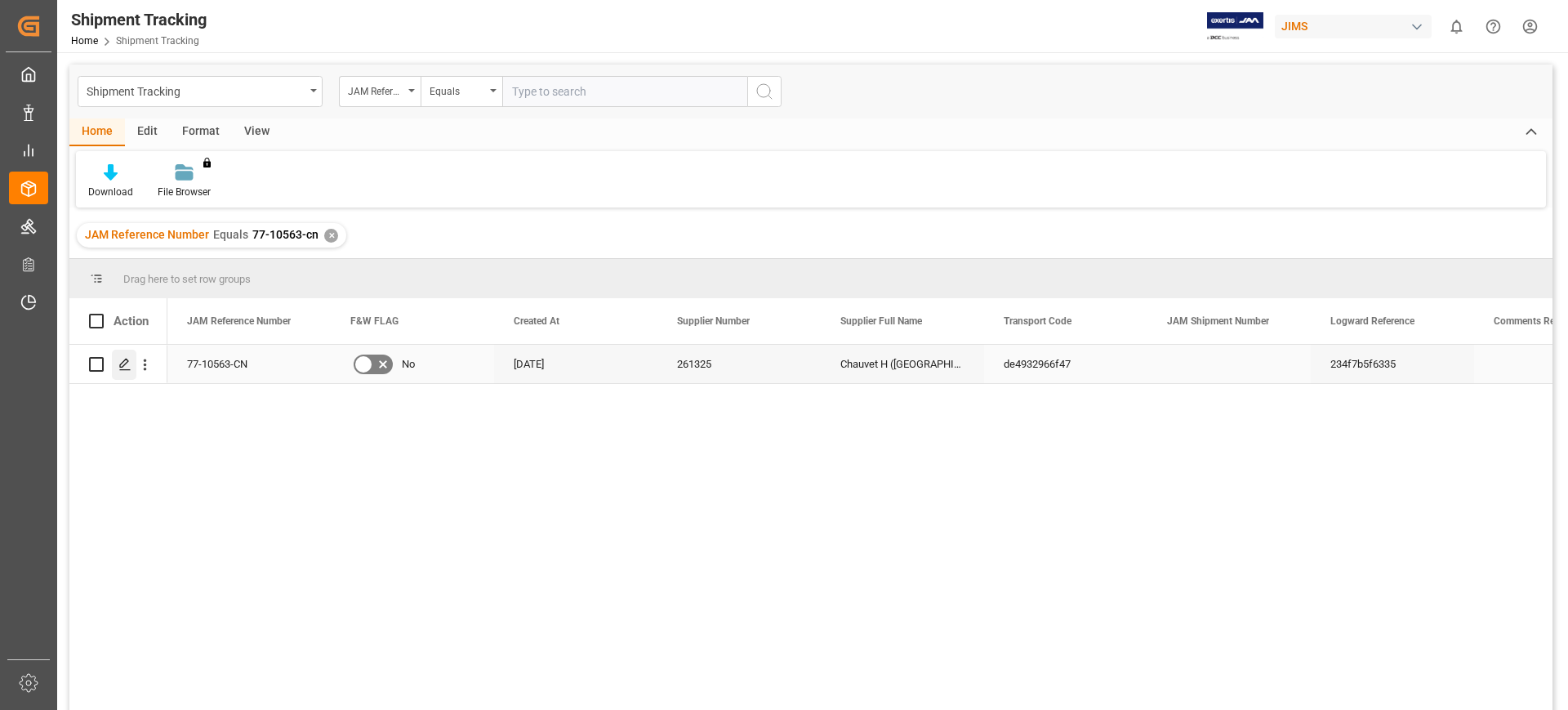
click at [119, 364] on icon "Press SPACE to select this row." at bounding box center [125, 364] width 13 height 13
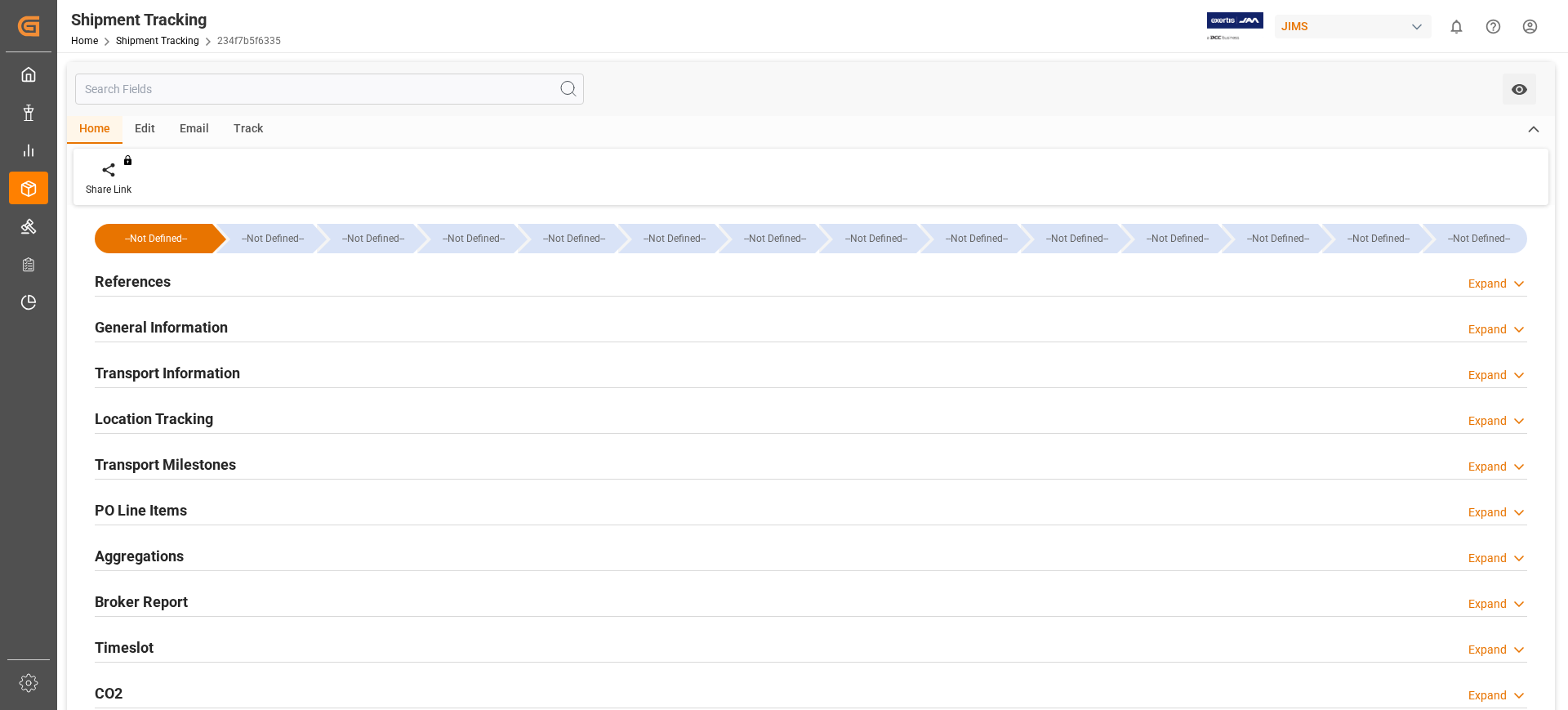
click at [171, 272] on div "References Expand" at bounding box center [811, 280] width 1433 height 31
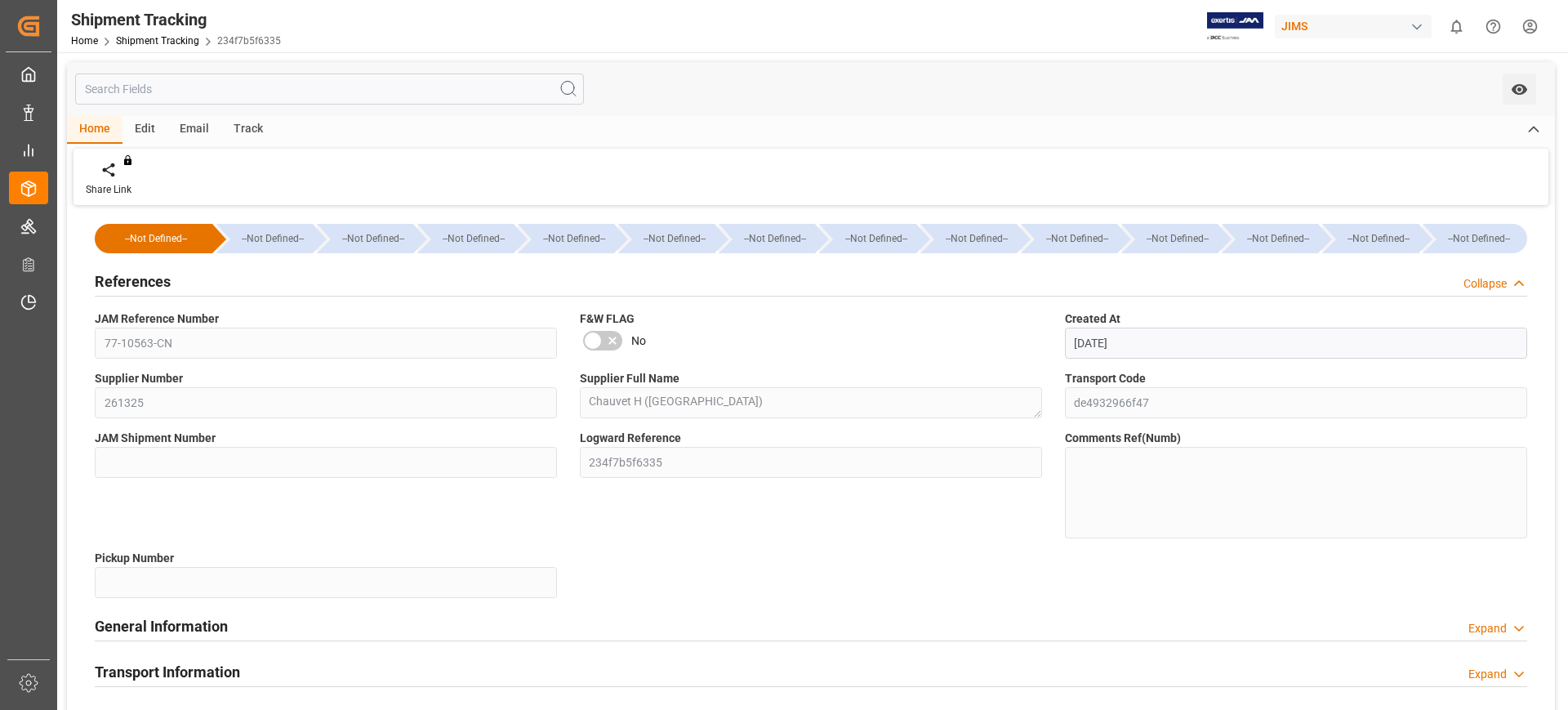
click at [160, 277] on h2 "References" at bounding box center [133, 281] width 76 height 22
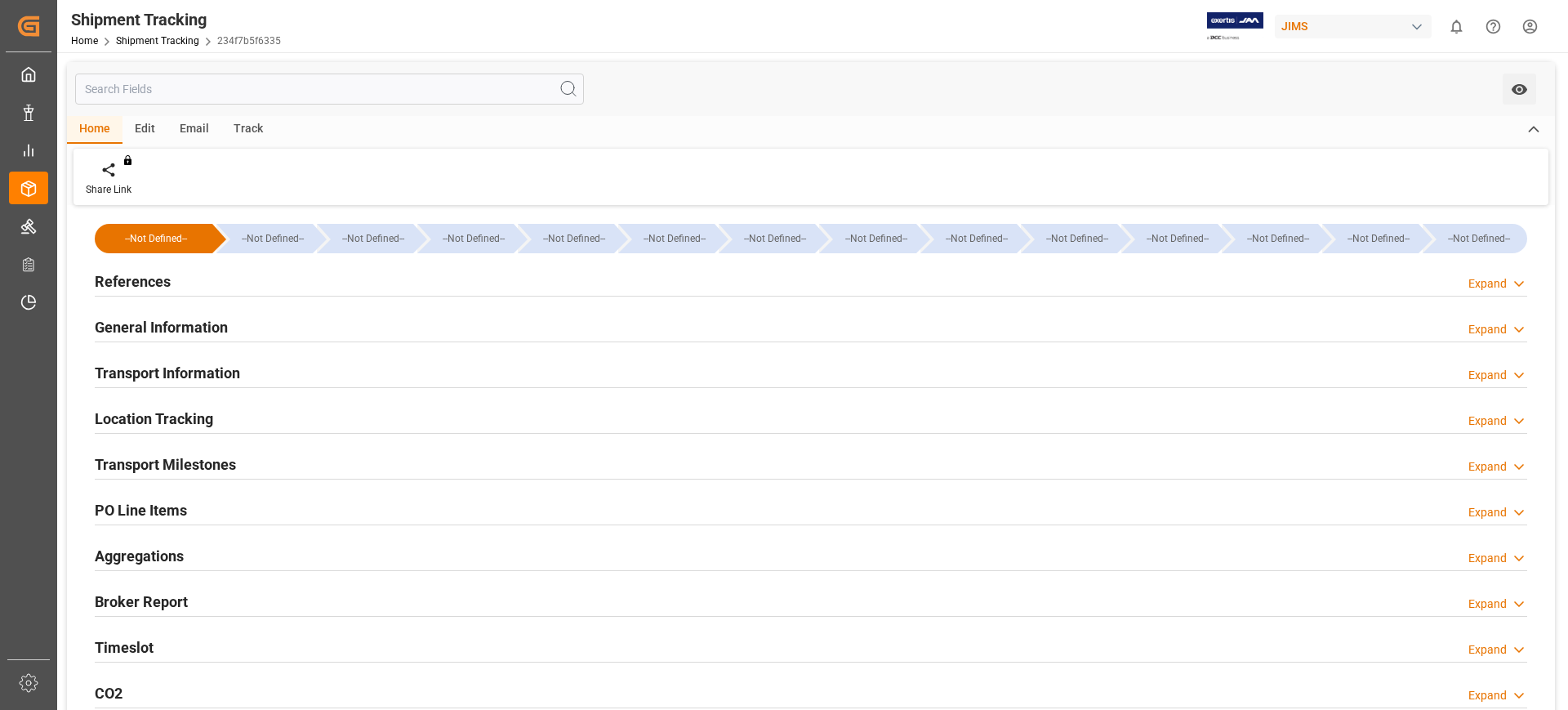
click at [175, 319] on h2 "General Information" at bounding box center [161, 327] width 134 height 22
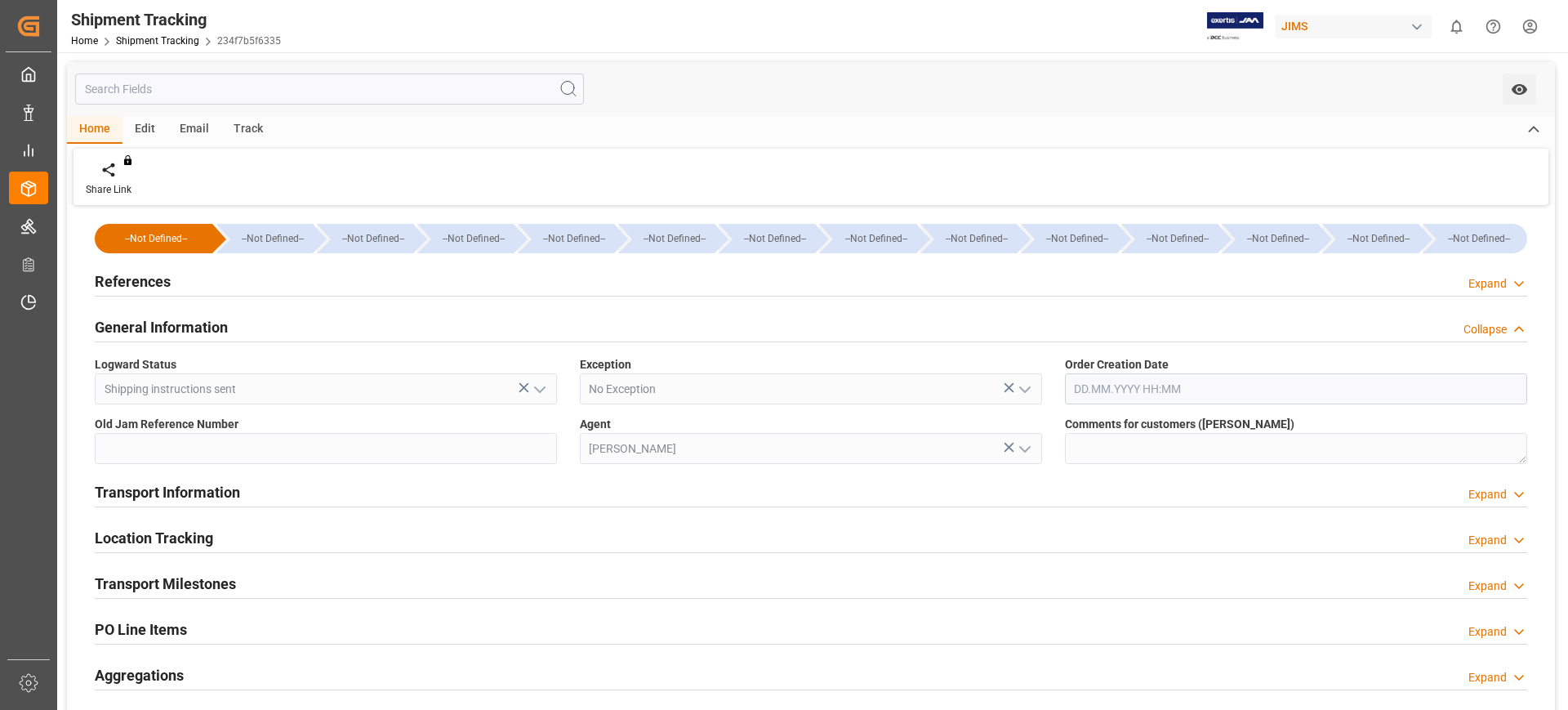
click at [175, 319] on h2 "General Information" at bounding box center [161, 327] width 134 height 22
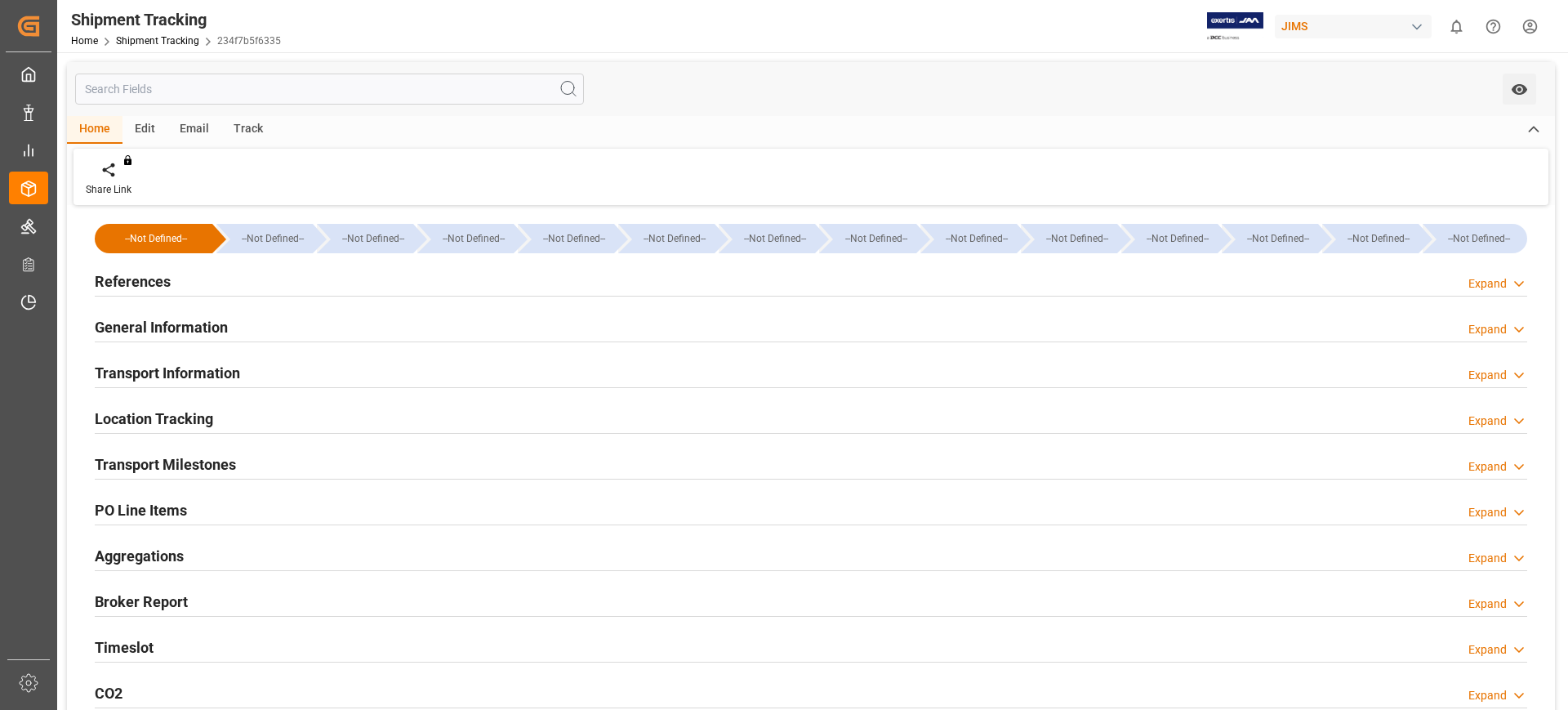
click at [185, 364] on h2 "Transport Information" at bounding box center [167, 373] width 145 height 22
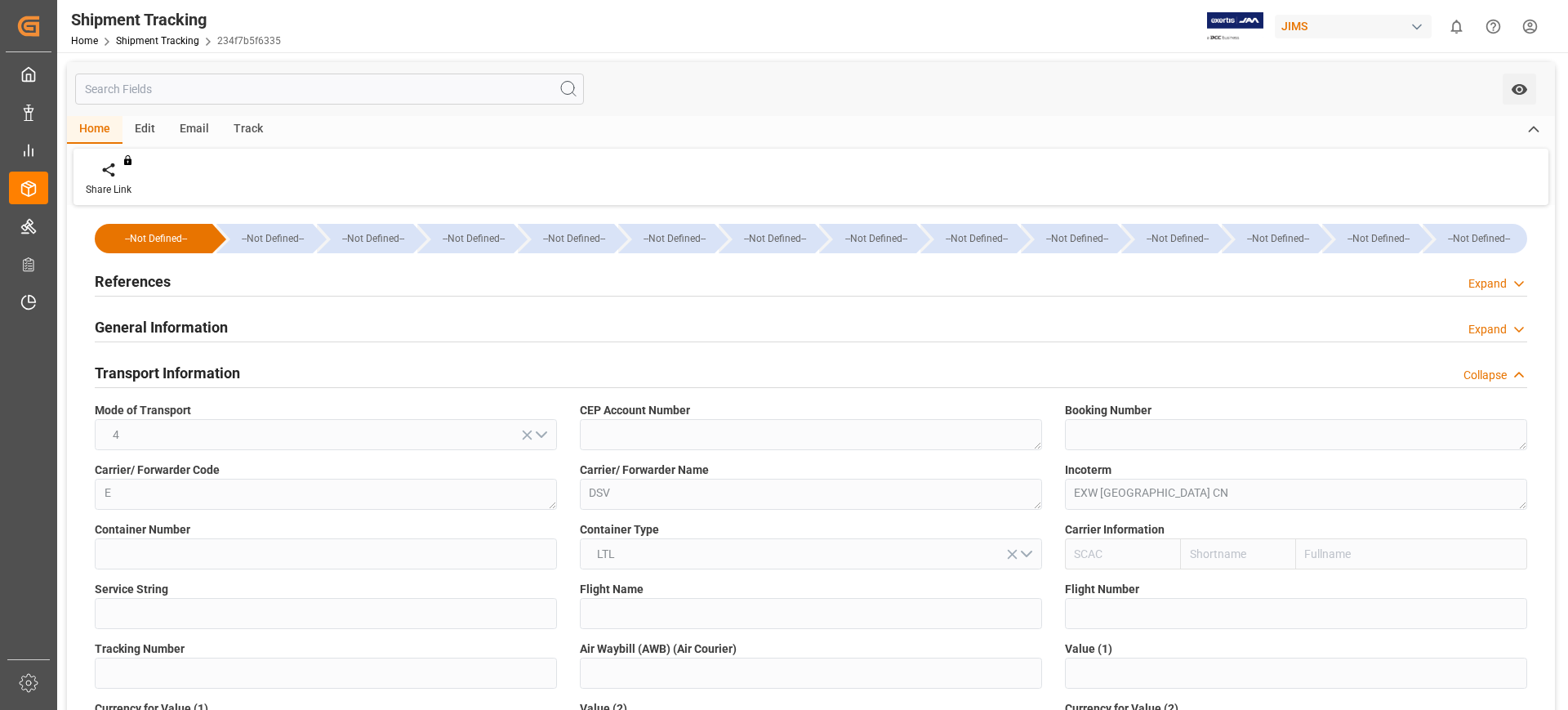
click at [185, 364] on h2 "Transport Information" at bounding box center [167, 373] width 145 height 22
